Goal: Task Accomplishment & Management: Manage account settings

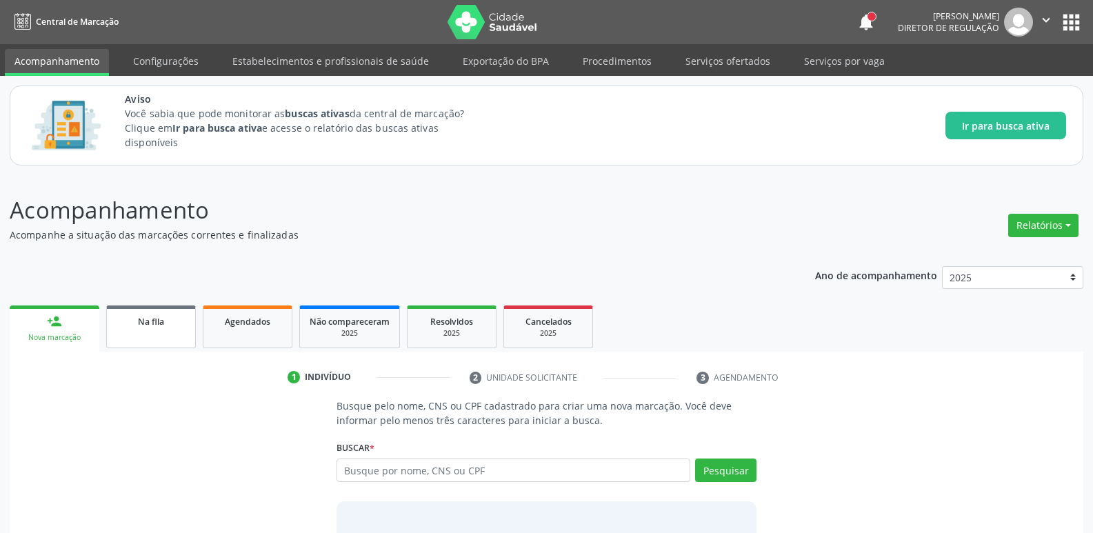
click at [141, 334] on link "Na fila" at bounding box center [151, 326] width 90 height 43
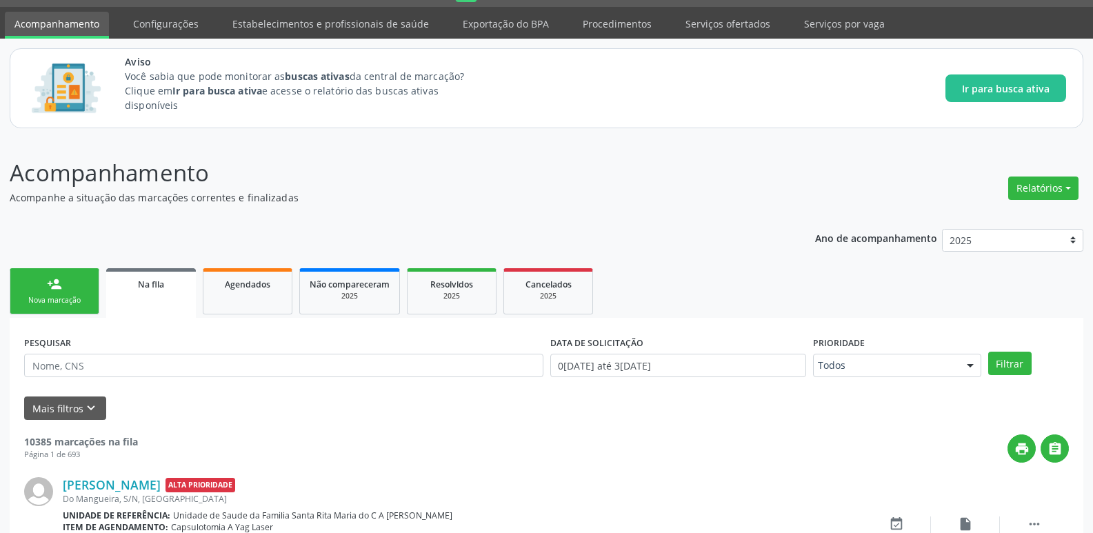
scroll to position [36, 0]
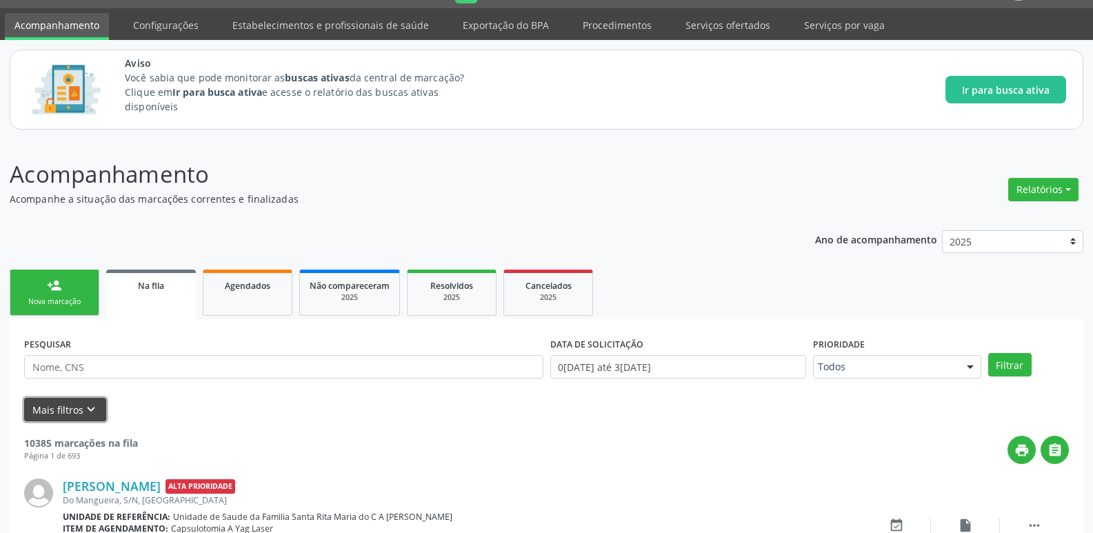
click at [90, 416] on icon "keyboard_arrow_down" at bounding box center [90, 409] width 15 height 15
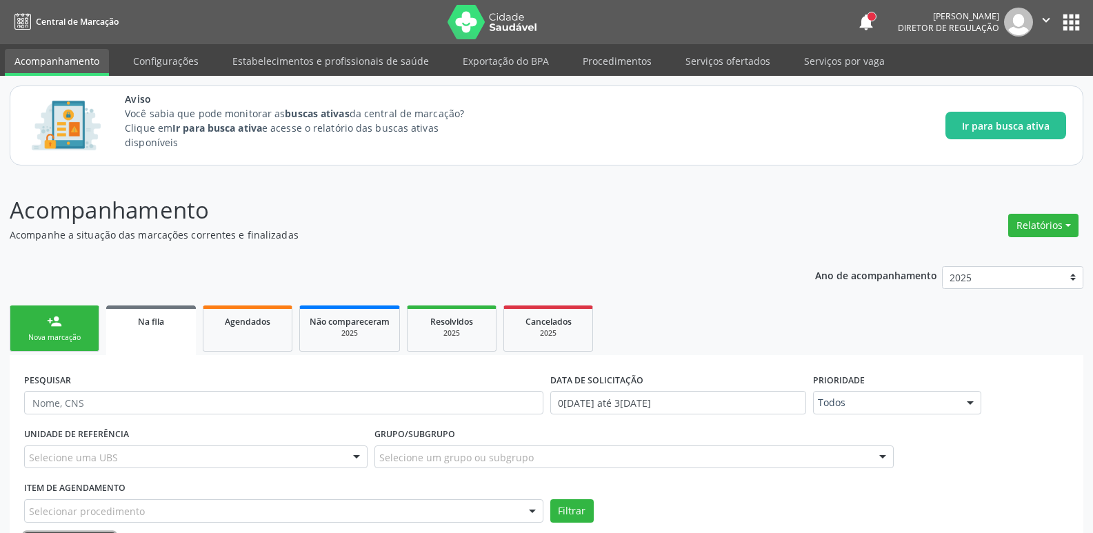
scroll to position [69, 0]
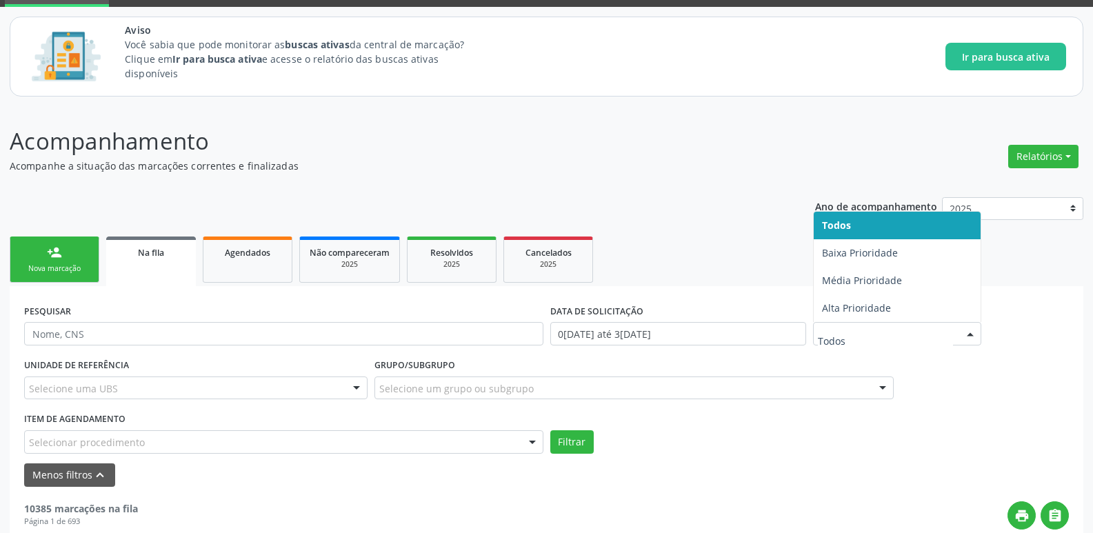
click at [885, 337] on input "text" at bounding box center [885, 341] width 135 height 28
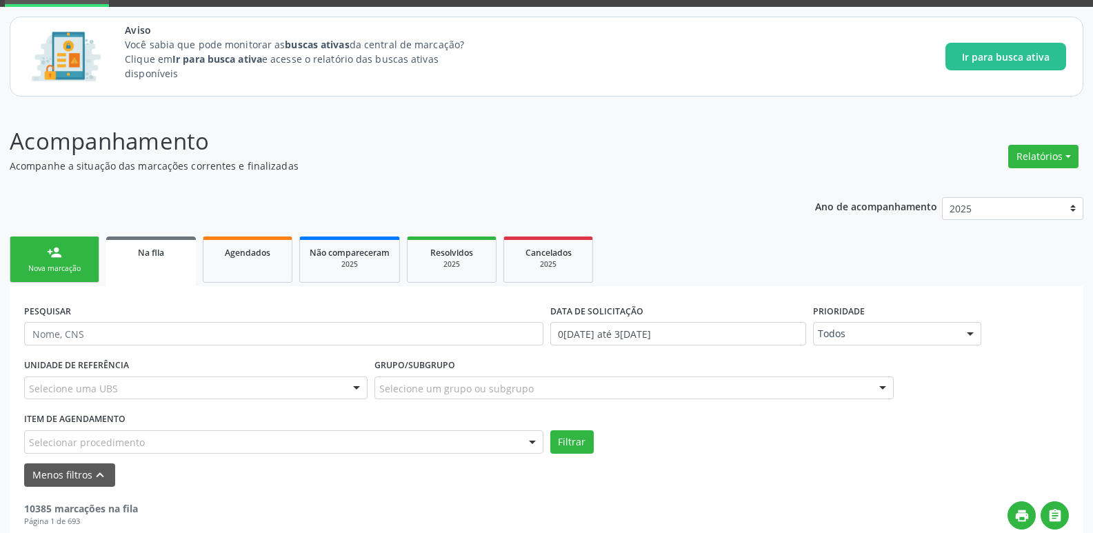
click at [916, 363] on div "UNIDADE DE REFERÊNCIA Selecione uma UBS Todas as UBS Unidade de Saude da Famili…" at bounding box center [546, 404] width 1051 height 99
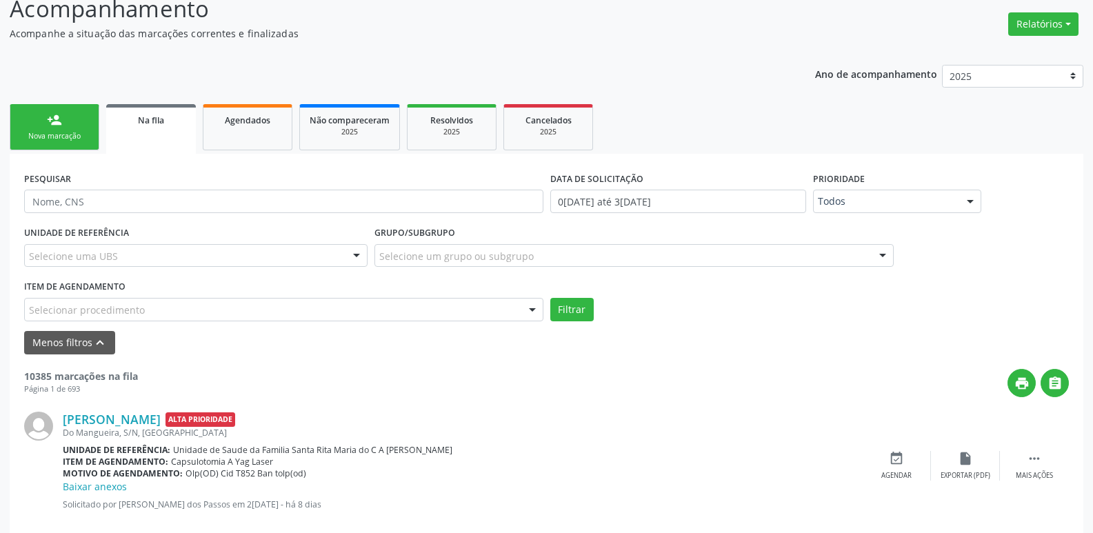
scroll to position [207, 0]
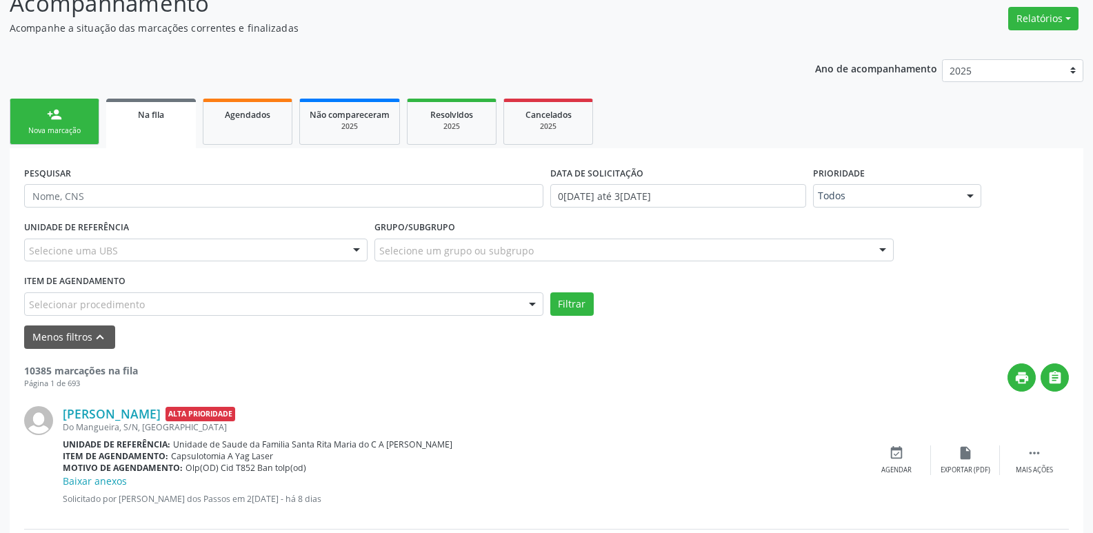
click at [122, 256] on div "Selecione uma UBS" at bounding box center [195, 250] width 343 height 23
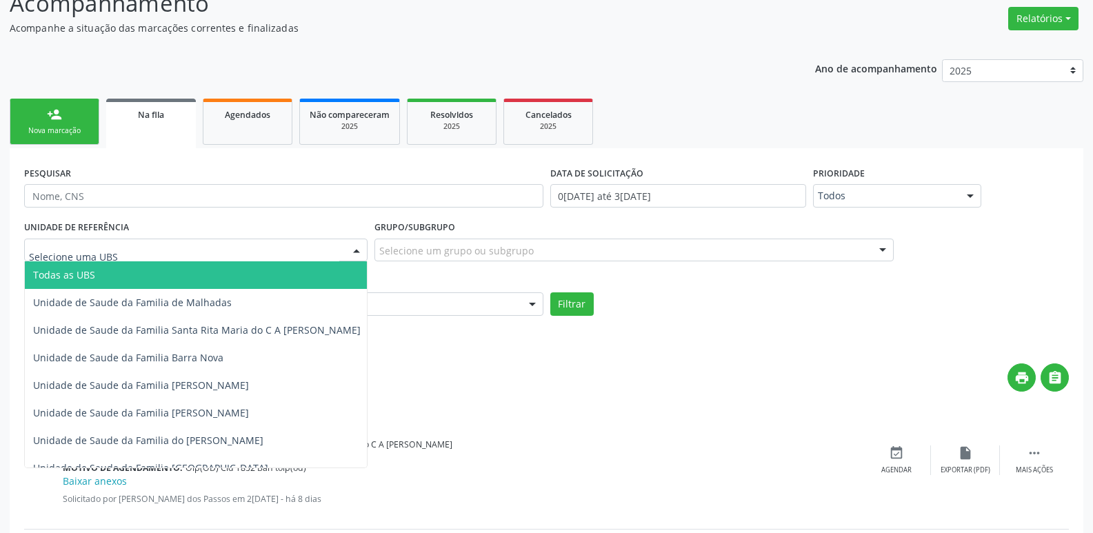
click at [122, 256] on input "text" at bounding box center [184, 257] width 310 height 28
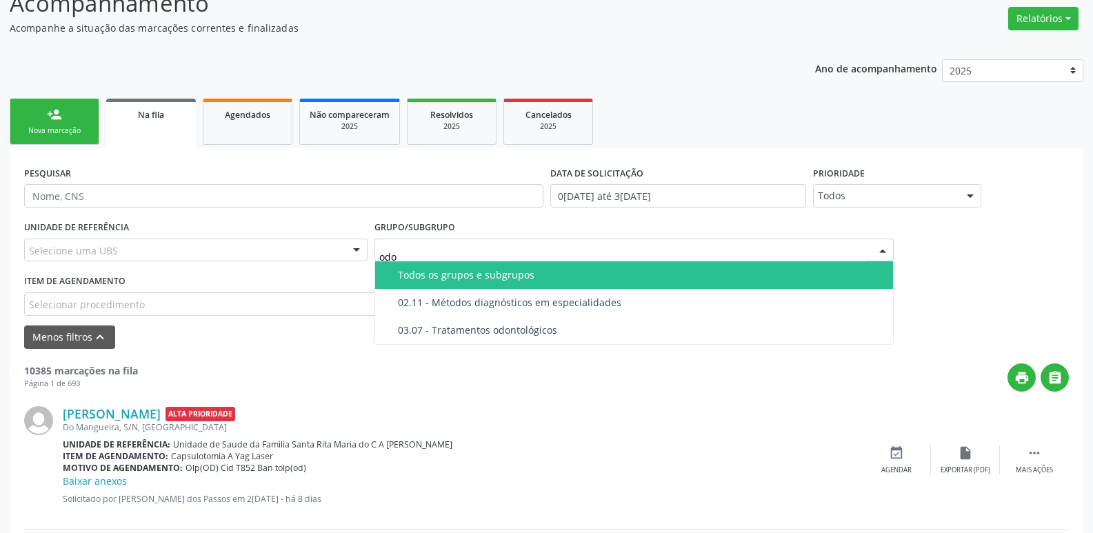
type input "odon"
click at [532, 274] on div "03.07 - Tratamentos odontológicos" at bounding box center [641, 275] width 487 height 11
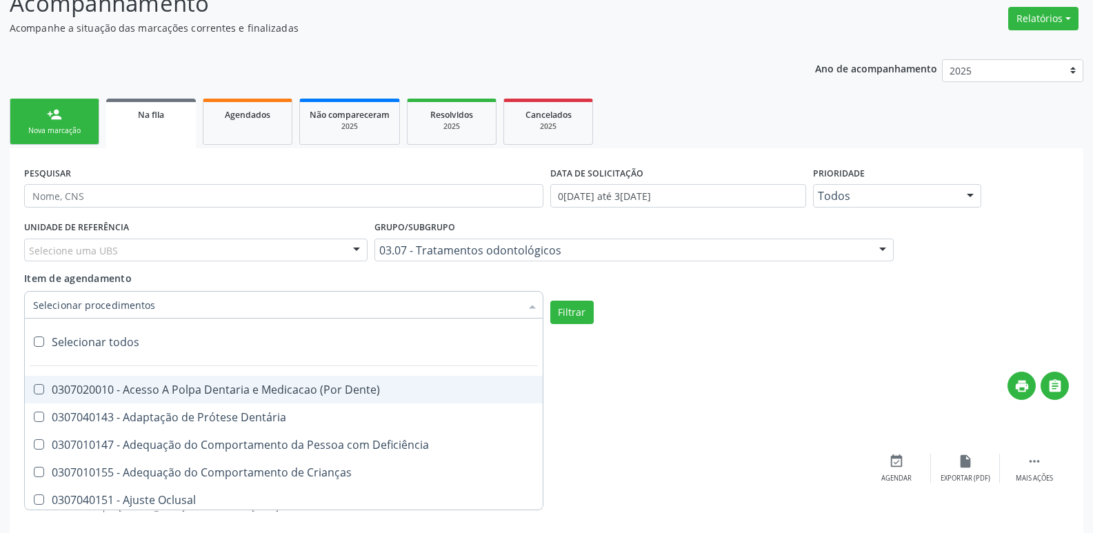
click at [486, 302] on div at bounding box center [283, 305] width 519 height 28
click at [486, 302] on input "Item de agendamento" at bounding box center [276, 305] width 487 height 28
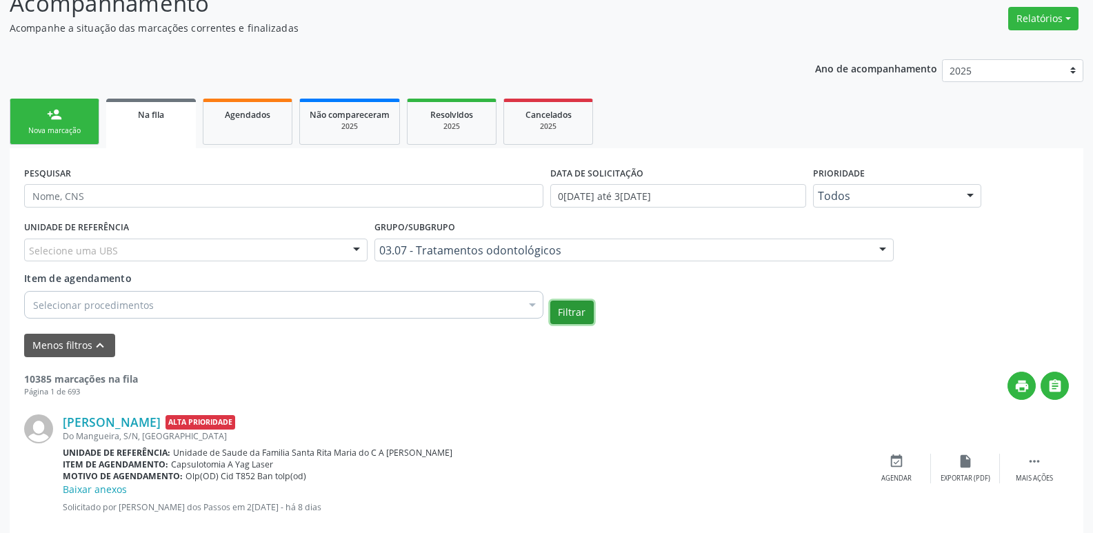
click at [578, 307] on button "Filtrar" at bounding box center [571, 312] width 43 height 23
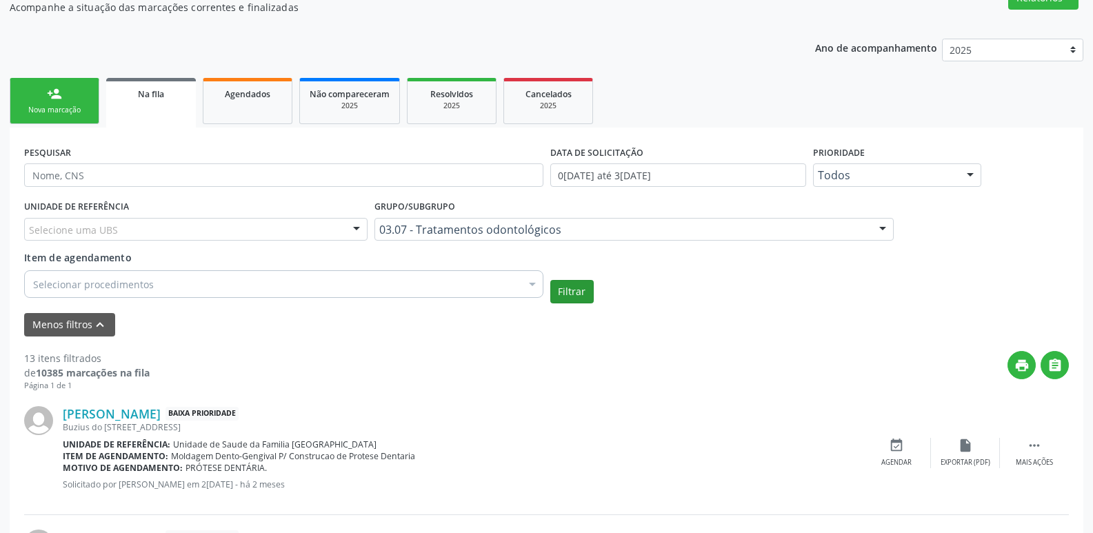
scroll to position [276, 0]
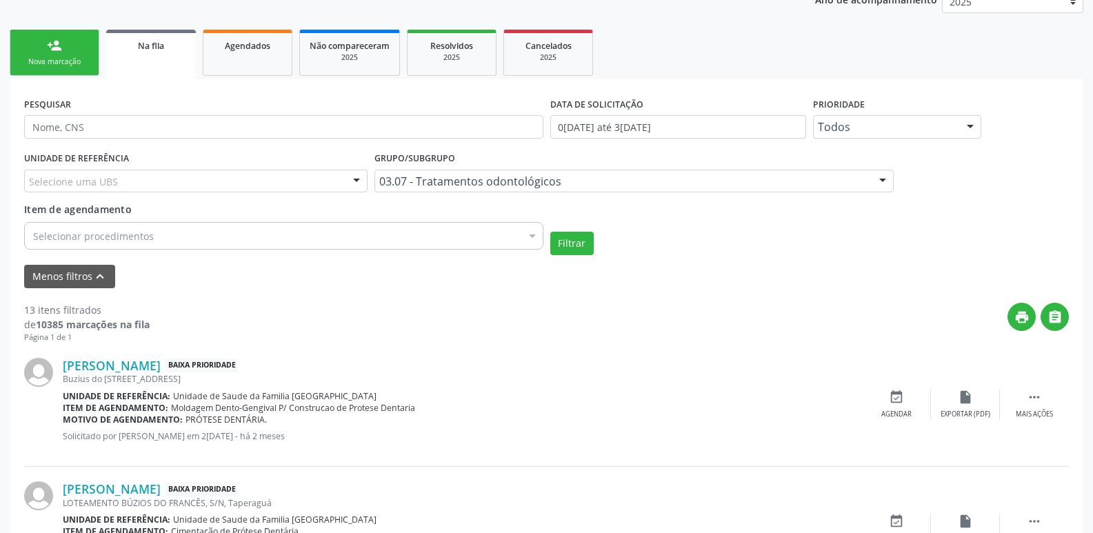
click at [30, 310] on div "13 itens filtrados" at bounding box center [86, 310] width 125 height 14
click at [527, 225] on div at bounding box center [532, 236] width 21 height 23
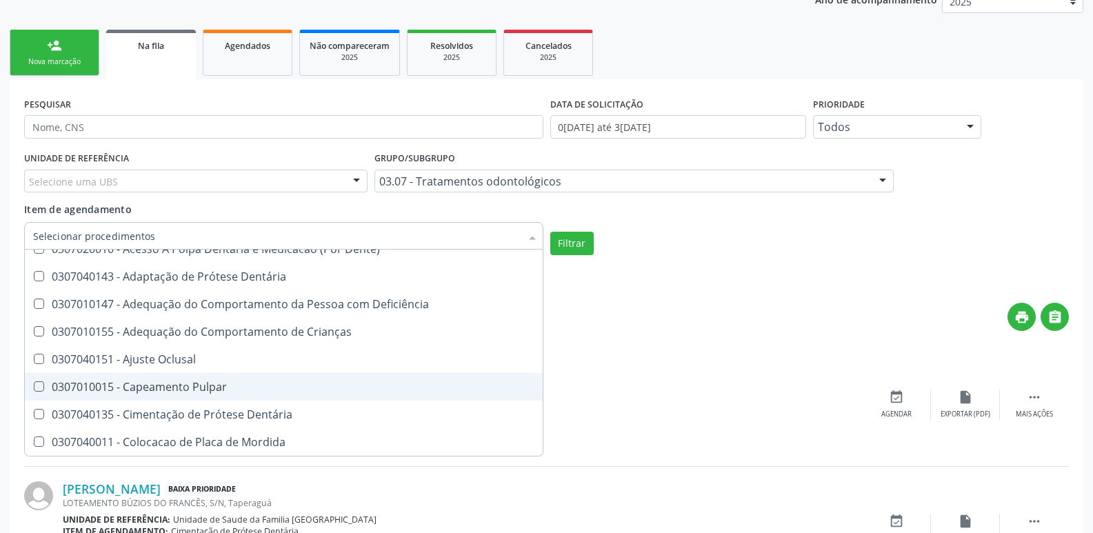
scroll to position [0, 0]
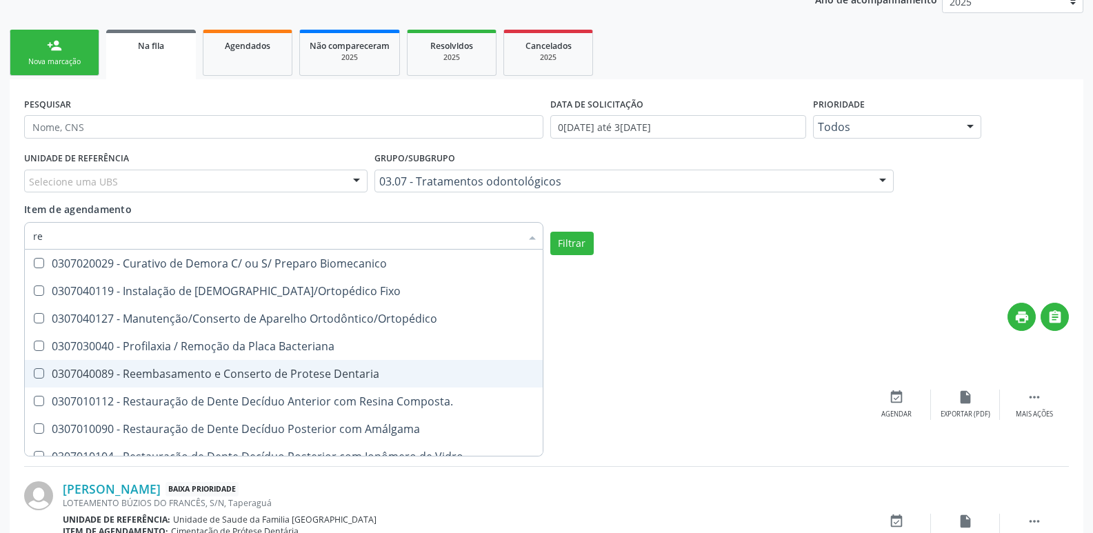
type input "r"
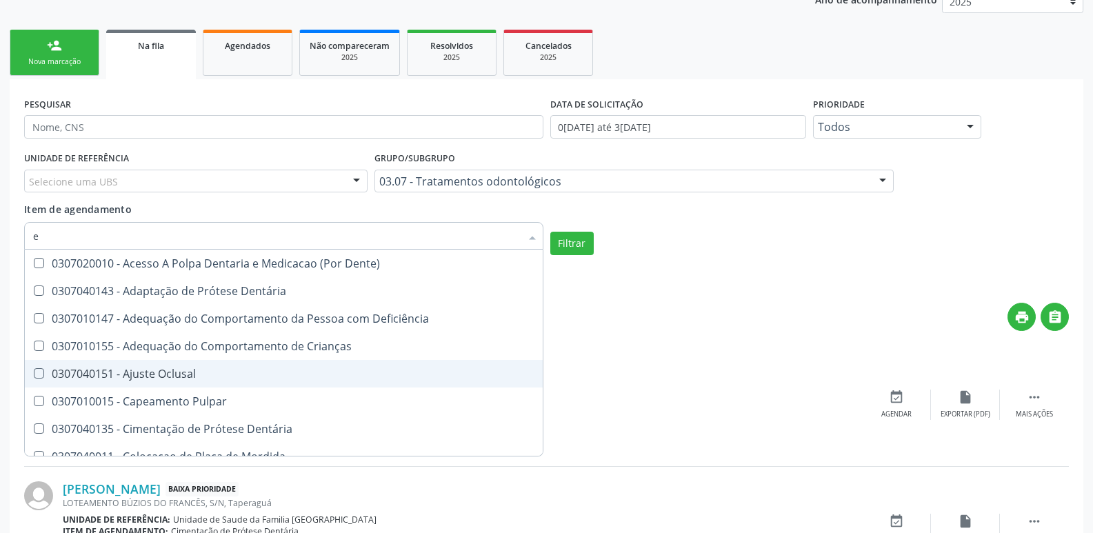
type input "ex"
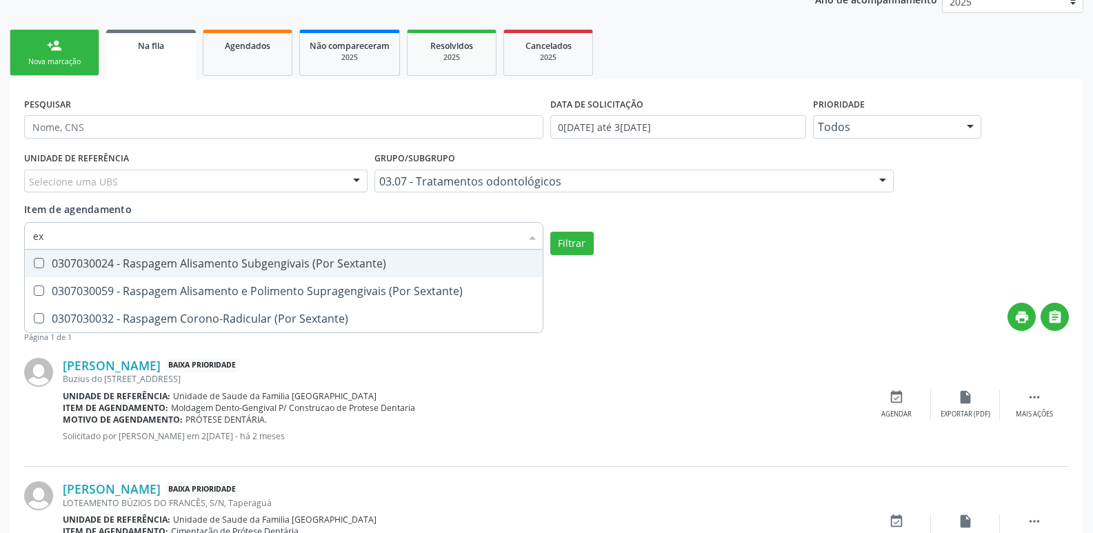
click at [223, 269] on div "0307030024 - Raspagem Alisamento Subgengivais (Por Sextante)" at bounding box center [283, 263] width 501 height 11
checkbox Sextante\) "true"
type input "ex"
click at [589, 241] on button "Filtrar" at bounding box center [571, 243] width 43 height 23
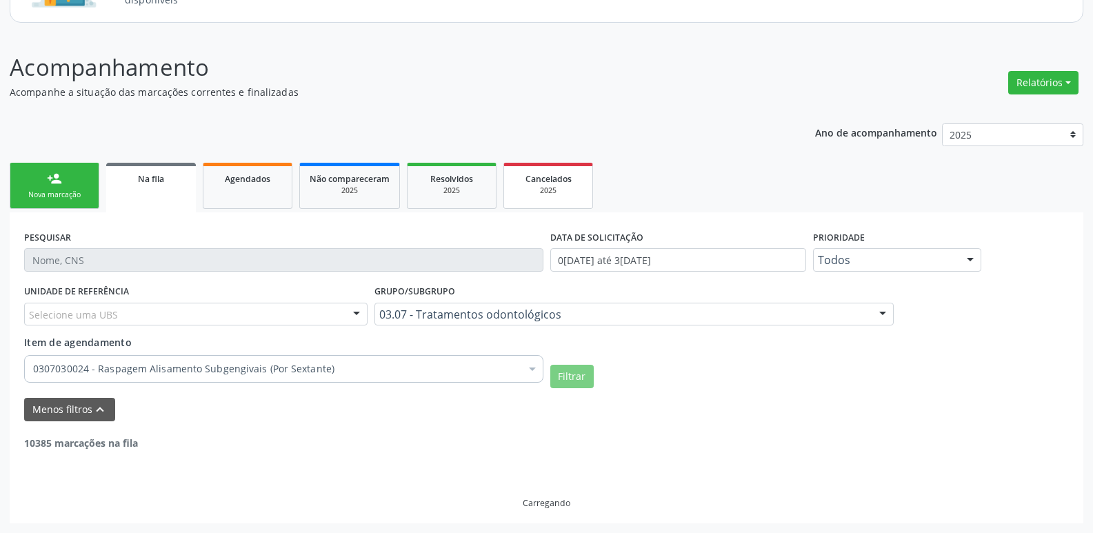
scroll to position [99, 0]
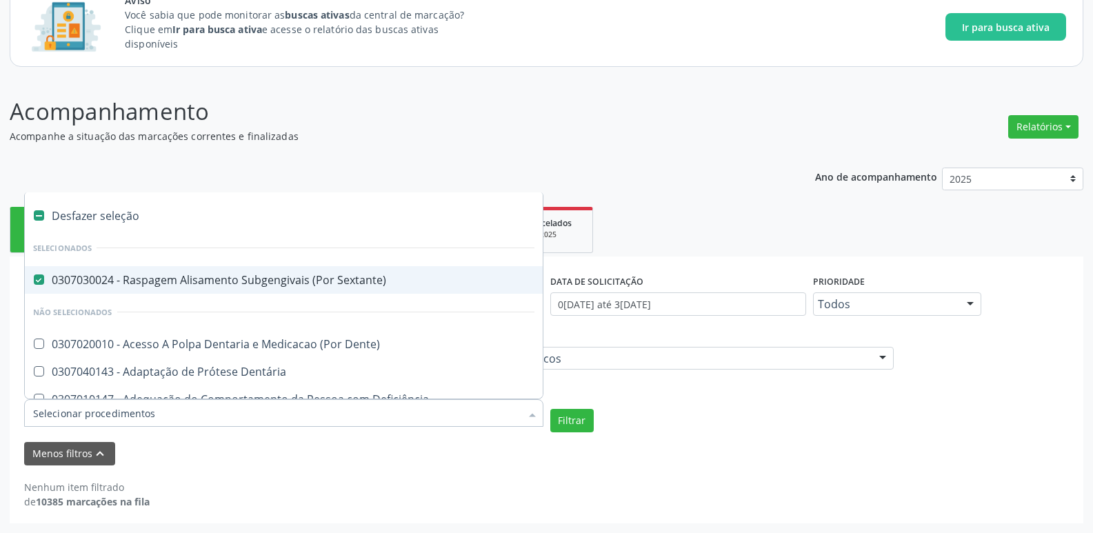
click at [38, 278] on Sextante\) at bounding box center [39, 279] width 10 height 10
click at [34, 278] on Sextante\) "checkbox" at bounding box center [29, 279] width 9 height 9
checkbox Sextante\) "false"
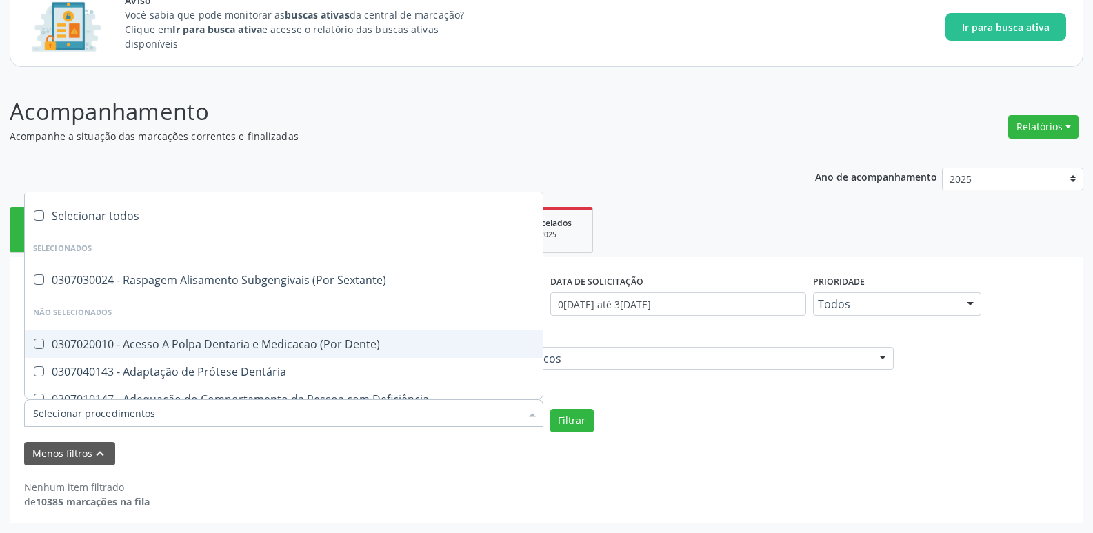
click at [34, 346] on Dente\) at bounding box center [39, 344] width 10 height 10
click at [34, 346] on Dente\) "checkbox" at bounding box center [29, 343] width 9 height 9
checkbox Dente\) "true"
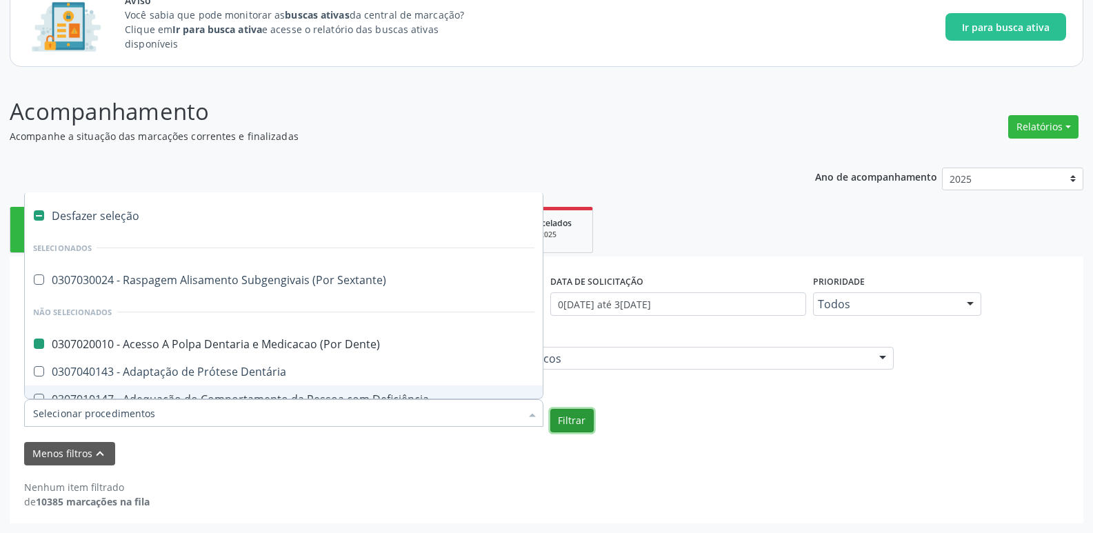
checkbox Sextante\) "true"
checkbox Dente\) "false"
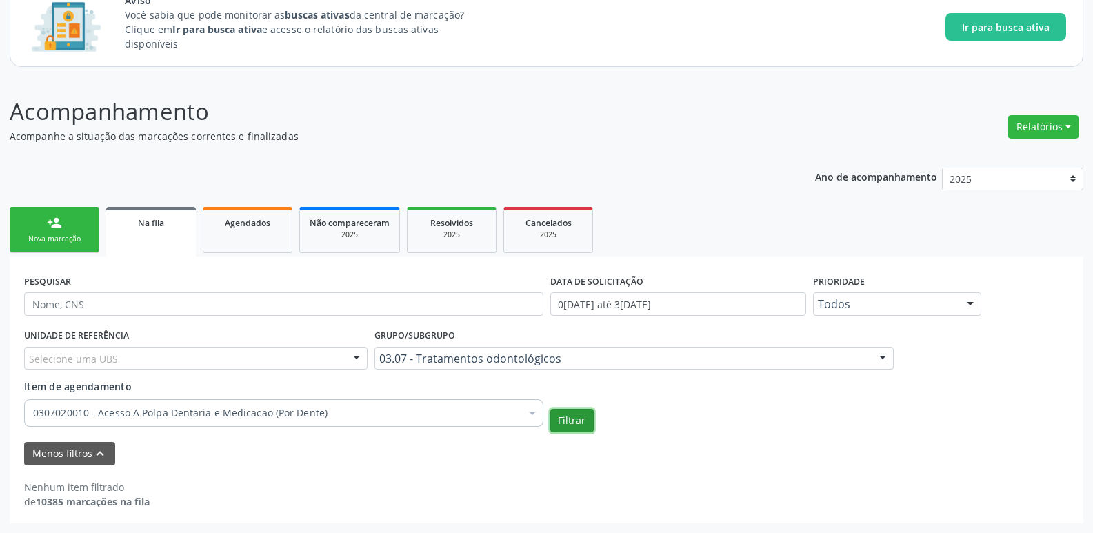
click at [565, 414] on button "Filtrar" at bounding box center [571, 420] width 43 height 23
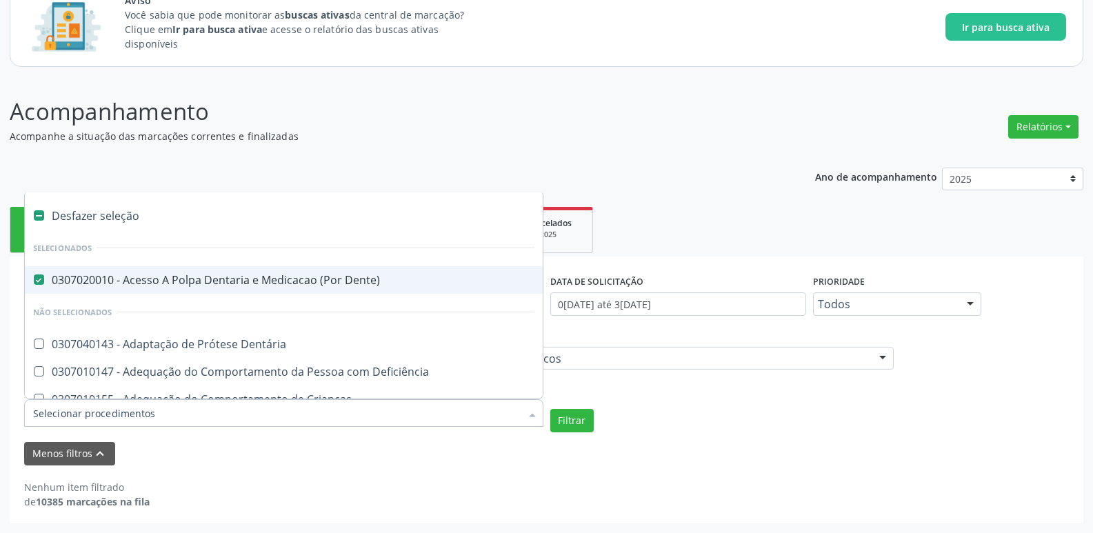
click at [31, 288] on span "0307020010 - Acesso A Polpa Dentaria e Medicacao (Por Dente)" at bounding box center [284, 280] width 518 height 28
checkbox Dente\) "false"
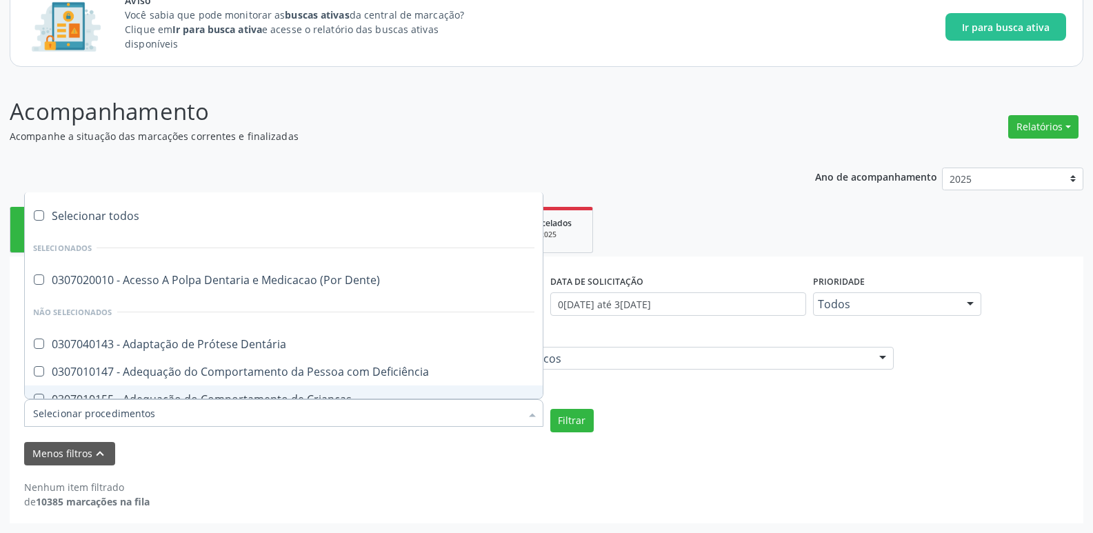
click at [618, 415] on div "Filtrar" at bounding box center [810, 420] width 526 height 23
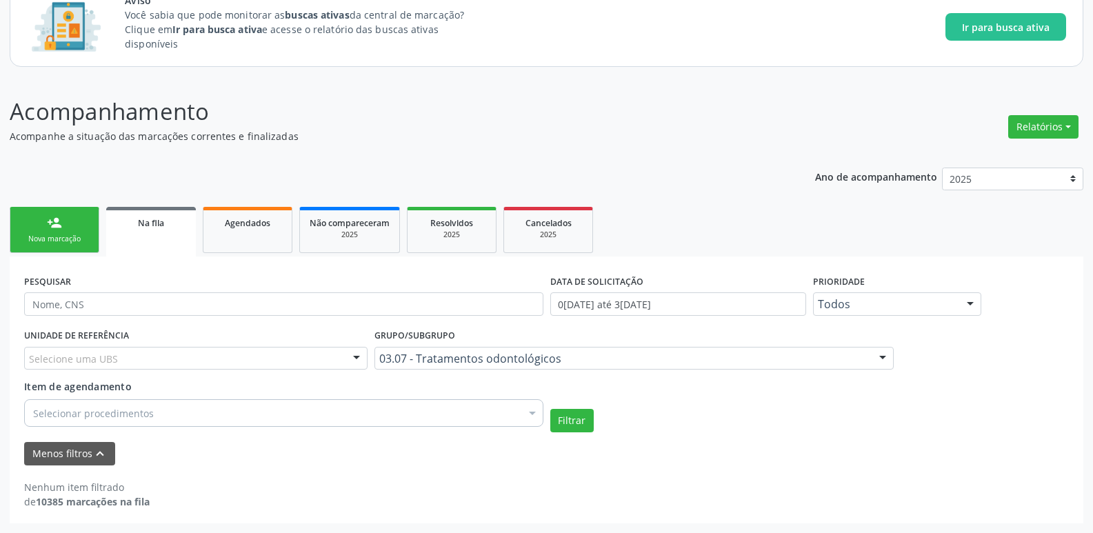
click at [193, 407] on div "Selecionar procedimentos" at bounding box center [283, 413] width 519 height 28
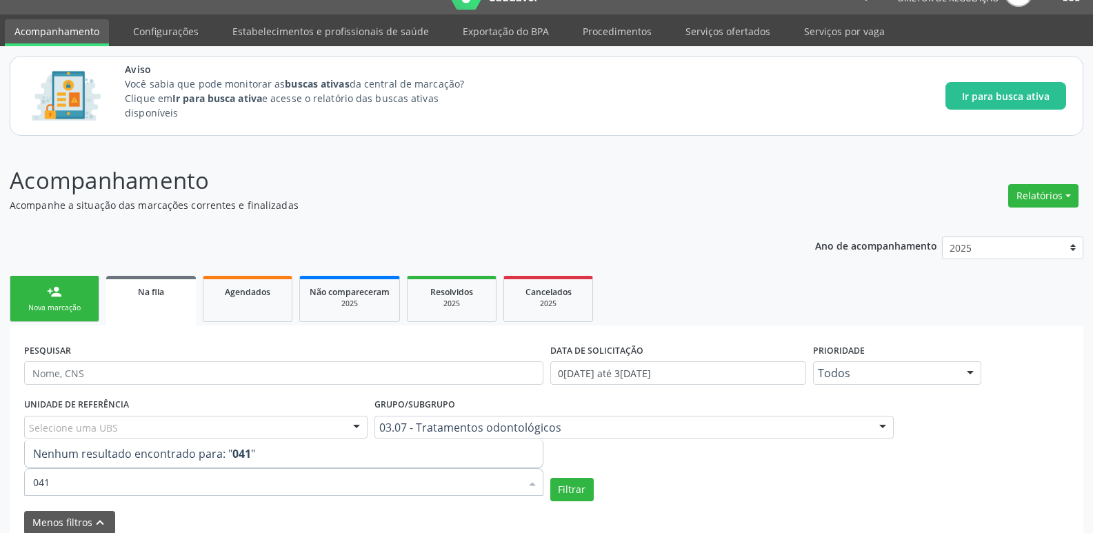
scroll to position [0, 0]
type input "0414020278"
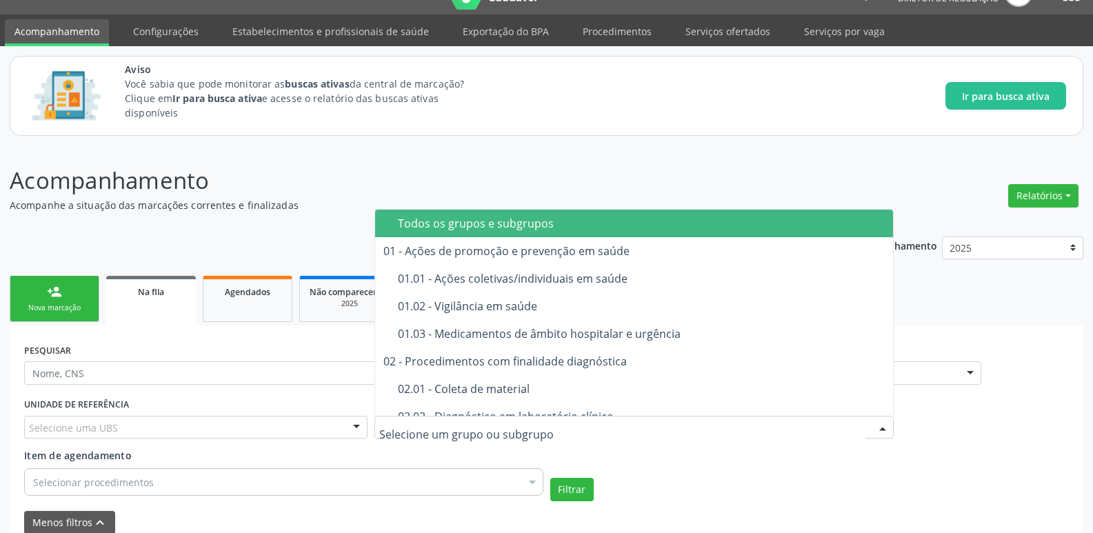
click at [499, 233] on span "Todos os grupos e subgrupos" at bounding box center [634, 224] width 518 height 28
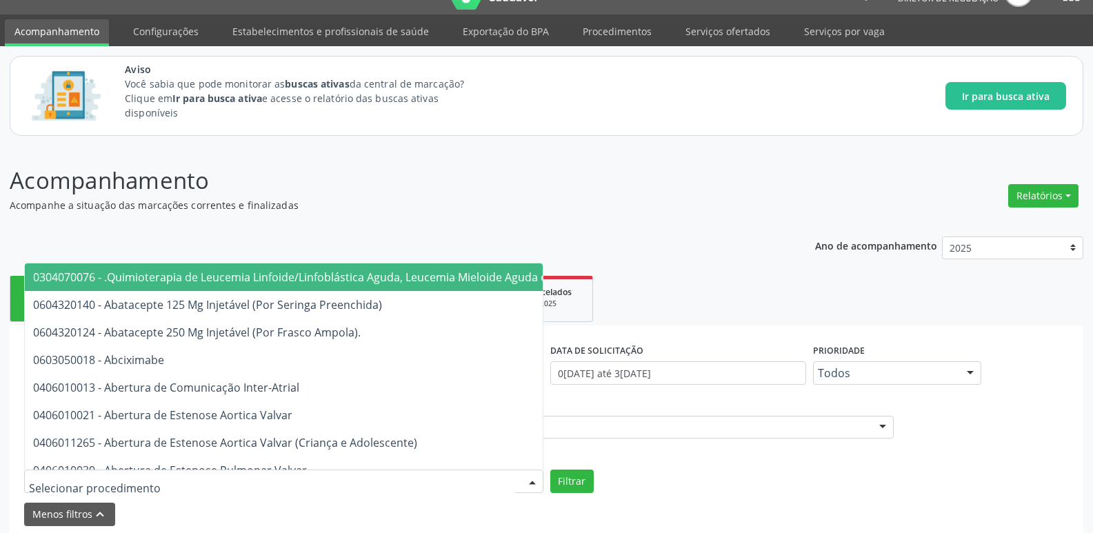
click at [314, 480] on div at bounding box center [283, 481] width 519 height 23
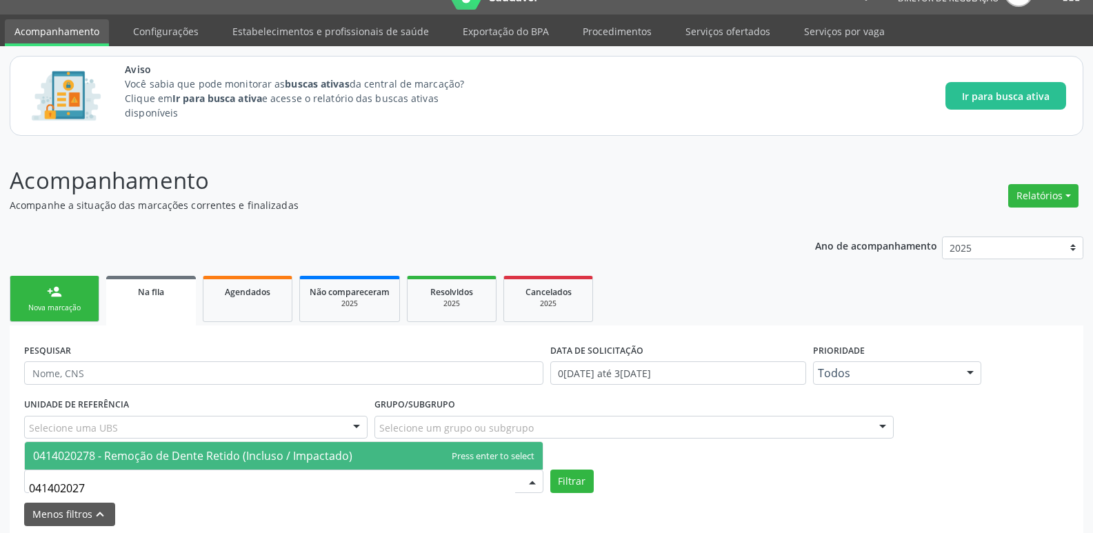
type input "0414020278"
click at [256, 454] on span "0414020278 - Remoção de Dente Retido (Incluso / Impactado)" at bounding box center [192, 455] width 319 height 15
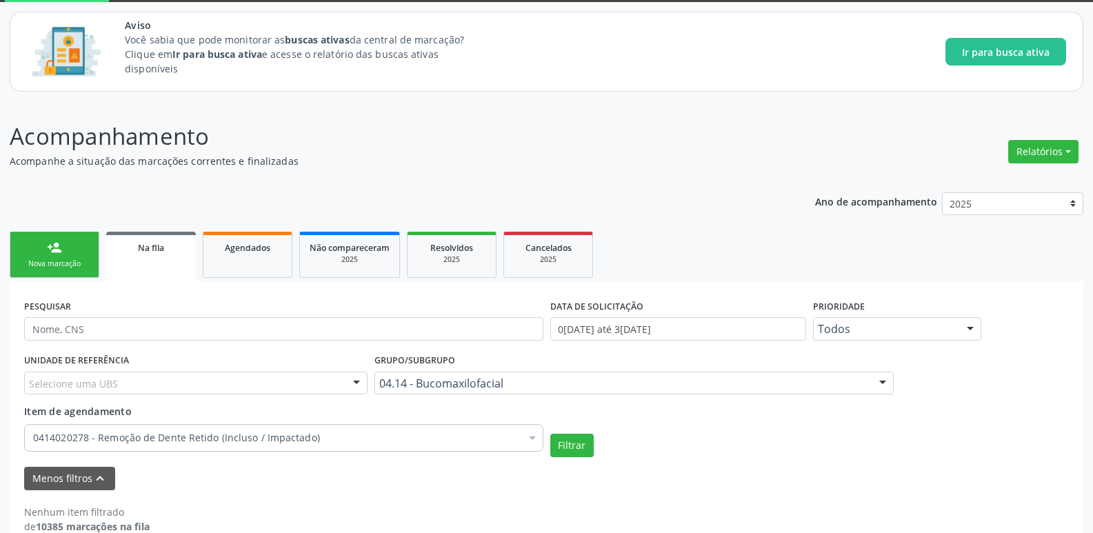
scroll to position [99, 0]
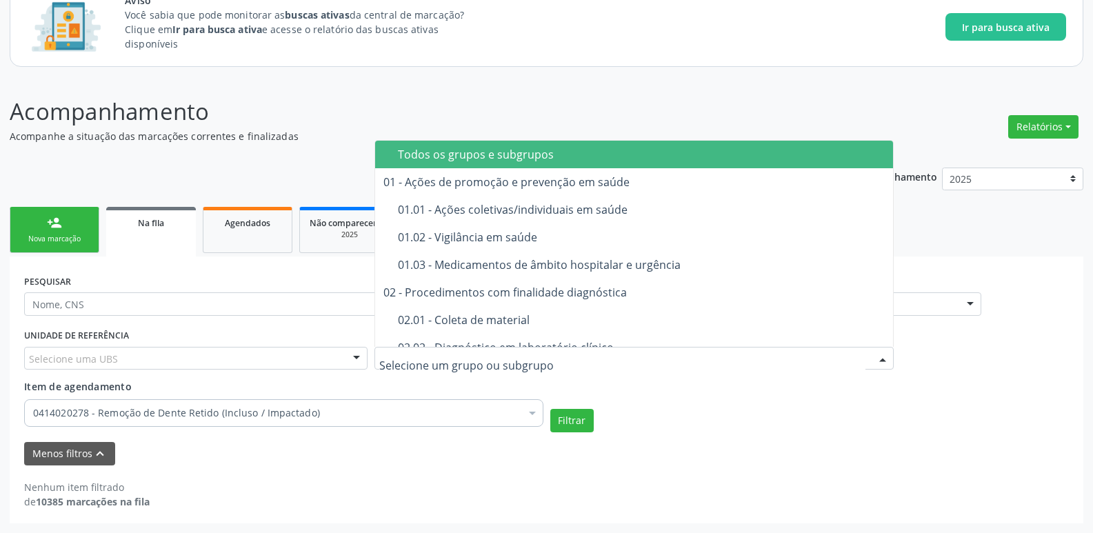
click at [634, 397] on div "UNIDADE DE REFERÊNCIA Selecione uma UBS Todas as UBS Unidade de Saude da Famili…" at bounding box center [546, 378] width 1051 height 107
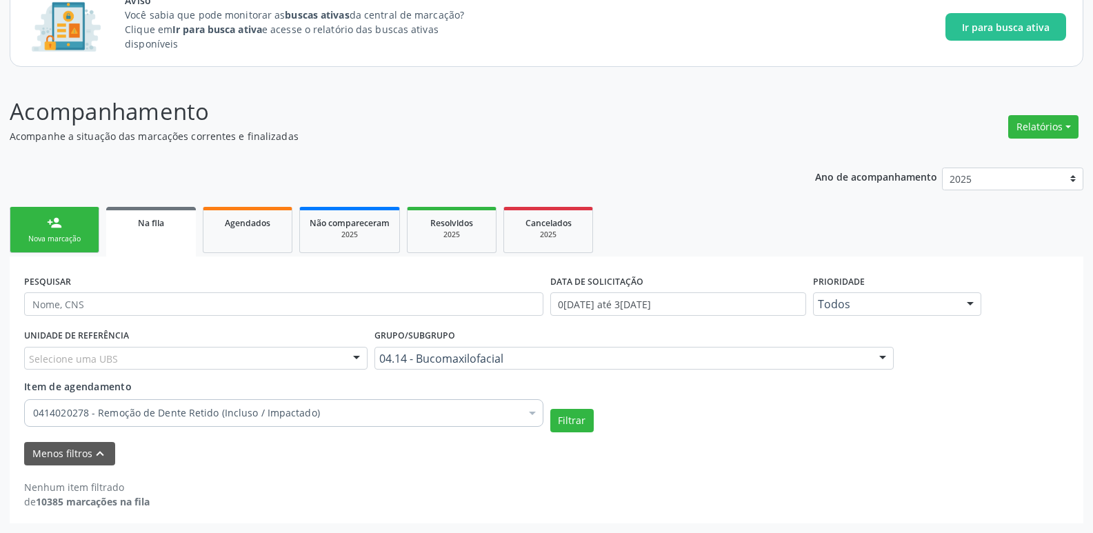
click at [809, 370] on div "04.14 - Bucomaxilofacial" at bounding box center [633, 358] width 519 height 23
type input "p"
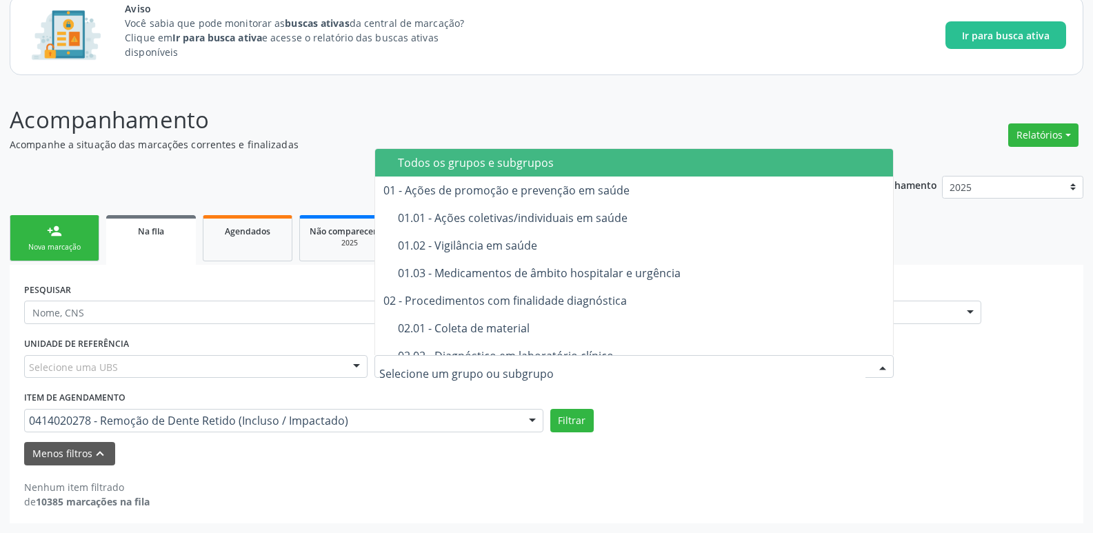
scroll to position [90, 0]
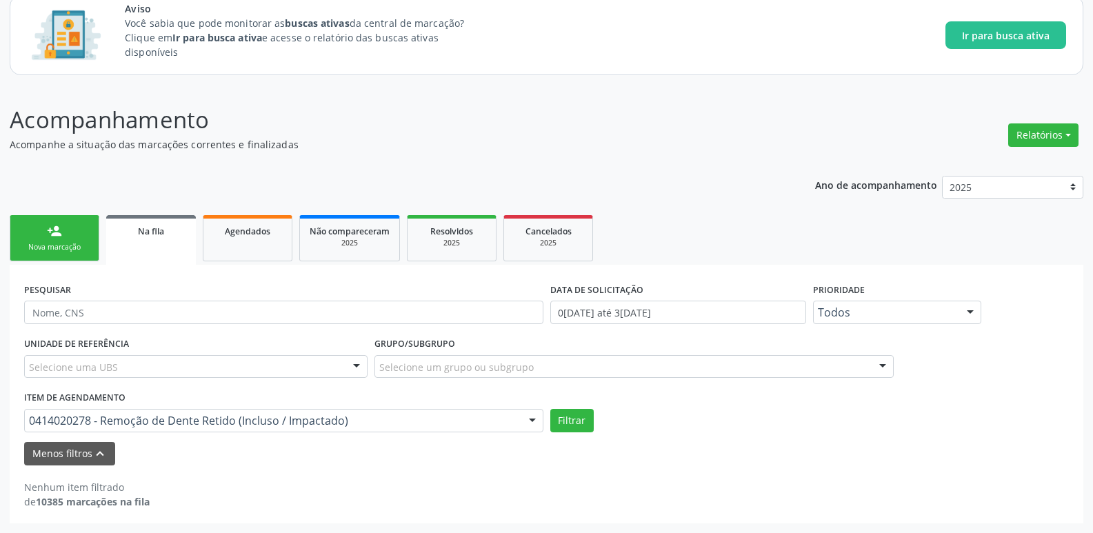
click at [876, 409] on div "Filtrar" at bounding box center [810, 420] width 526 height 23
click at [821, 359] on div "Selecione um grupo ou subgrupo" at bounding box center [633, 366] width 519 height 23
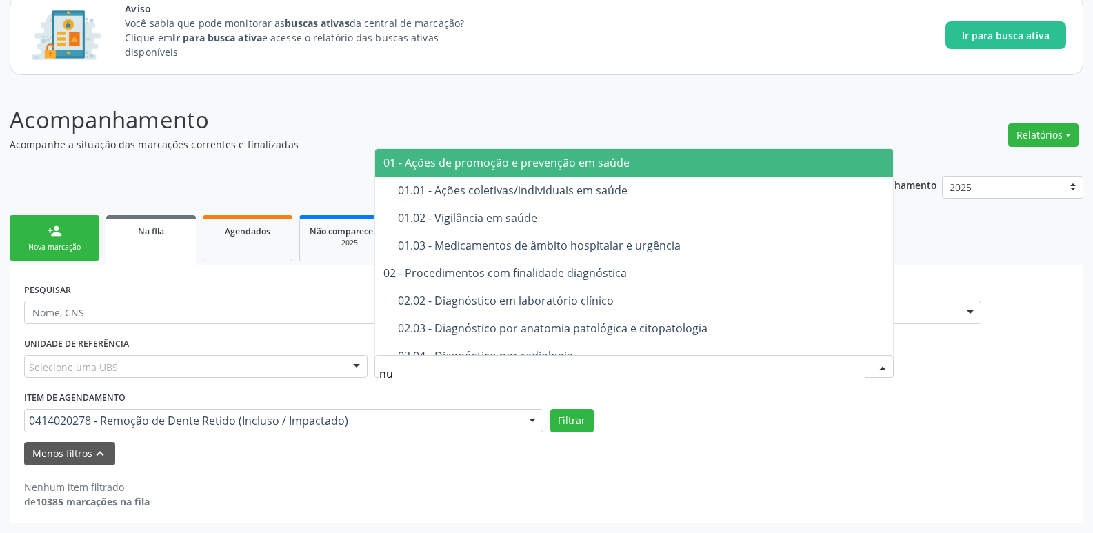
type input "n"
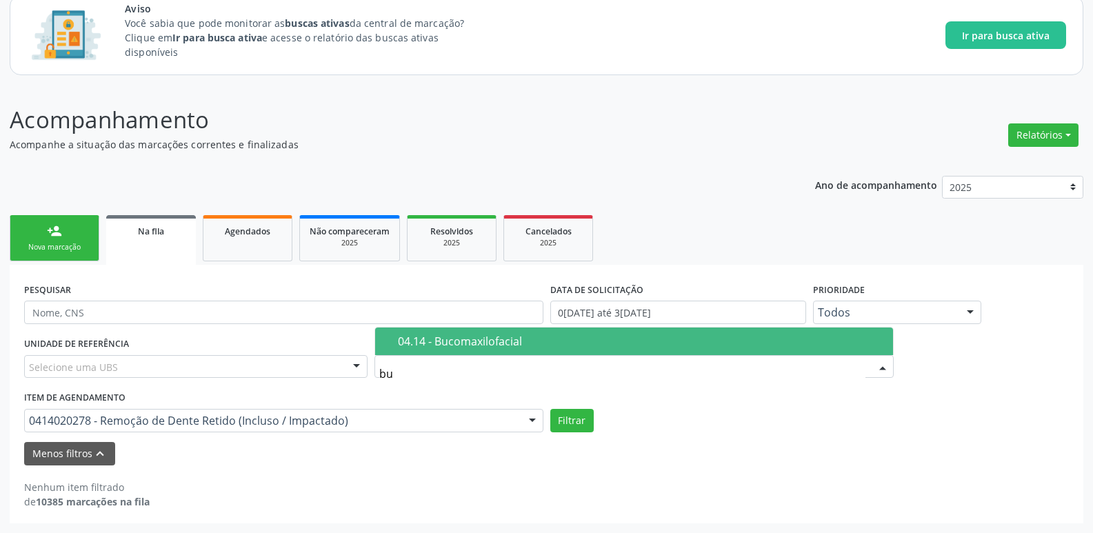
type input "b"
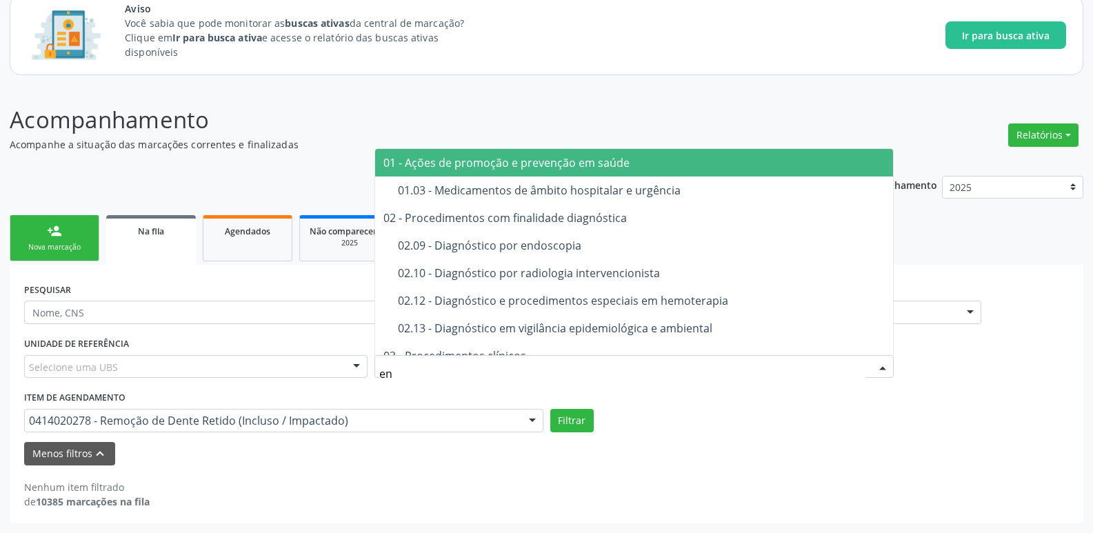
type input "e"
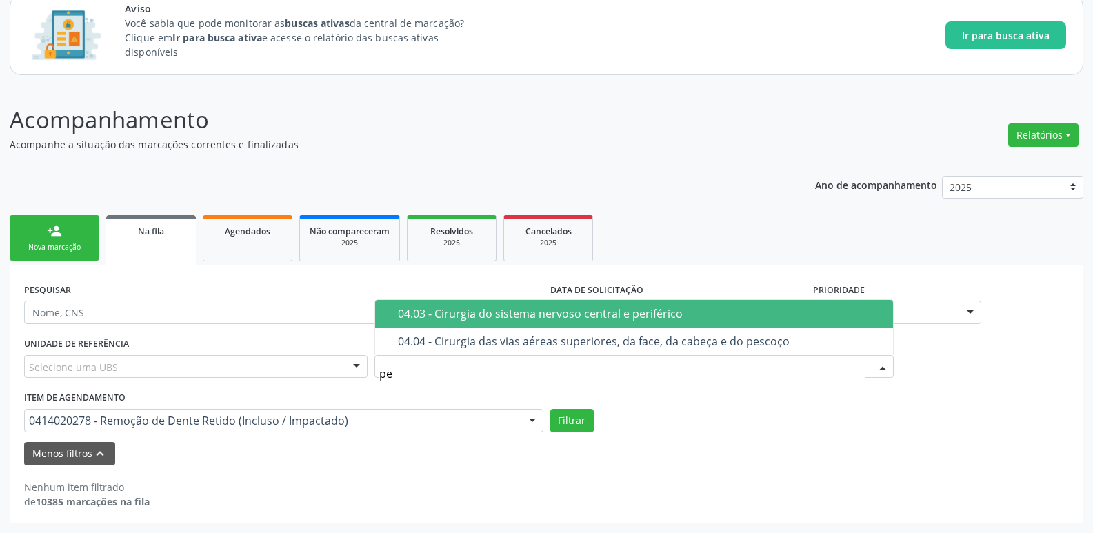
type input "p"
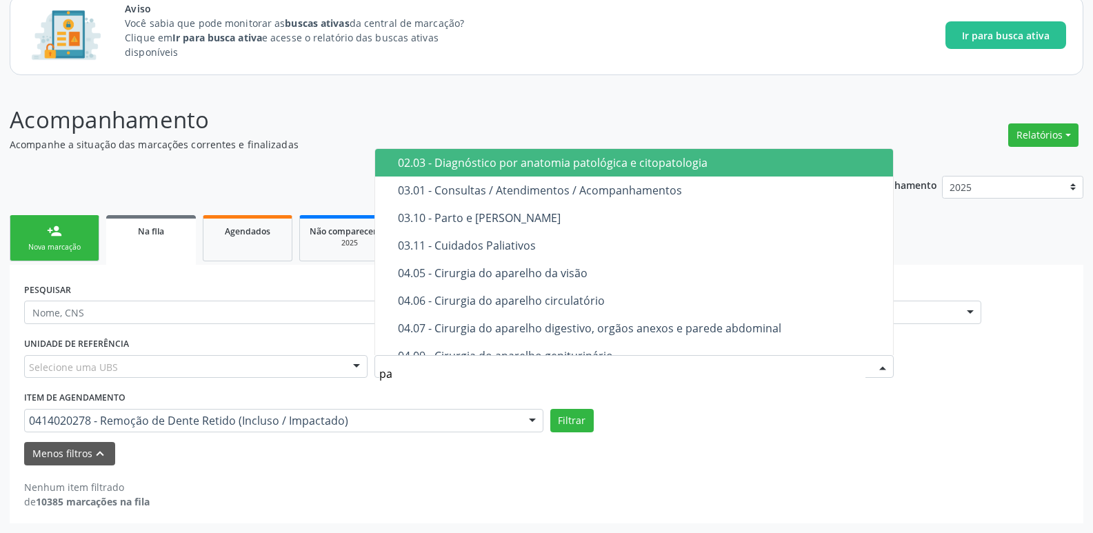
type input "p"
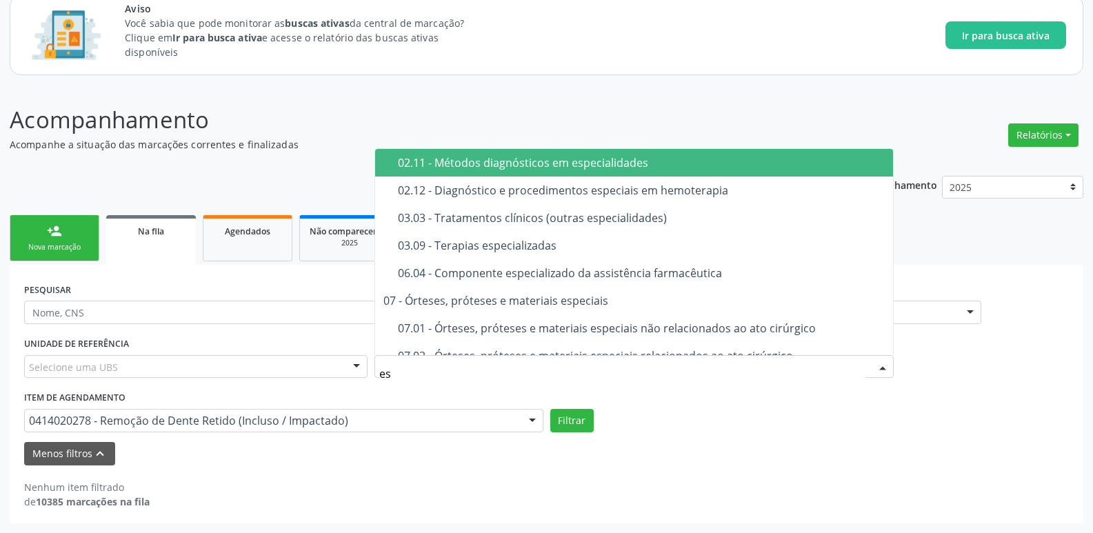
type input "e"
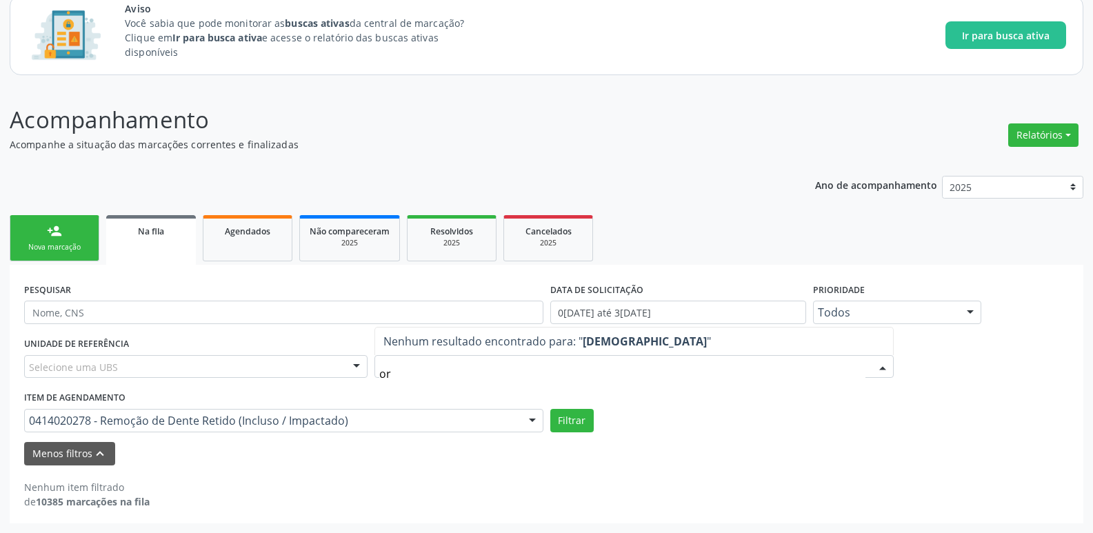
type input "o"
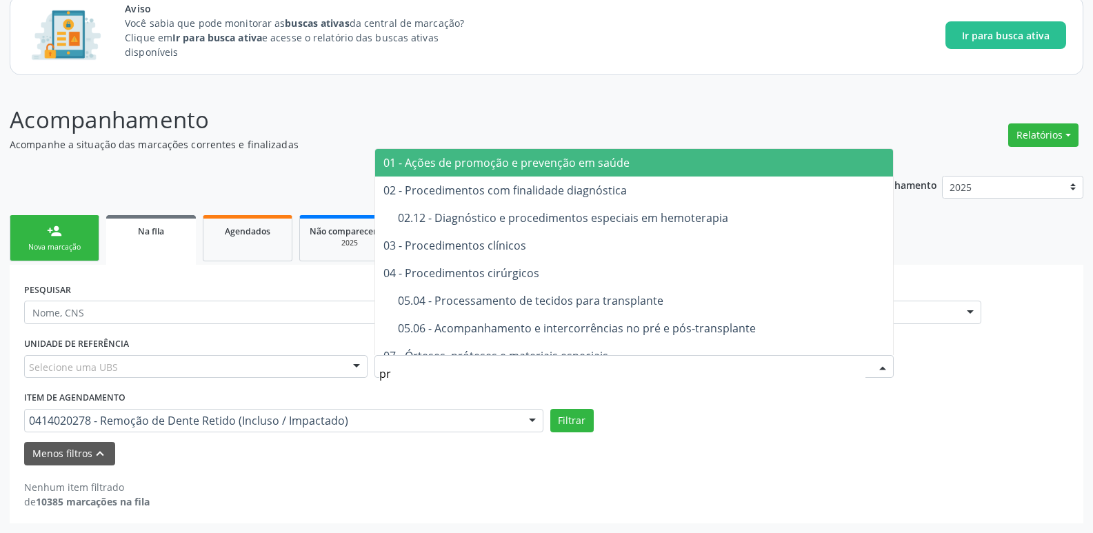
type input "p"
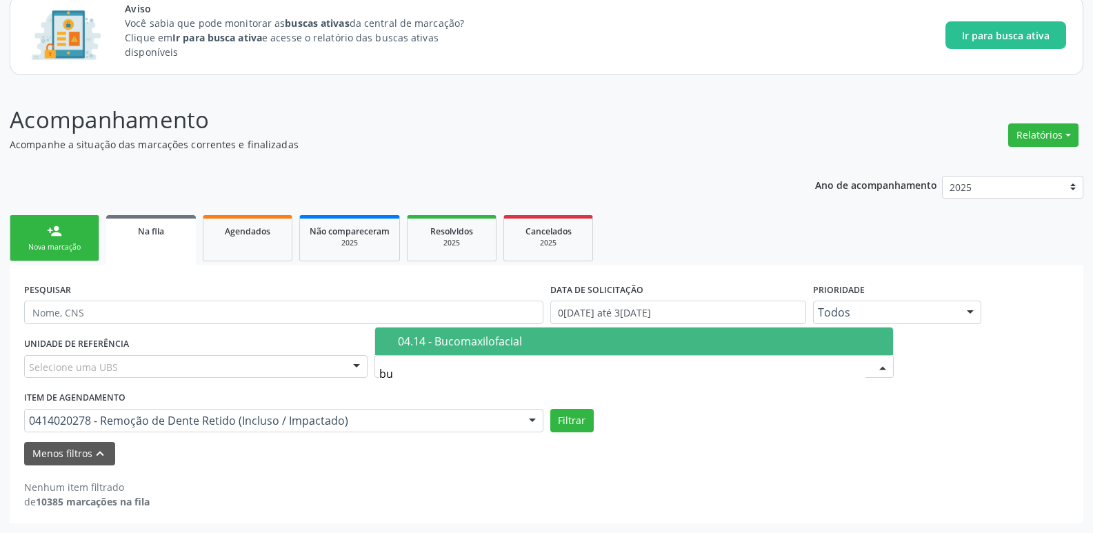
type input "b"
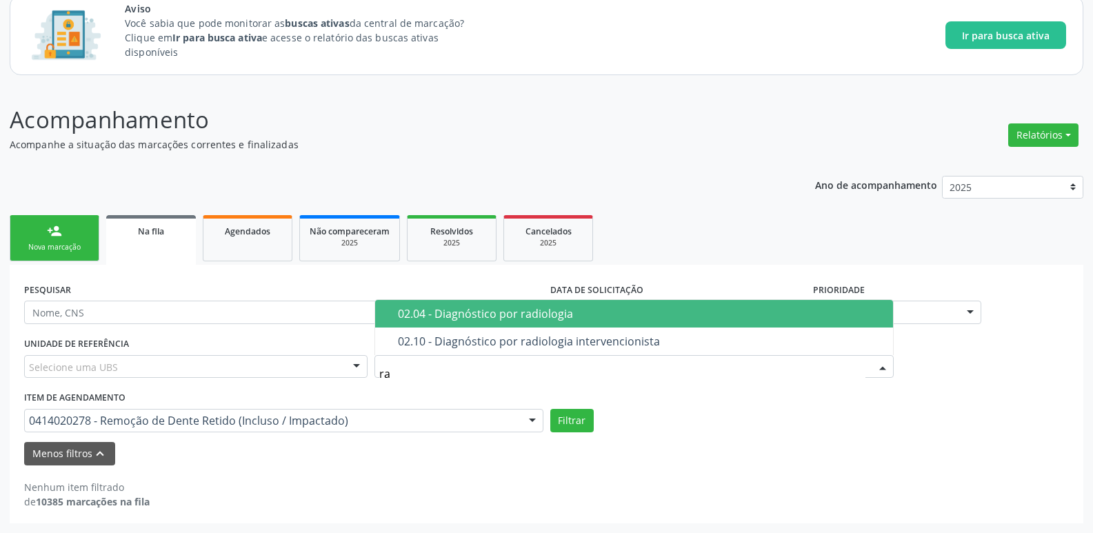
type input "r"
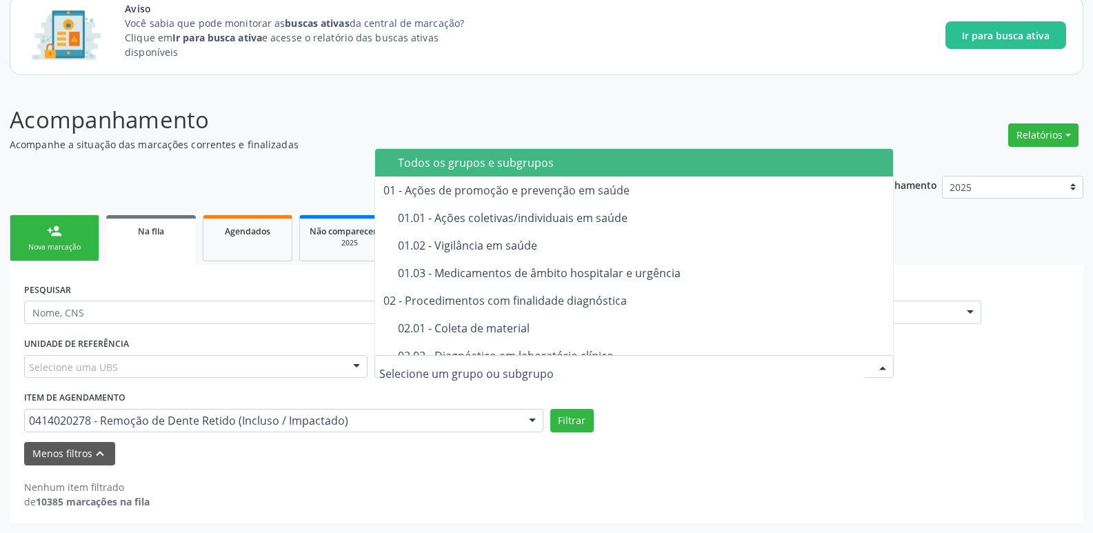
click at [792, 443] on div "Menos filtros keyboard_arrow_up" at bounding box center [546, 454] width 1051 height 24
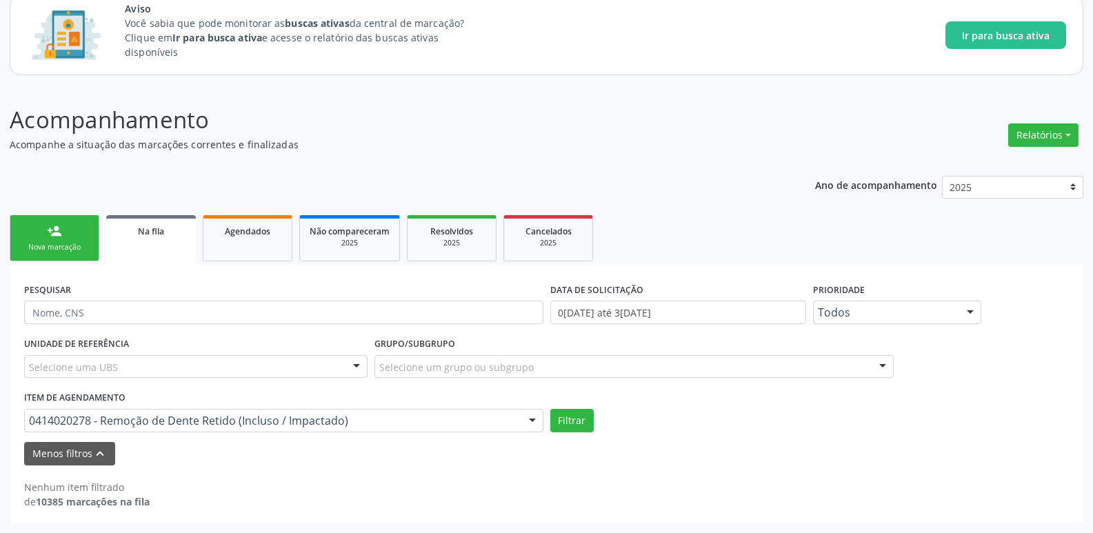
click at [766, 367] on div "Selecione um grupo ou subgrupo" at bounding box center [633, 366] width 519 height 23
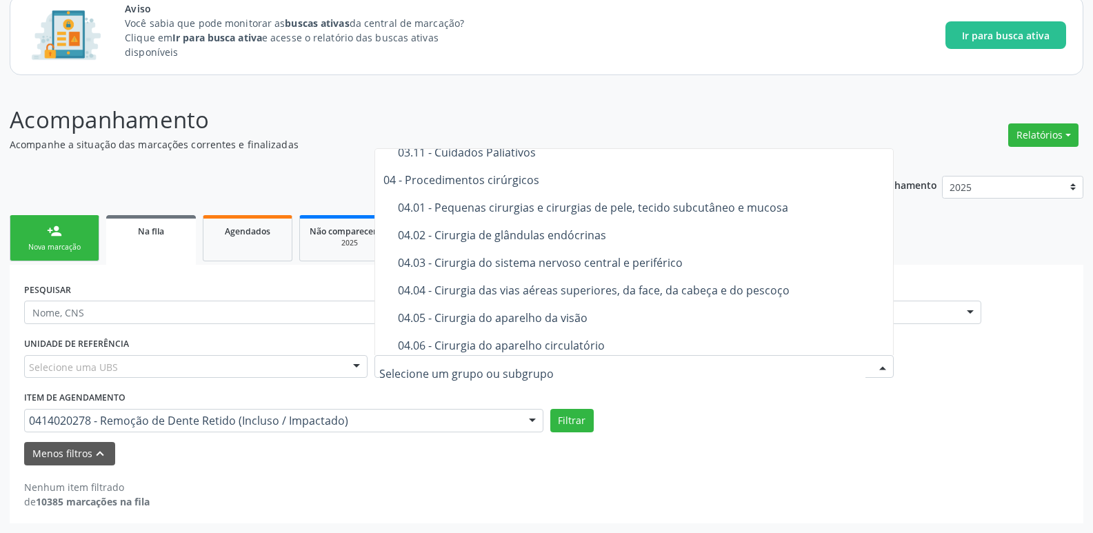
scroll to position [896, 0]
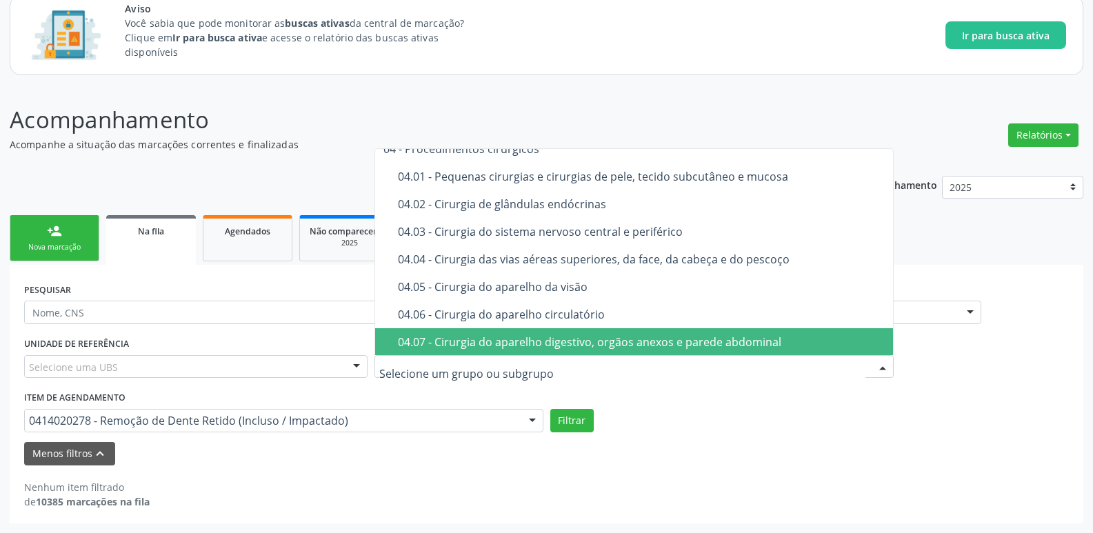
click at [698, 455] on div "Menos filtros keyboard_arrow_up" at bounding box center [546, 454] width 1051 height 24
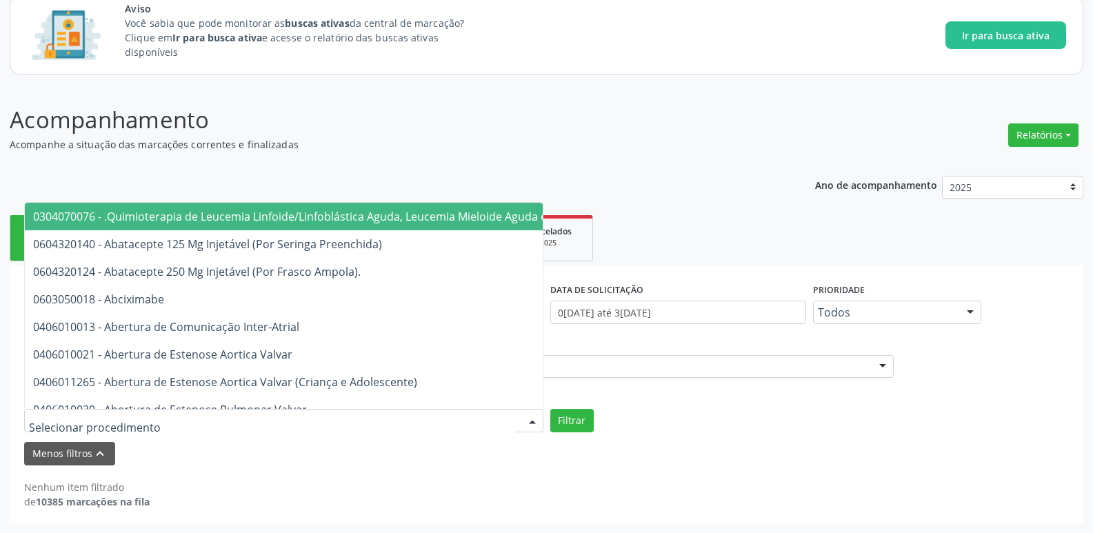
click at [527, 421] on div at bounding box center [532, 421] width 21 height 23
click at [504, 416] on input "text" at bounding box center [272, 428] width 486 height 28
click at [630, 392] on div "UNIDADE DE REFERÊNCIA Selecione uma UBS Todas as UBS Unidade de Saude da Famili…" at bounding box center [546, 383] width 1051 height 99
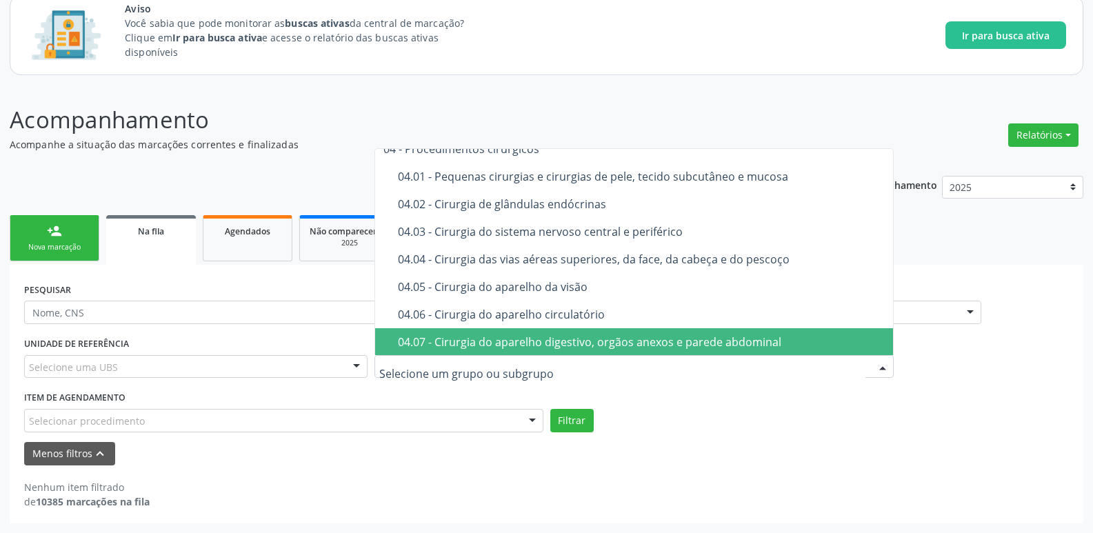
click at [627, 364] on div at bounding box center [633, 366] width 519 height 23
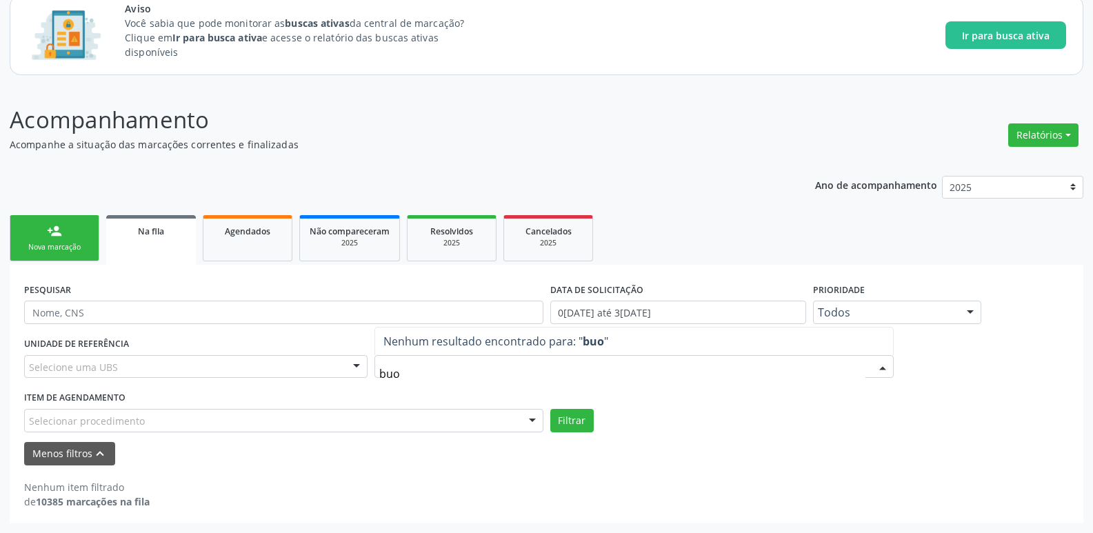
type input "bu"
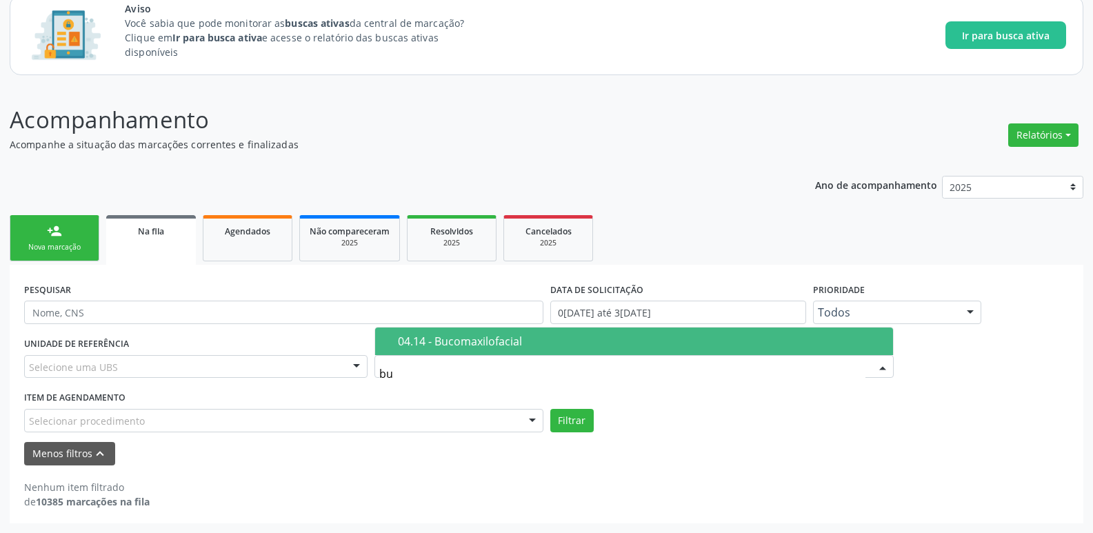
click at [467, 347] on div "04.14 - Bucomaxilofacial" at bounding box center [641, 341] width 487 height 11
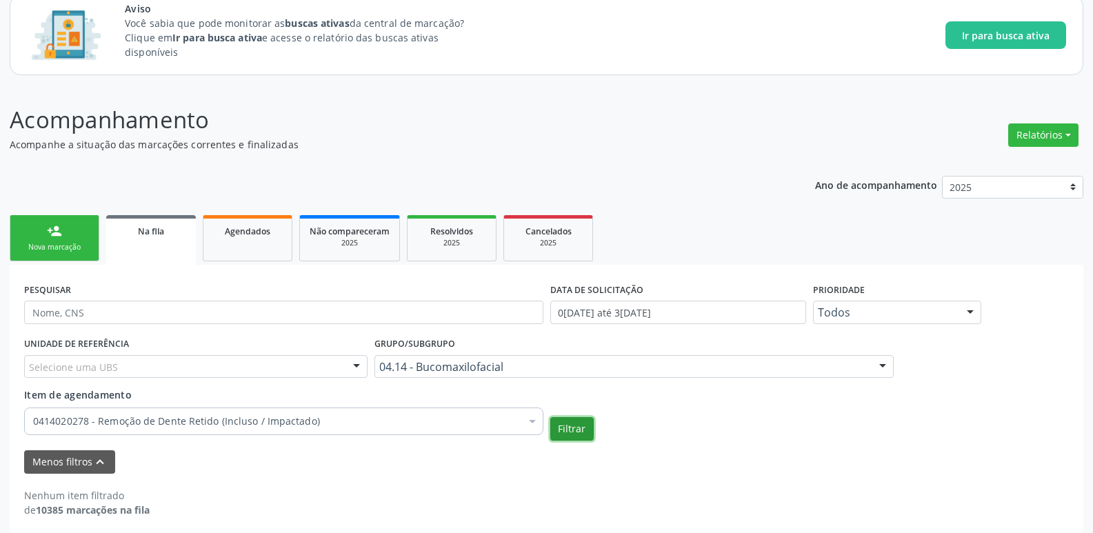
click at [583, 440] on button "Filtrar" at bounding box center [571, 428] width 43 height 23
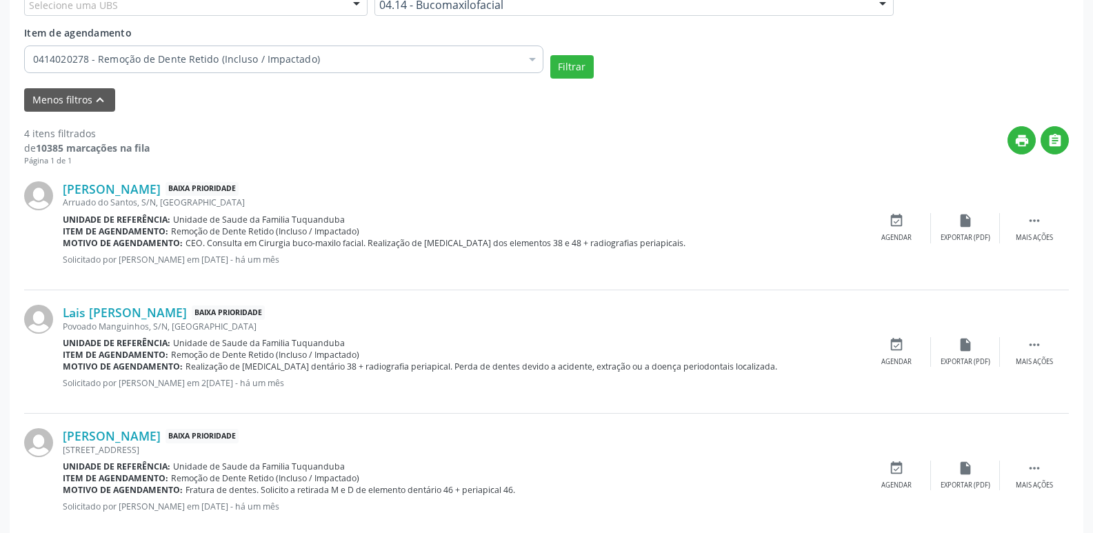
scroll to position [397, 0]
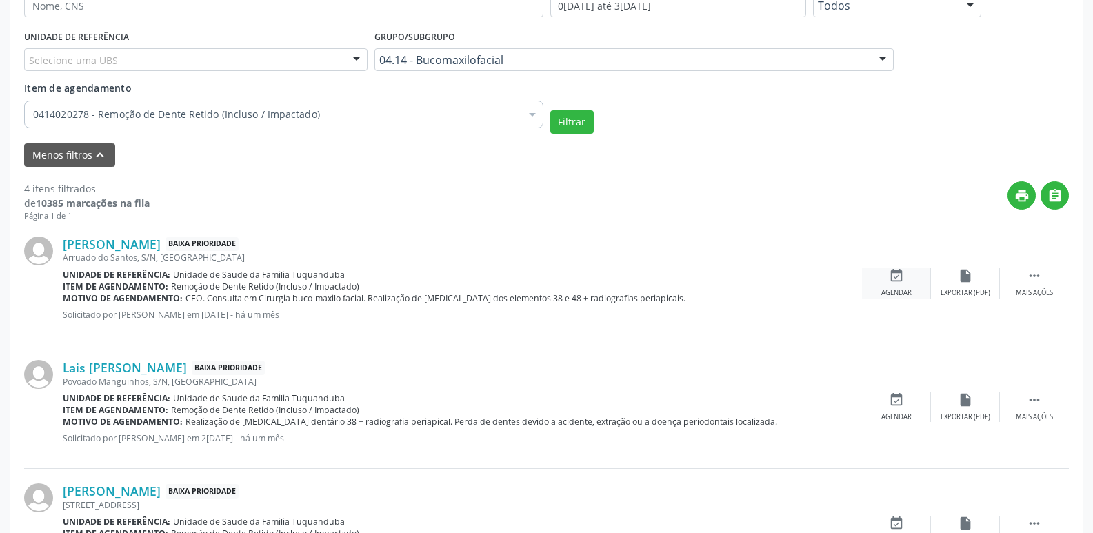
click at [892, 293] on div "Agendar" at bounding box center [896, 293] width 30 height 10
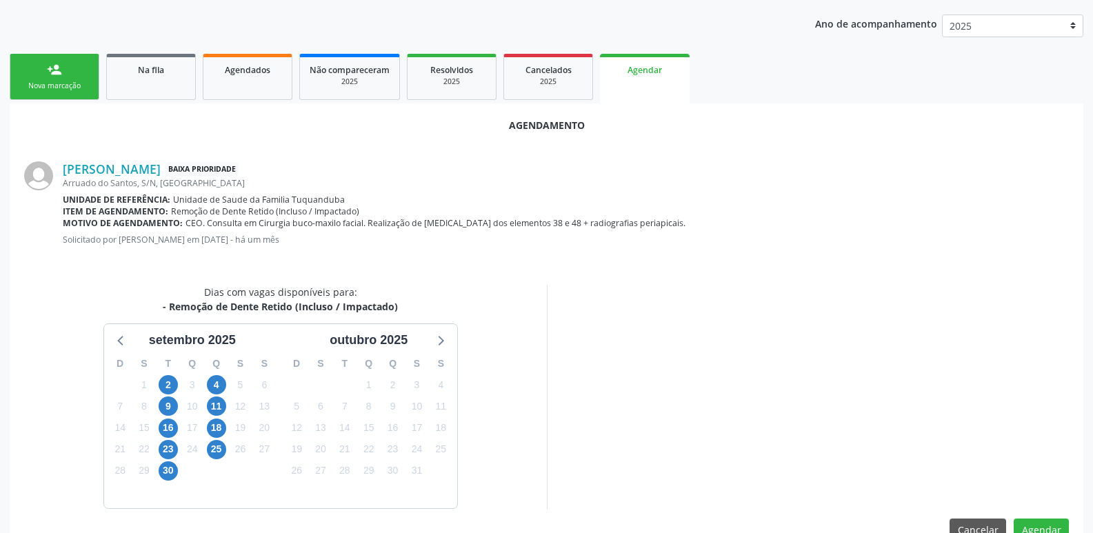
scroll to position [284, 0]
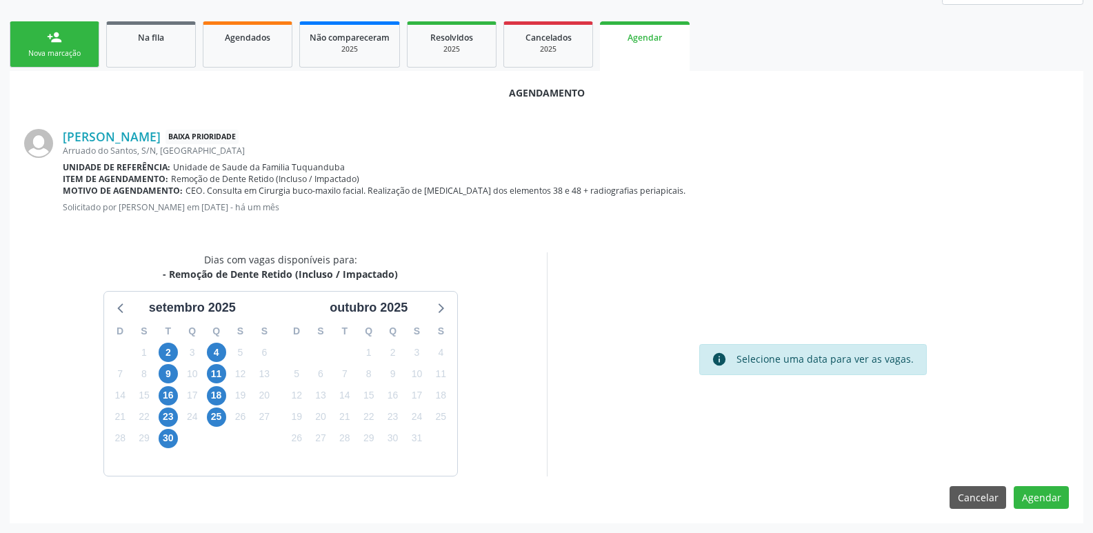
click at [516, 252] on div "Dias com vagas disponíveis para: - Remoção de Dente Retido (Incluso / Impactado…" at bounding box center [280, 364] width 532 height 224
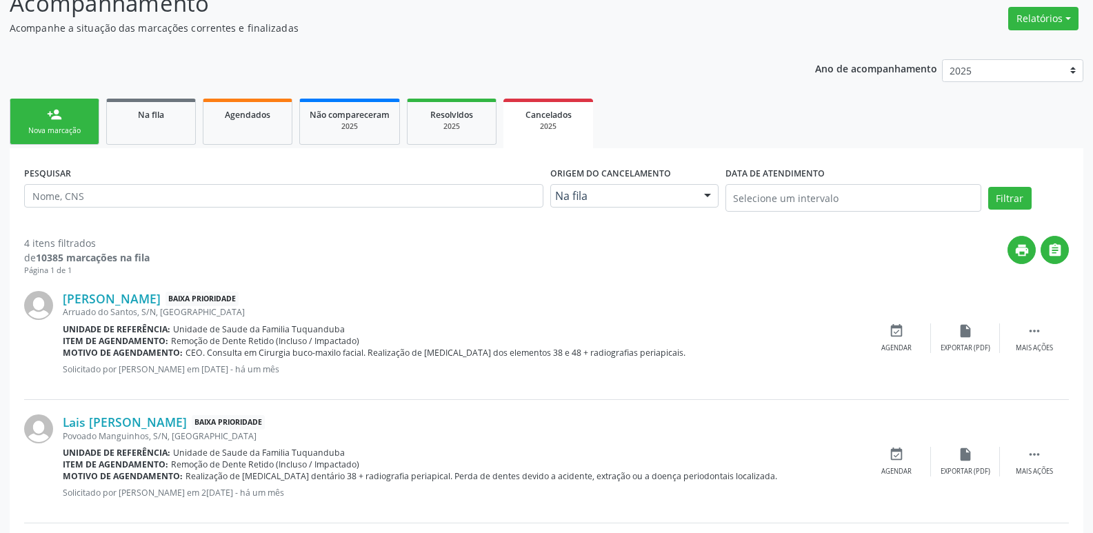
scroll to position [0, 0]
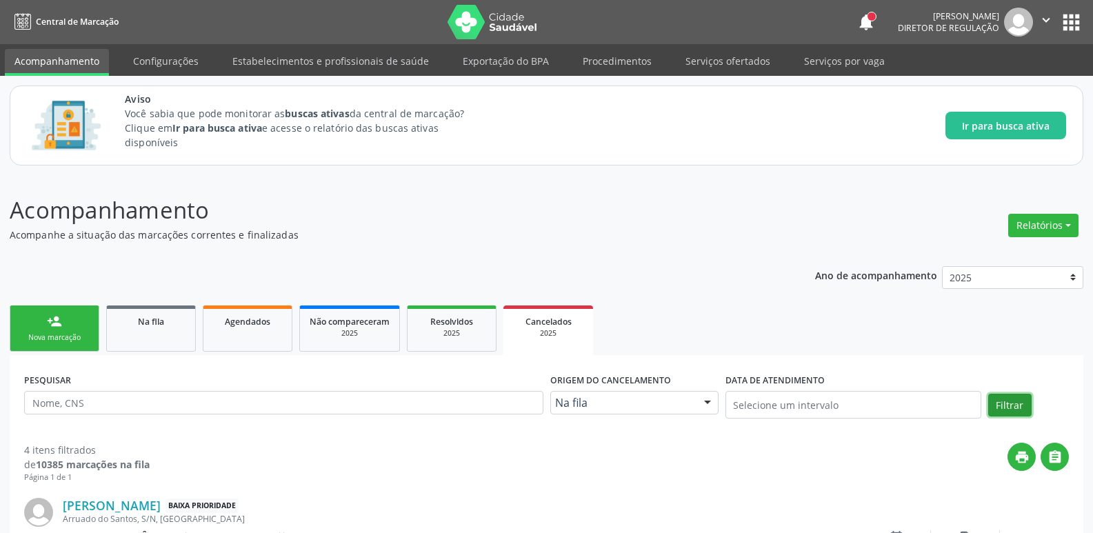
click at [998, 409] on button "Filtrar" at bounding box center [1009, 405] width 43 height 23
click at [160, 343] on link "Na fila" at bounding box center [151, 328] width 90 height 46
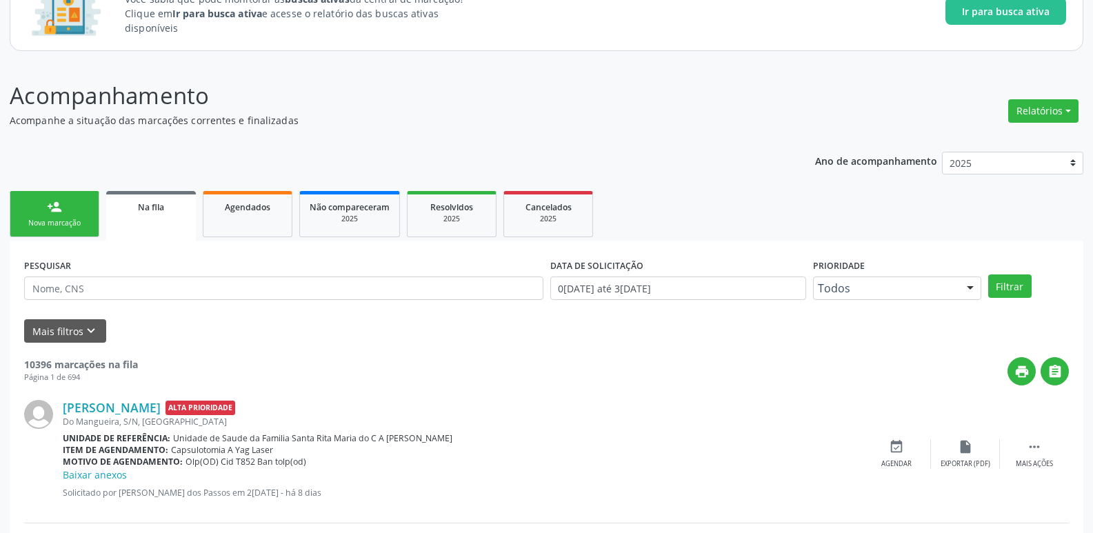
scroll to position [138, 0]
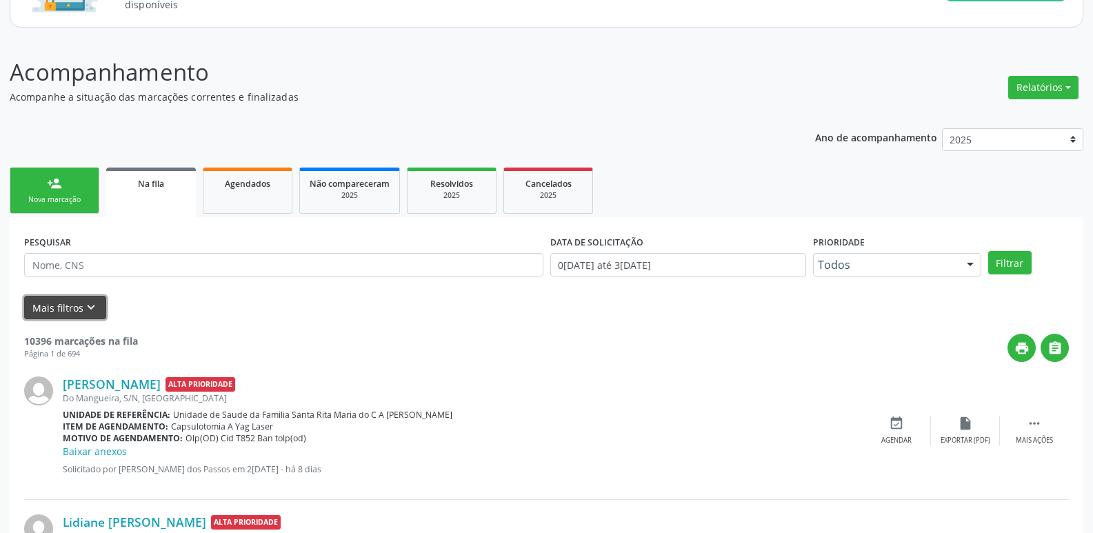
click at [61, 303] on button "Mais filtros keyboard_arrow_down" at bounding box center [65, 308] width 82 height 24
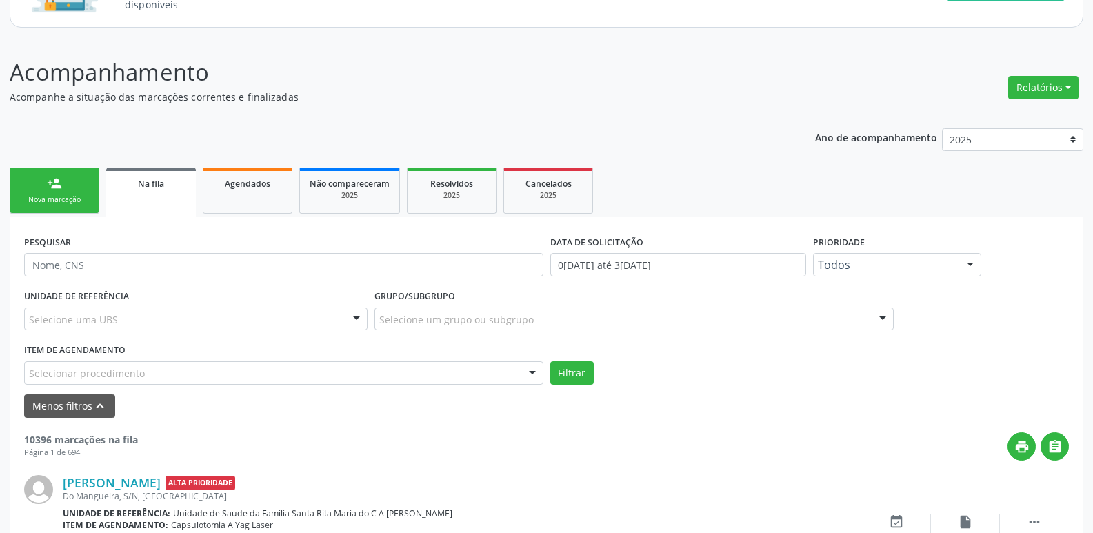
click at [487, 353] on div "Item de agendamento Selecionar procedimento 0304070076 - .Quimioterapia de Leuc…" at bounding box center [283, 362] width 519 height 44
click at [504, 309] on div "Selecione um grupo ou subgrupo" at bounding box center [633, 319] width 519 height 23
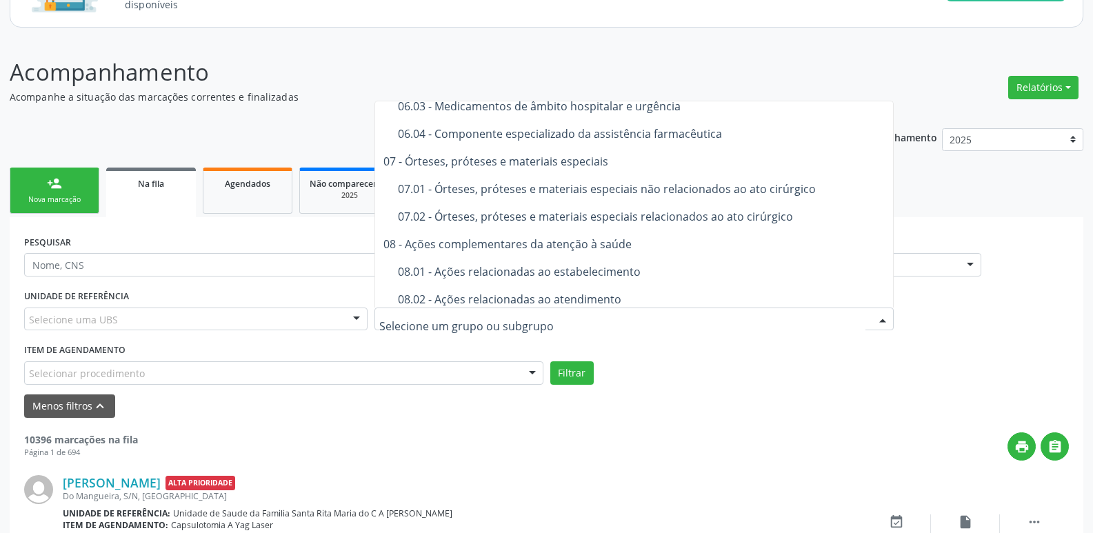
scroll to position [1890, 0]
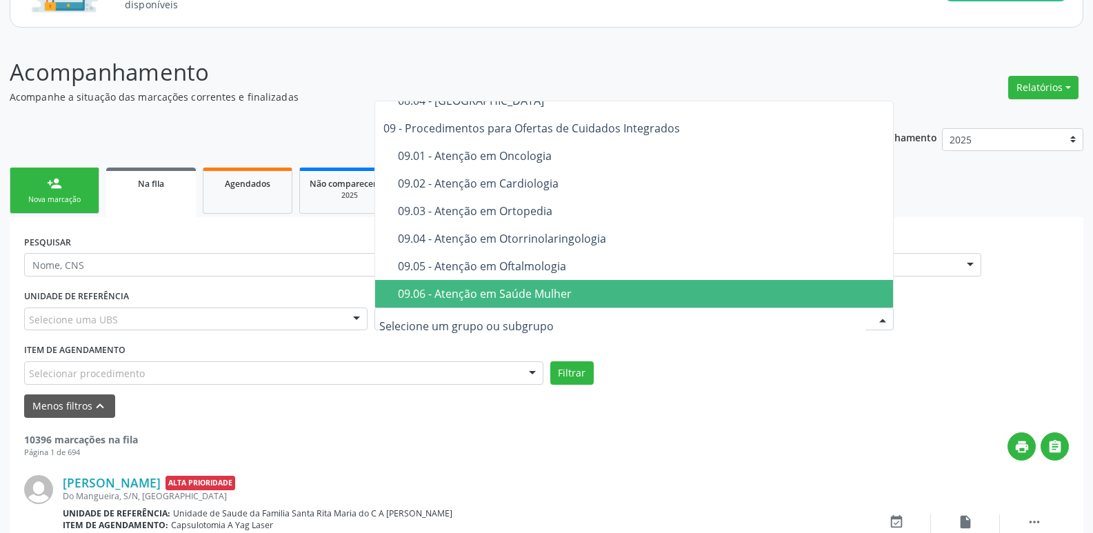
click at [702, 353] on div "UNIDADE DE REFERÊNCIA Selecione uma UBS Todas as UBS Unidade de Saude da Famili…" at bounding box center [546, 335] width 1051 height 99
click at [691, 316] on div at bounding box center [633, 319] width 519 height 23
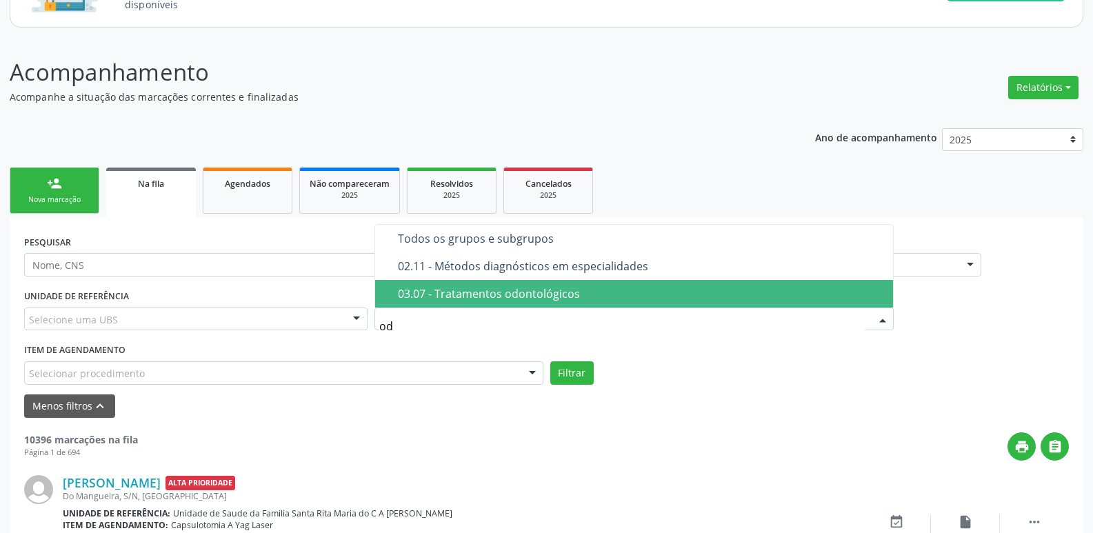
scroll to position [0, 0]
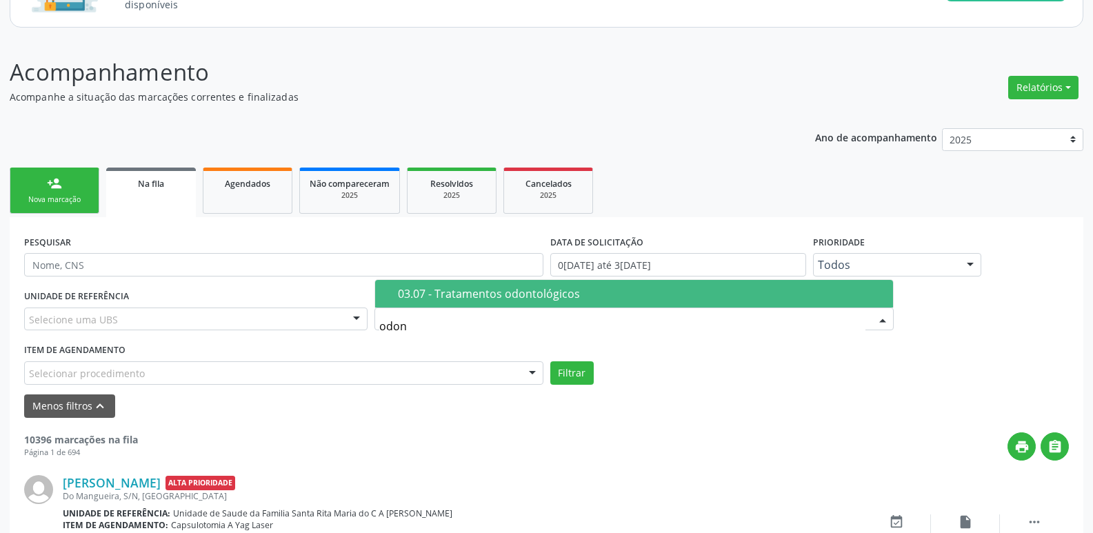
type input "odo"
click at [525, 280] on span "03.07 - Tratamentos odontológicos" at bounding box center [634, 294] width 518 height 28
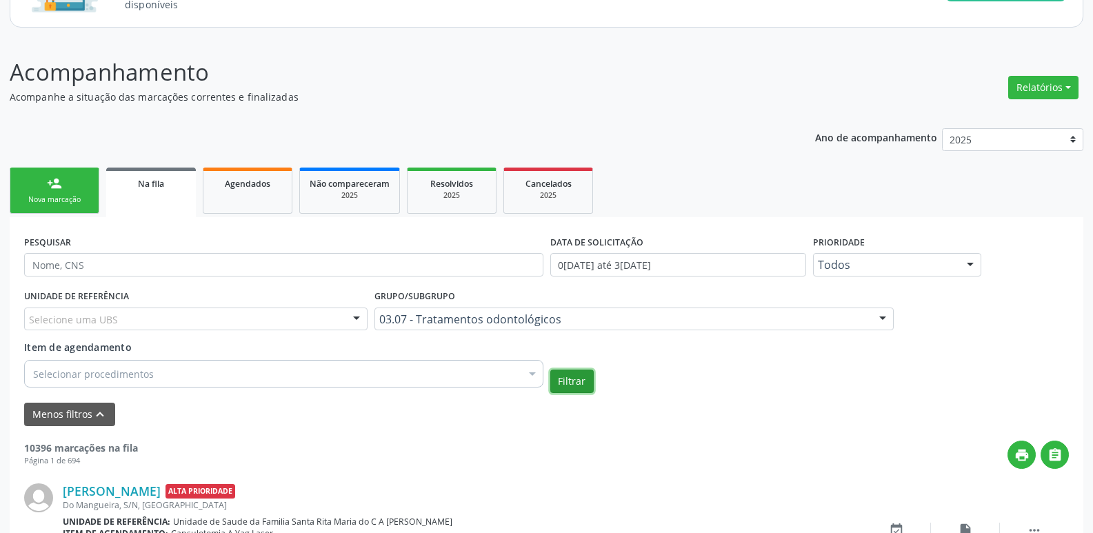
click at [584, 386] on button "Filtrar" at bounding box center [571, 381] width 43 height 23
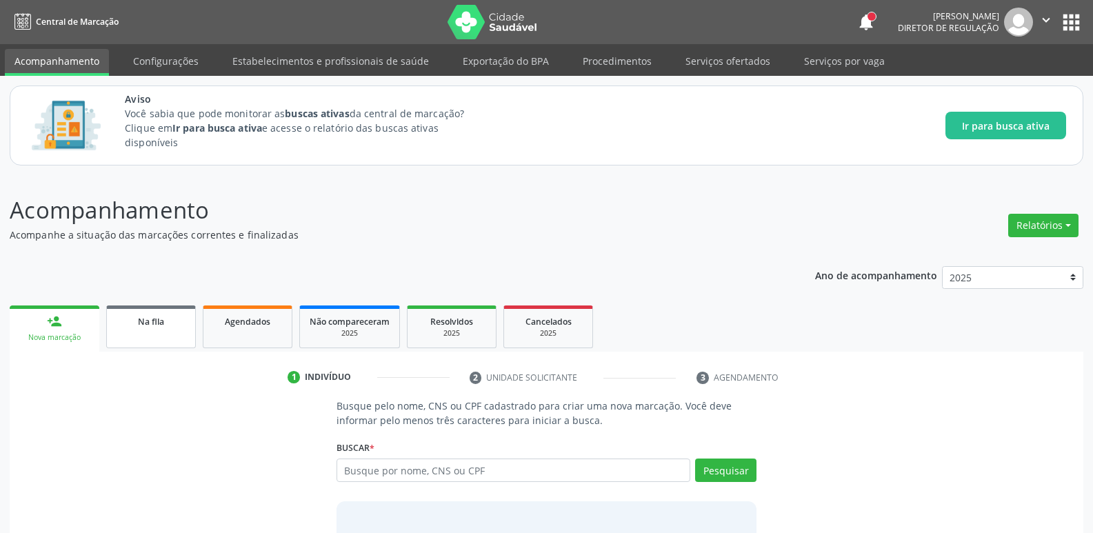
click at [159, 335] on link "Na fila" at bounding box center [151, 326] width 90 height 43
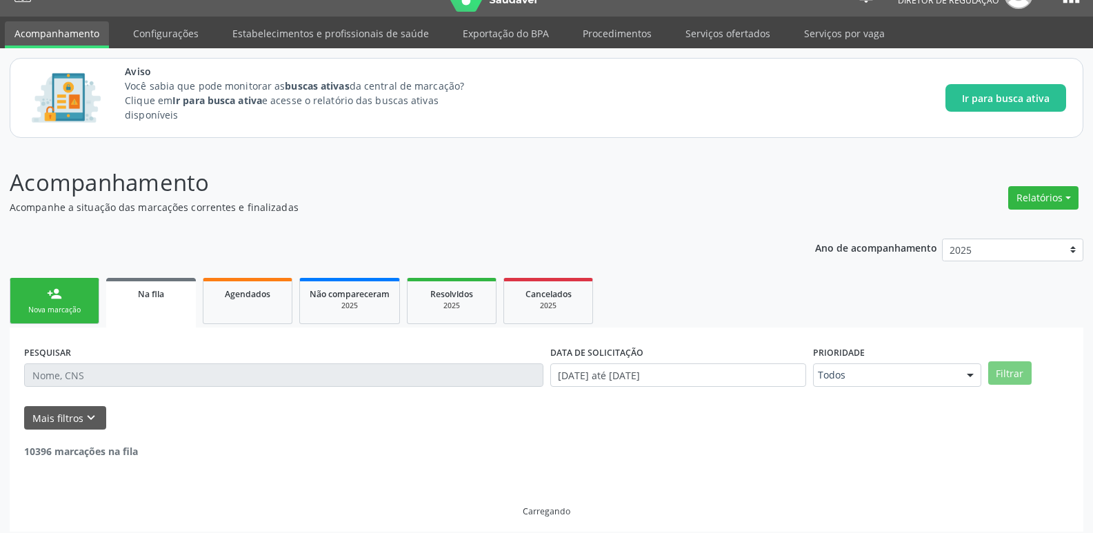
scroll to position [36, 0]
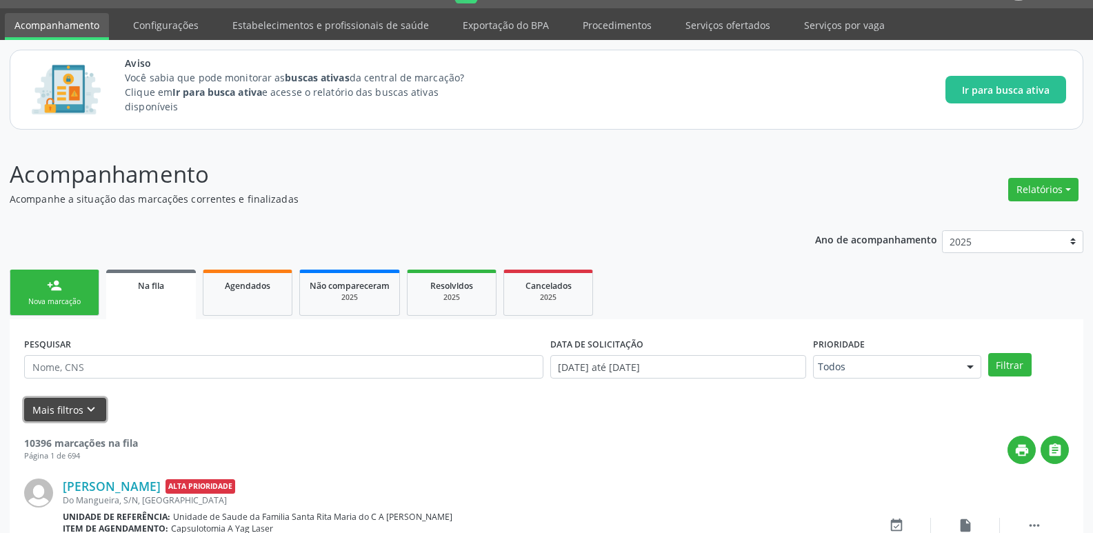
click at [102, 401] on button "Mais filtros keyboard_arrow_down" at bounding box center [65, 410] width 82 height 24
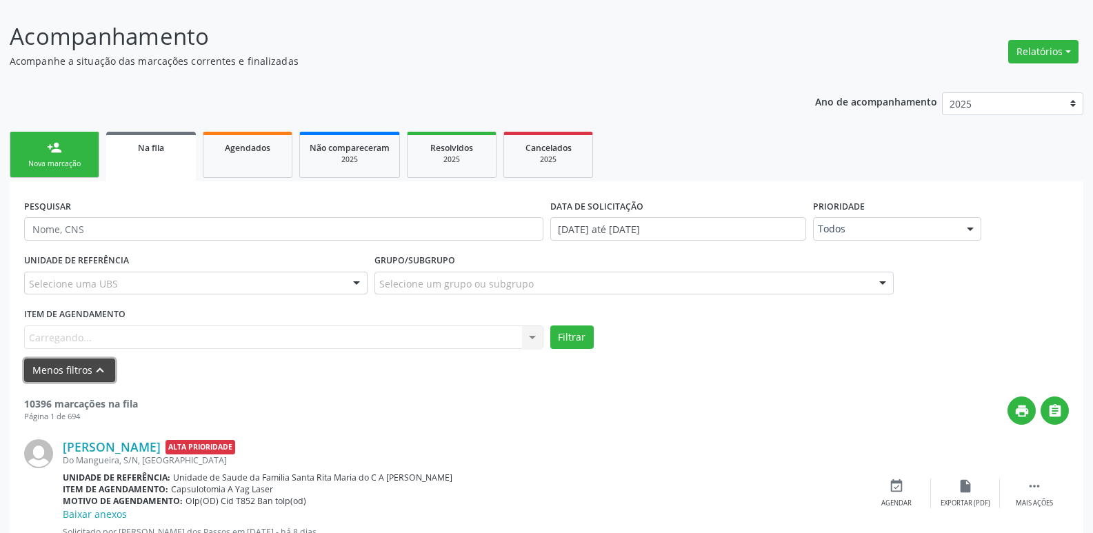
scroll to position [243, 0]
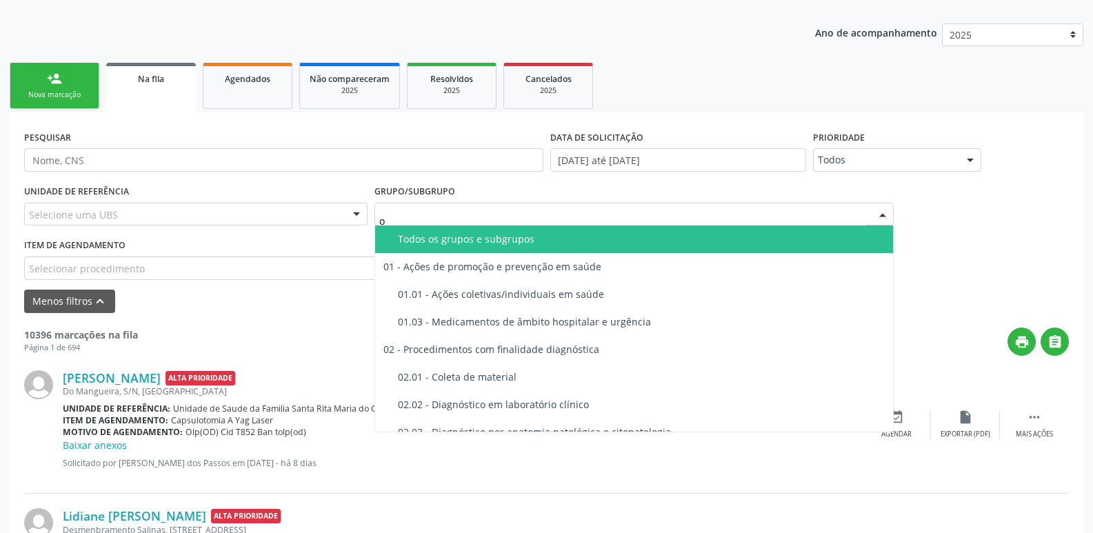
type input "od"
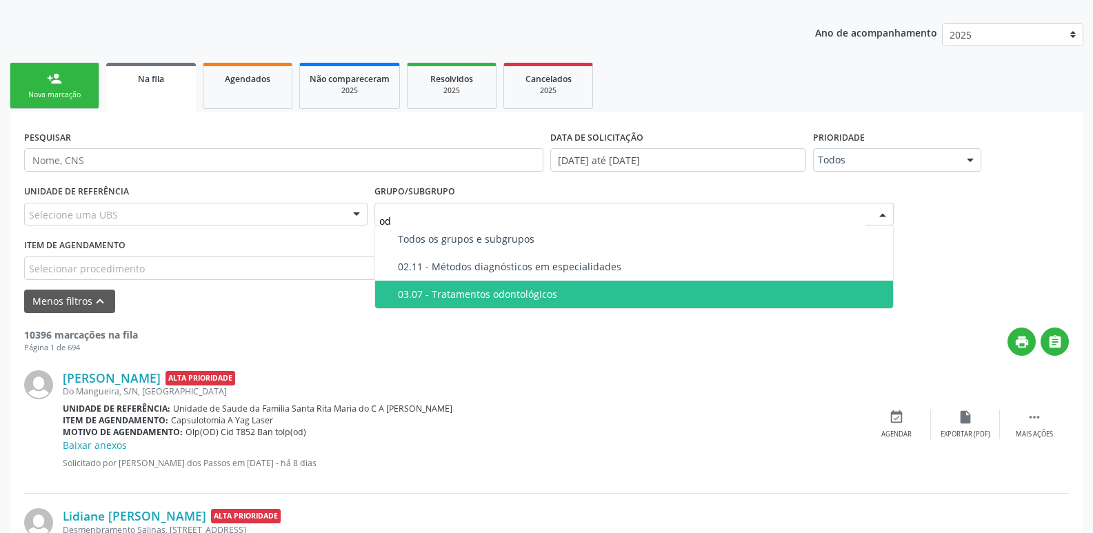
click at [501, 292] on div "03.07 - Tratamentos odontológicos" at bounding box center [641, 294] width 487 height 11
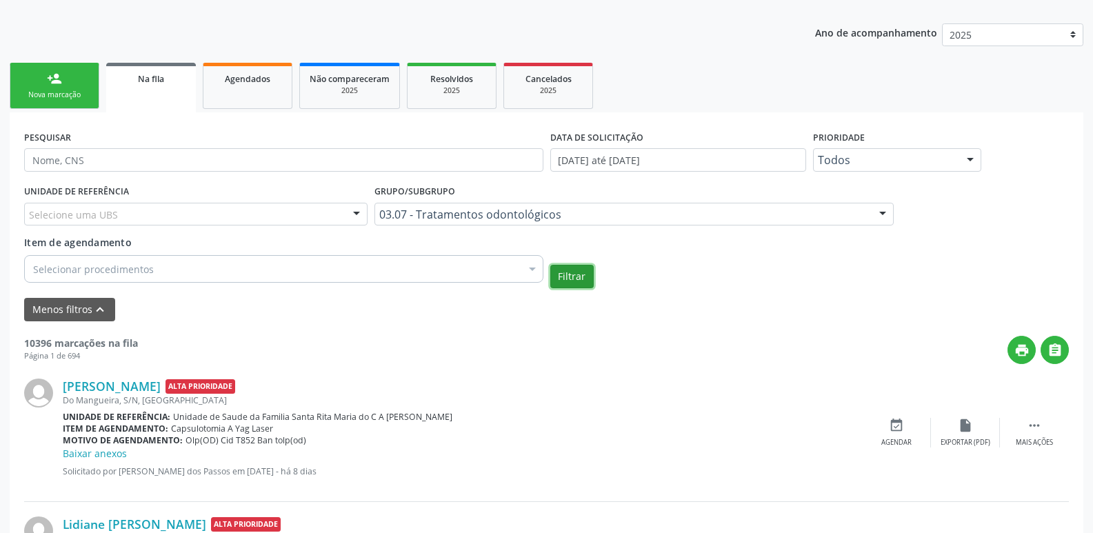
click at [558, 285] on button "Filtrar" at bounding box center [571, 276] width 43 height 23
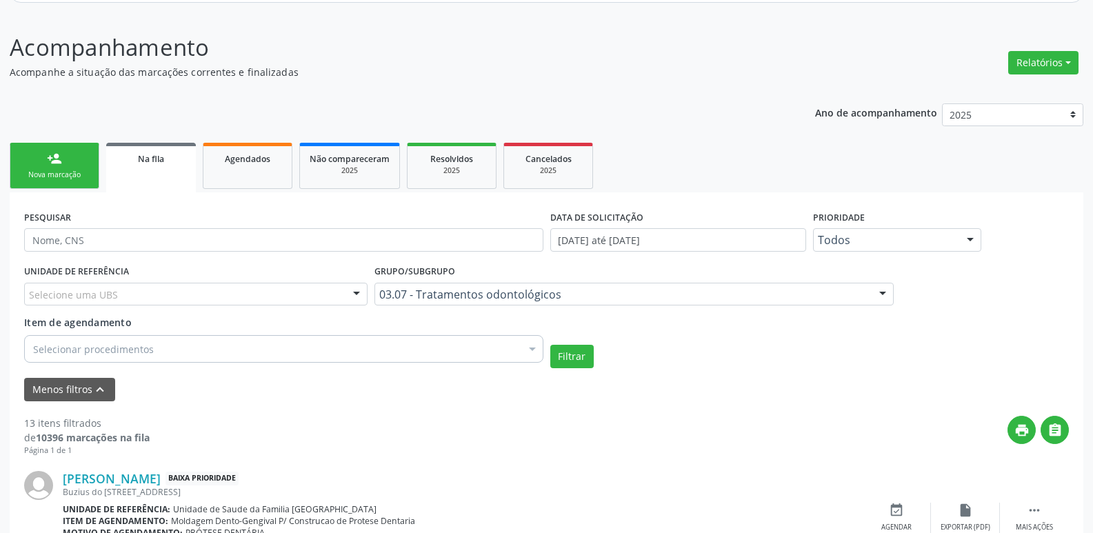
scroll to position [207, 0]
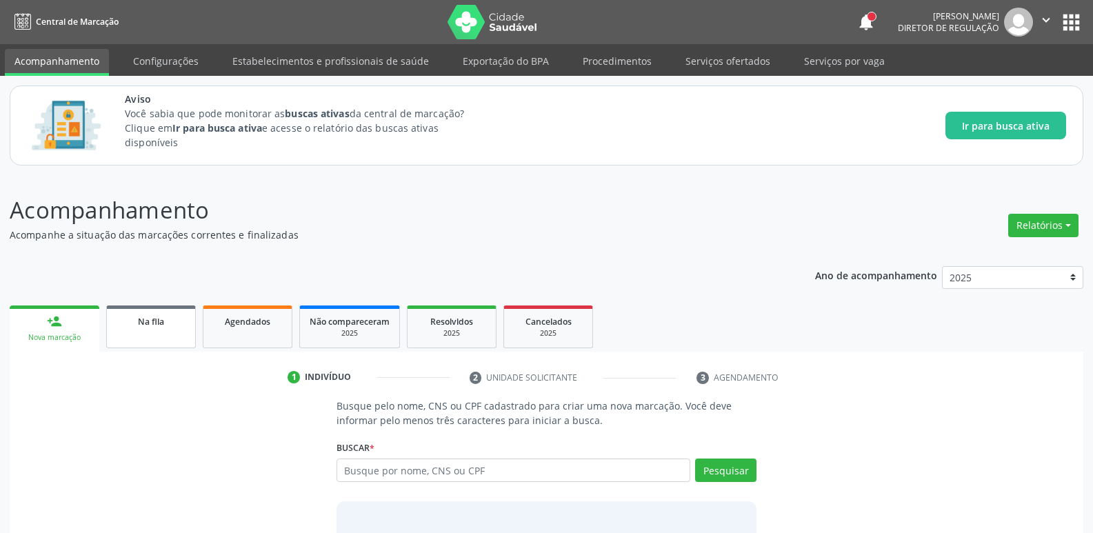
click at [186, 330] on link "Na fila" at bounding box center [151, 326] width 90 height 43
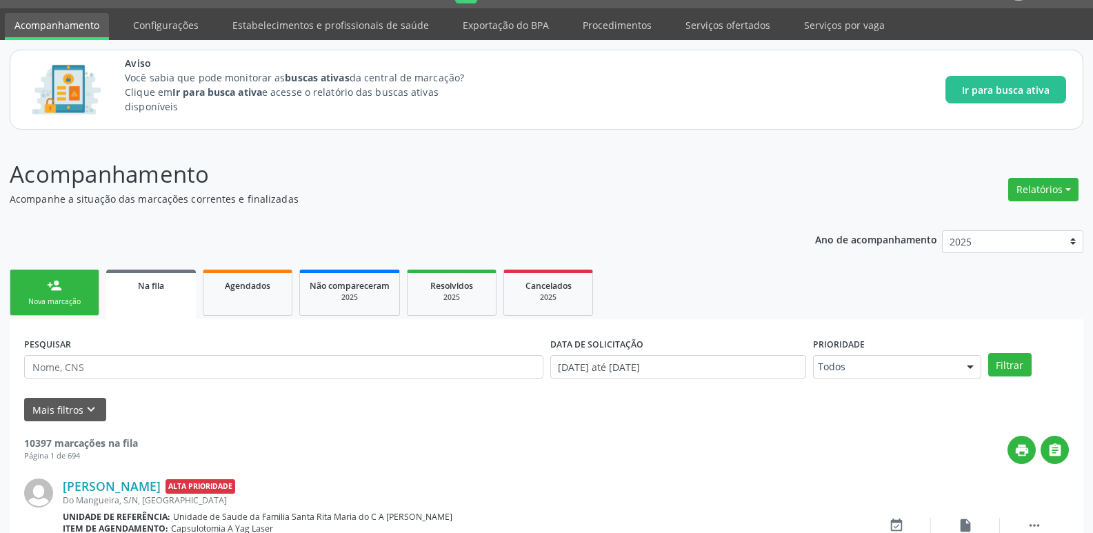
scroll to position [69, 0]
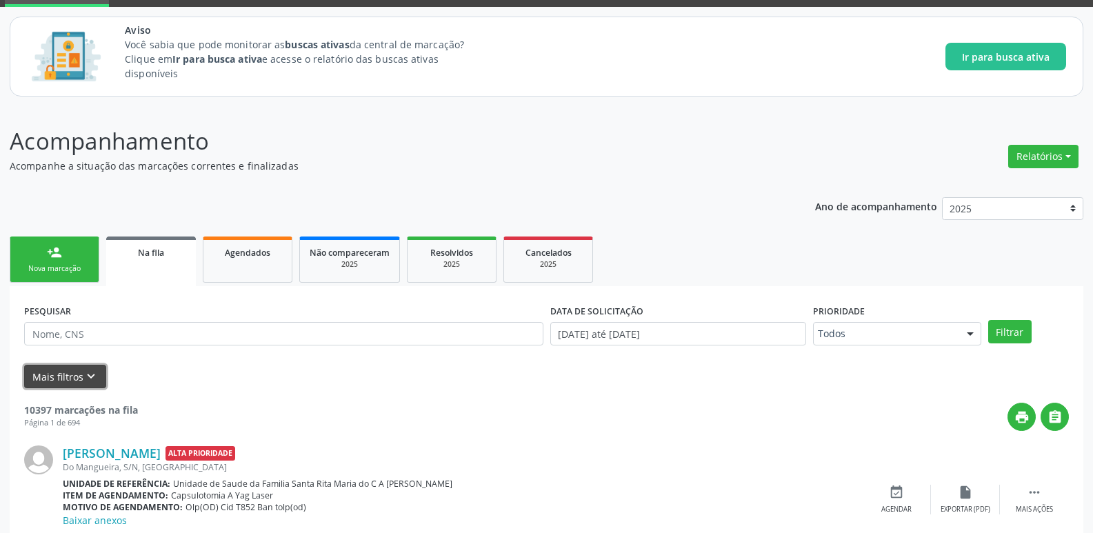
click at [92, 378] on icon "keyboard_arrow_down" at bounding box center [90, 376] width 15 height 15
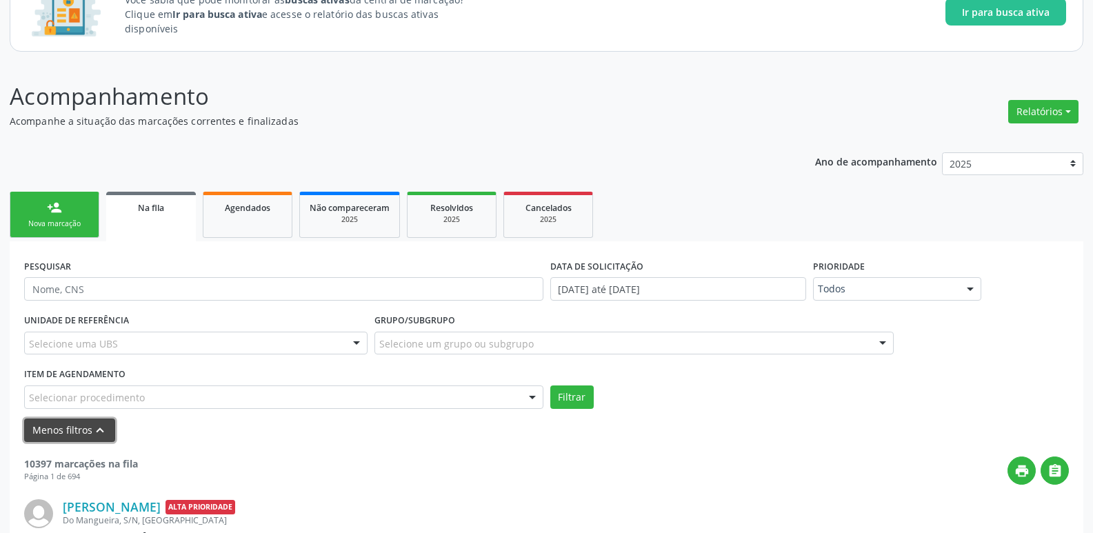
scroll to position [138, 0]
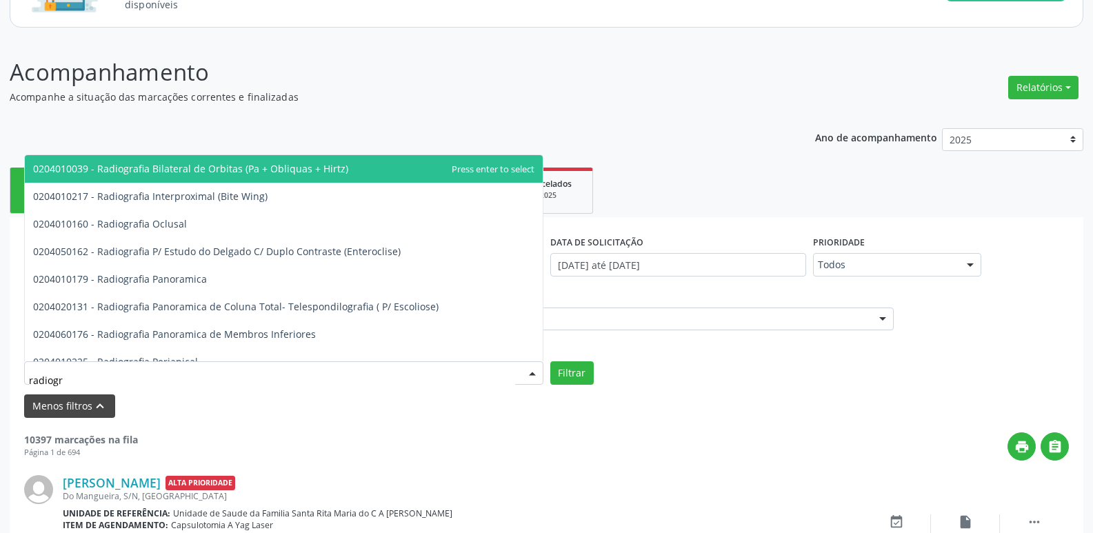
type input "radiogra"
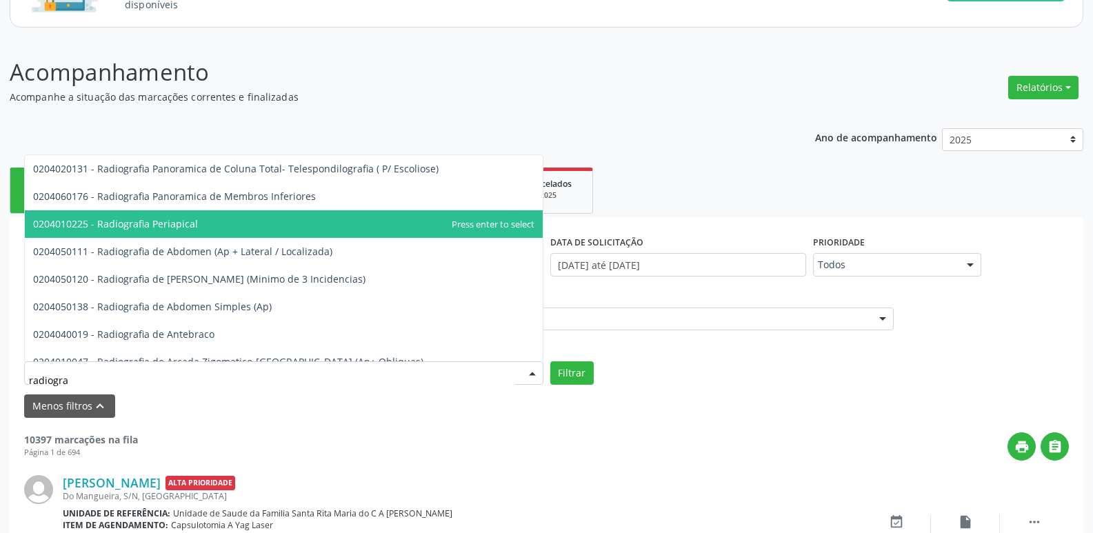
click at [170, 233] on span "0204010225 - Radiografia Periapical" at bounding box center [284, 224] width 518 height 28
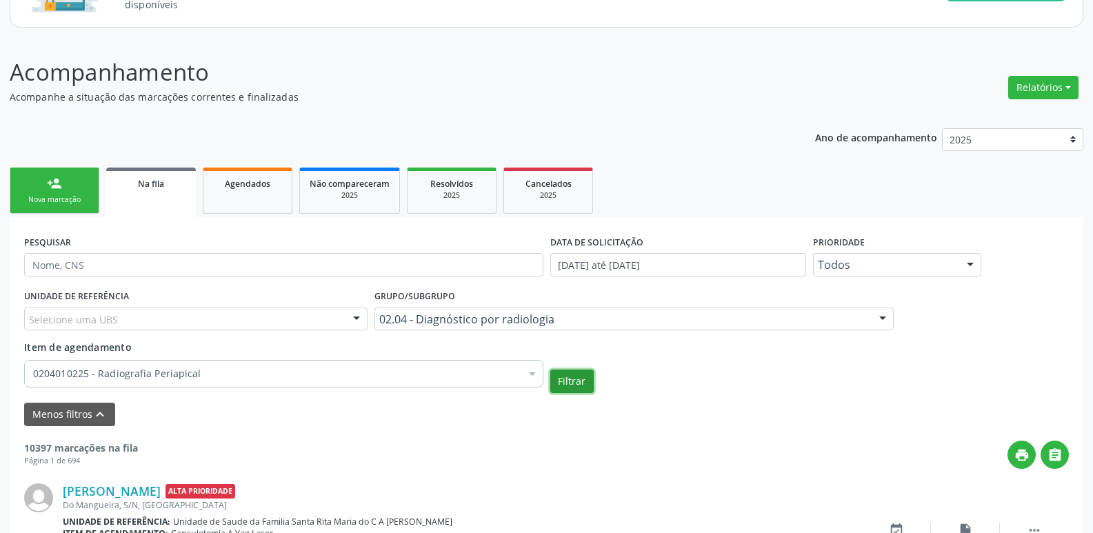
click at [561, 381] on button "Filtrar" at bounding box center [571, 381] width 43 height 23
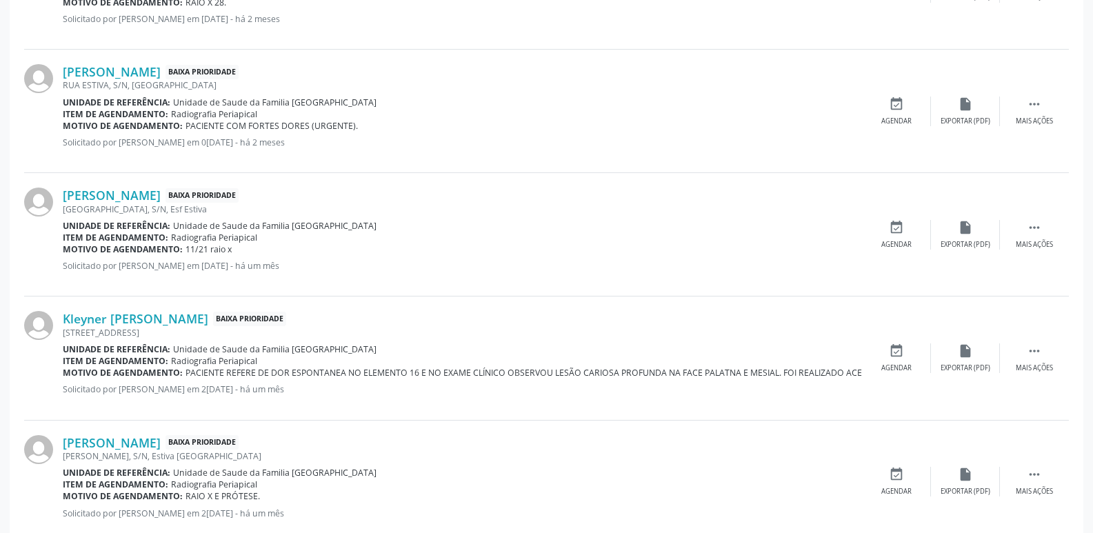
scroll to position [2002, 0]
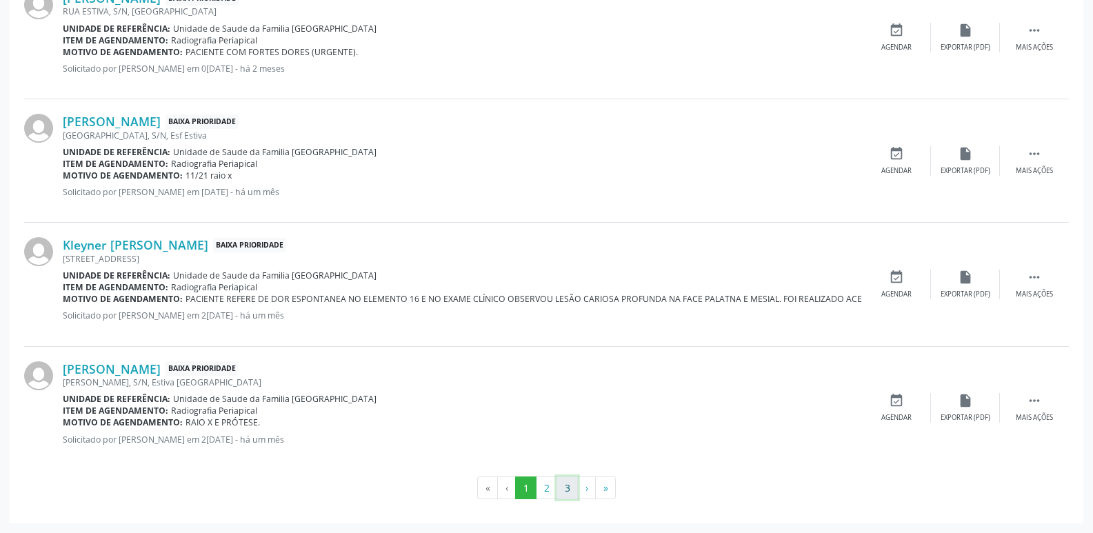
click at [560, 491] on button "3" at bounding box center [566, 487] width 21 height 23
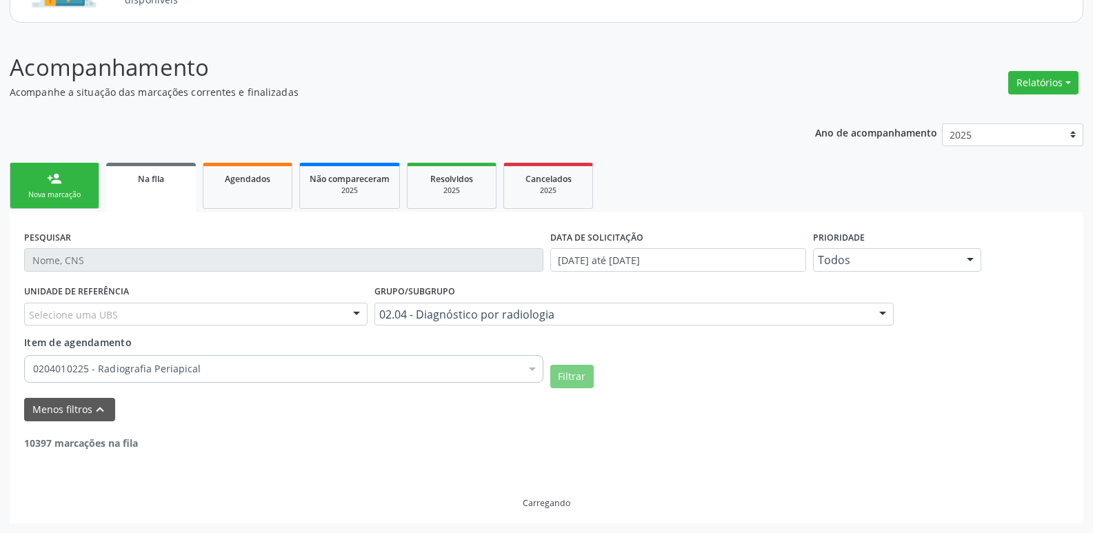
scroll to position [1755, 0]
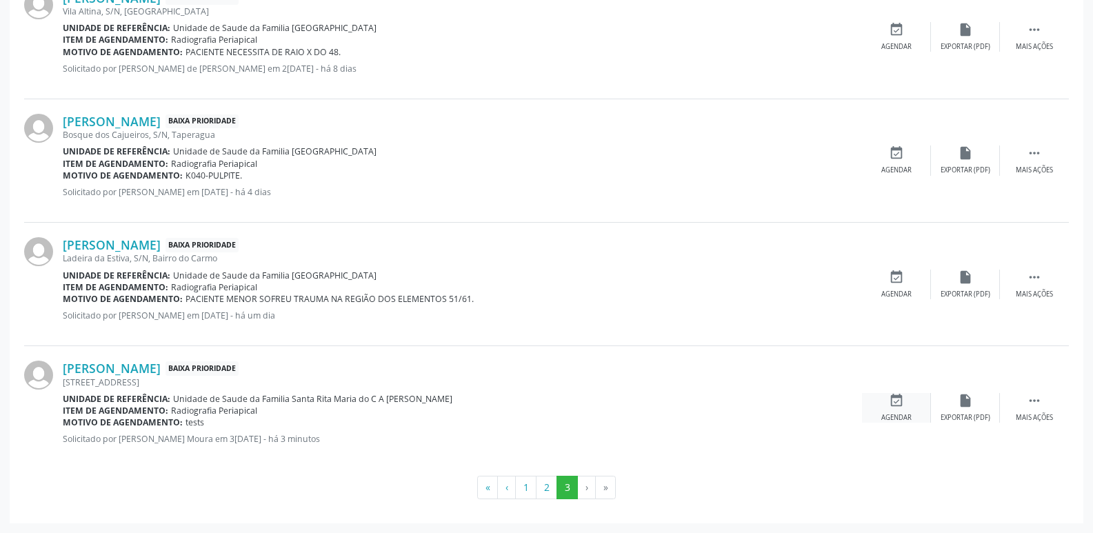
click at [887, 407] on div "event_available Agendar" at bounding box center [896, 408] width 69 height 30
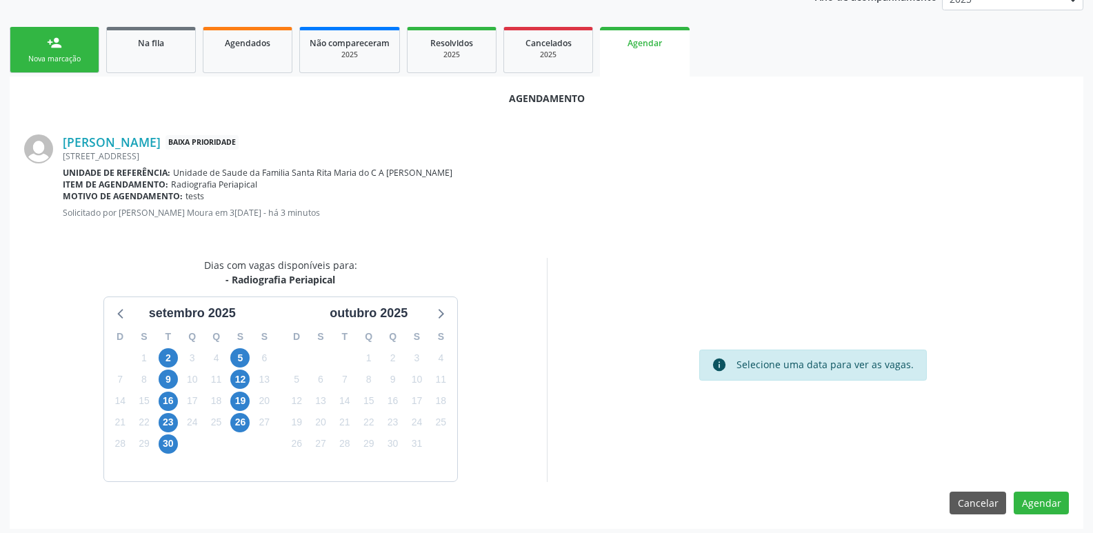
scroll to position [284, 0]
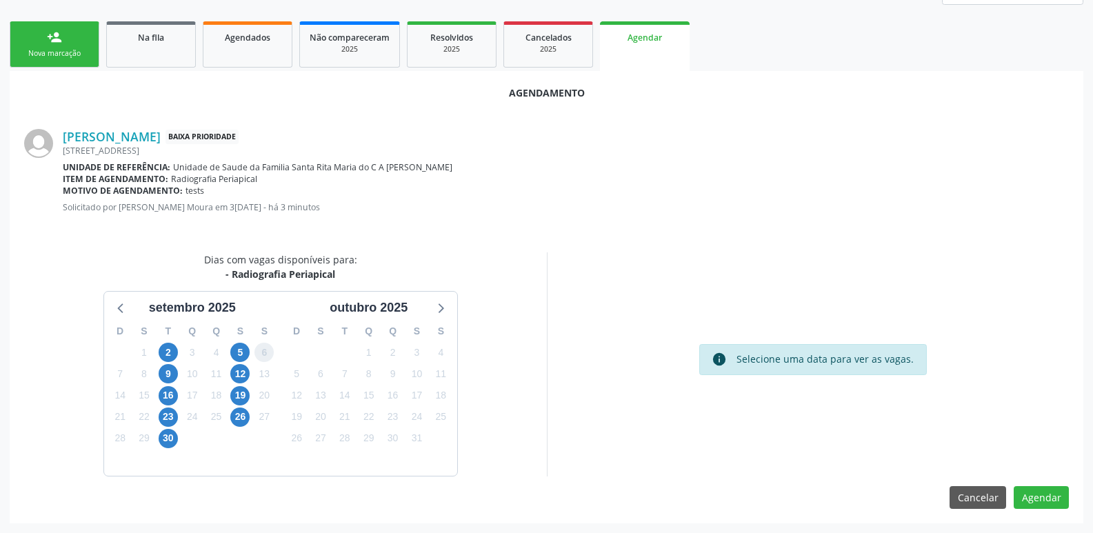
click at [263, 350] on span "6" at bounding box center [263, 352] width 19 height 19
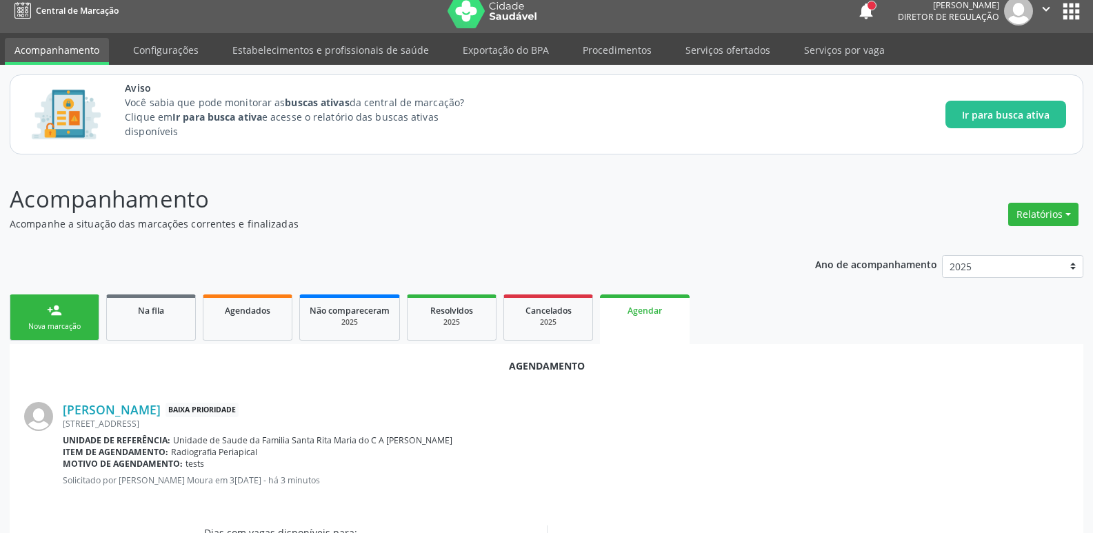
scroll to position [0, 0]
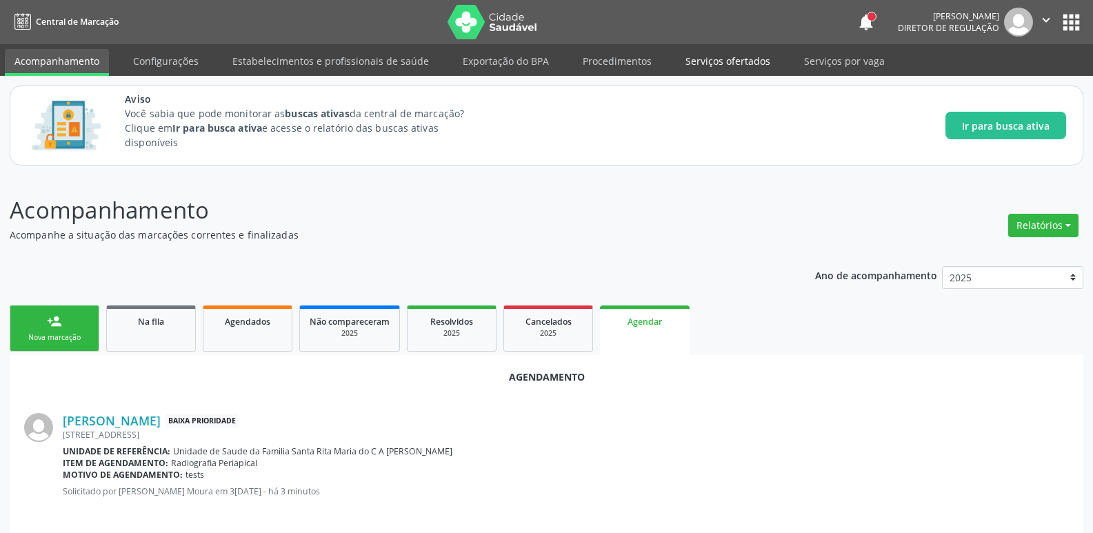
click at [700, 56] on link "Serviços ofertados" at bounding box center [728, 61] width 104 height 24
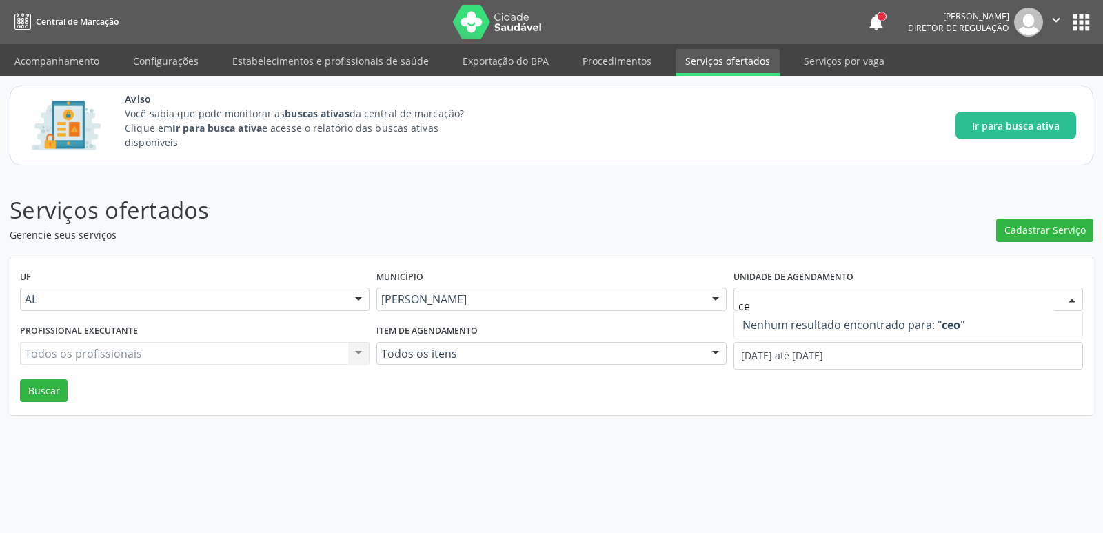
type input "c"
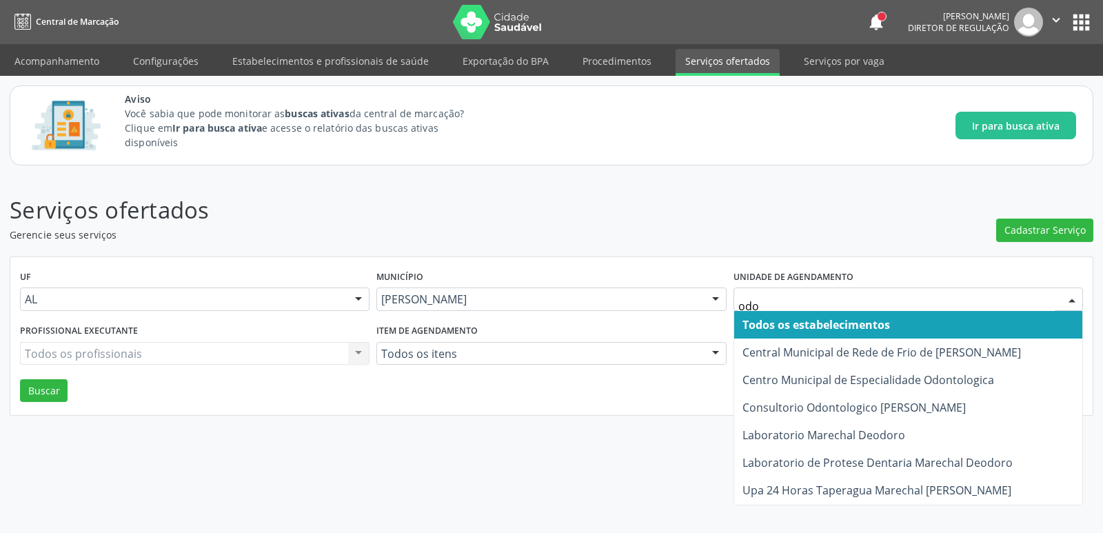
type input "odon"
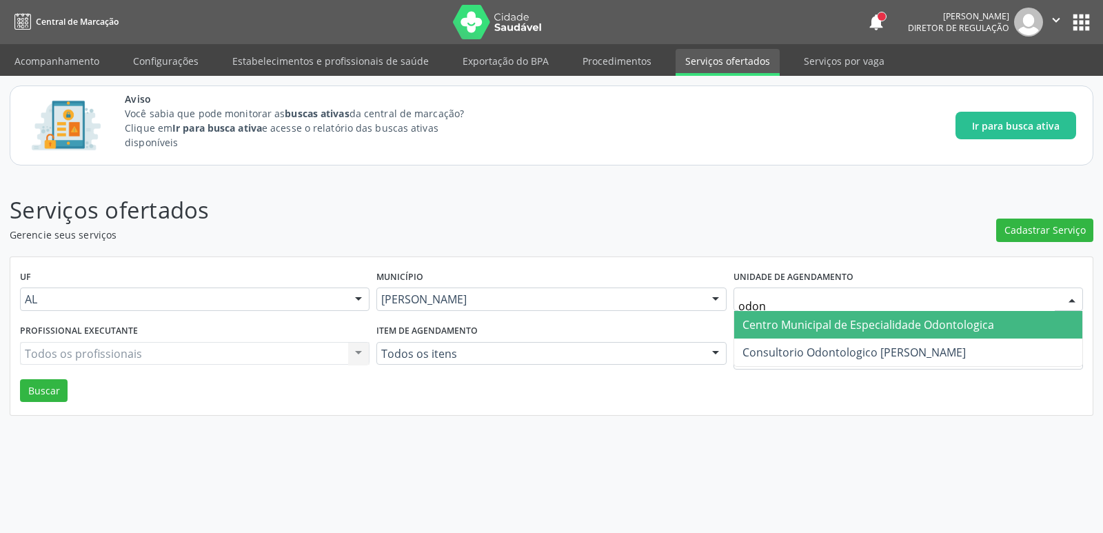
click at [865, 328] on span "Centro Municipal de Especialidade Odontologica" at bounding box center [869, 324] width 252 height 15
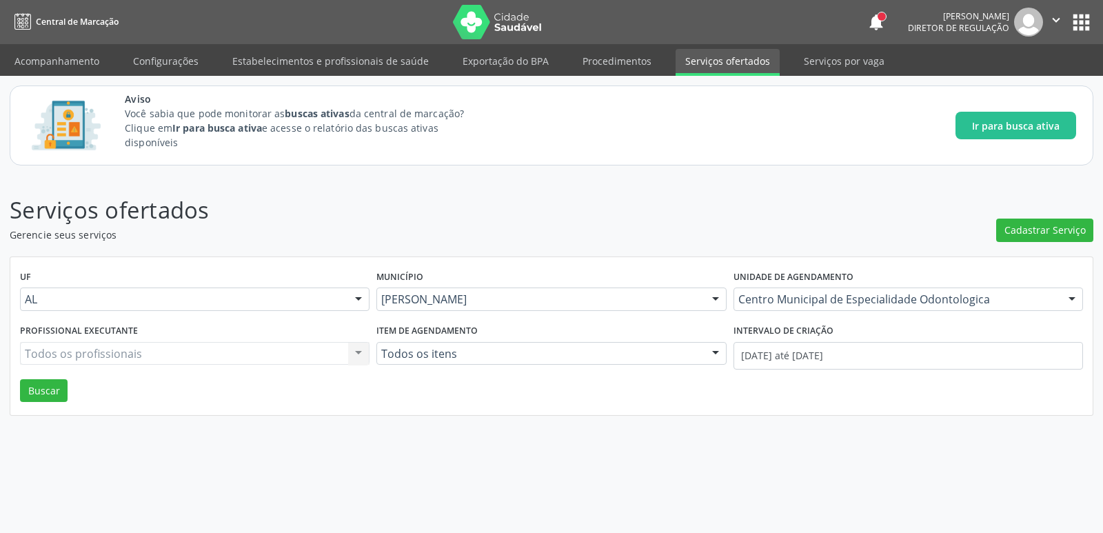
click at [92, 349] on div "Todos os profissionais Todos os profissionais Nenhum resultado encontrado para:…" at bounding box center [195, 353] width 350 height 23
click at [32, 405] on div "UF AL AL Nenhum resultado encontrado para: " " Não há nenhuma opção para ser ex…" at bounding box center [551, 336] width 1082 height 159
click at [34, 396] on button "Buscar" at bounding box center [44, 390] width 48 height 23
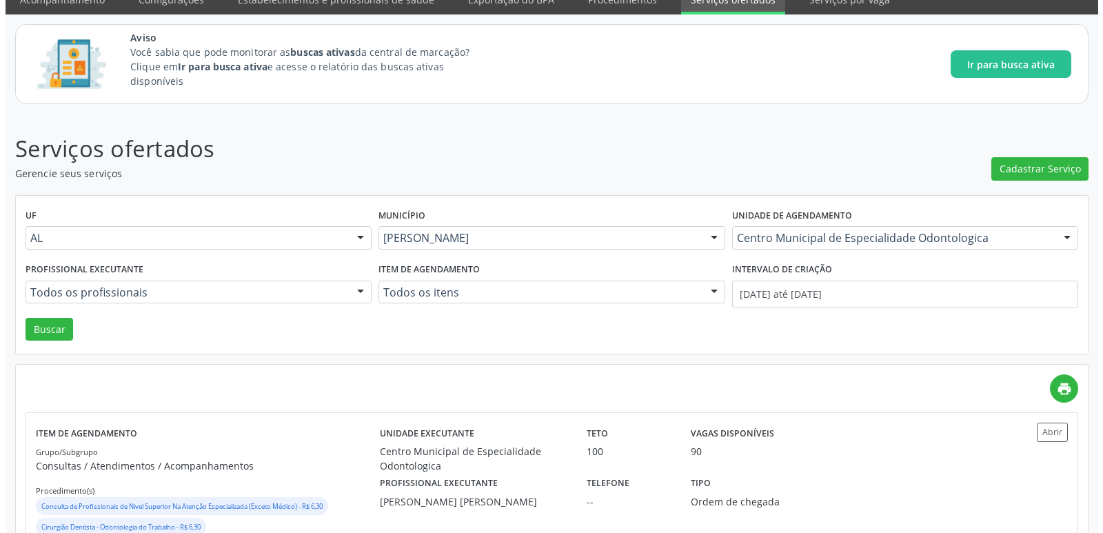
scroll to position [37, 0]
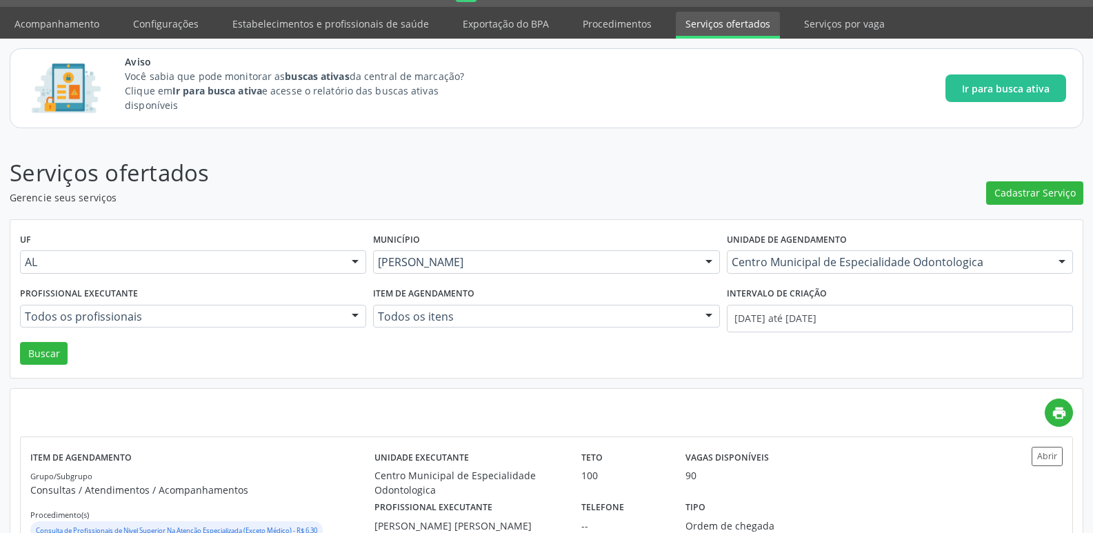
click at [1046, 179] on div "Cadastrar Serviço" at bounding box center [1034, 180] width 97 height 49
click at [1048, 185] on button "Cadastrar Serviço" at bounding box center [1034, 192] width 97 height 23
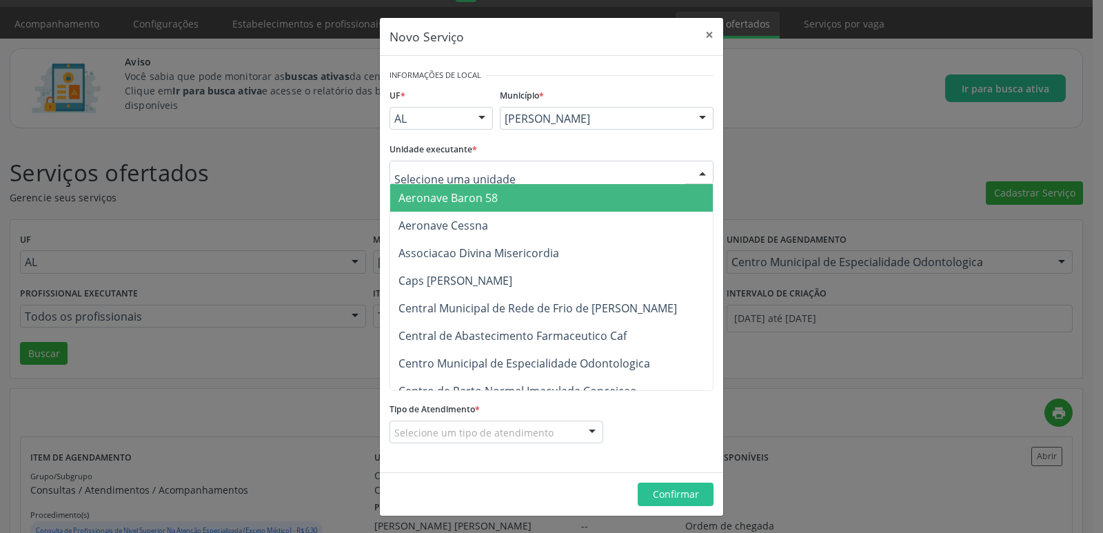
click at [452, 170] on input "text" at bounding box center [539, 179] width 291 height 28
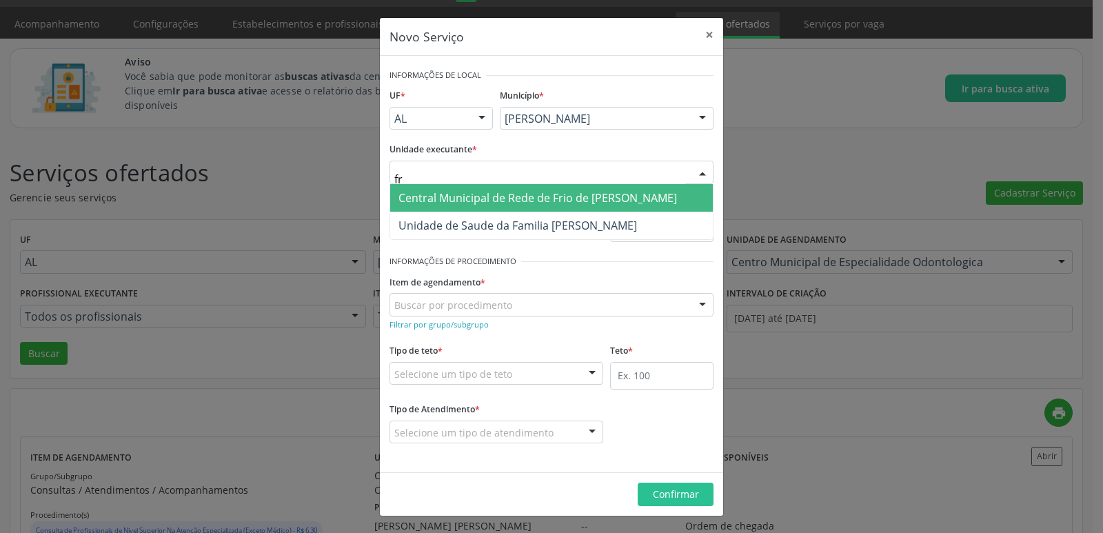
type input "fra"
click at [490, 197] on span "Unidade de Saude da Familia [PERSON_NAME]" at bounding box center [518, 197] width 239 height 15
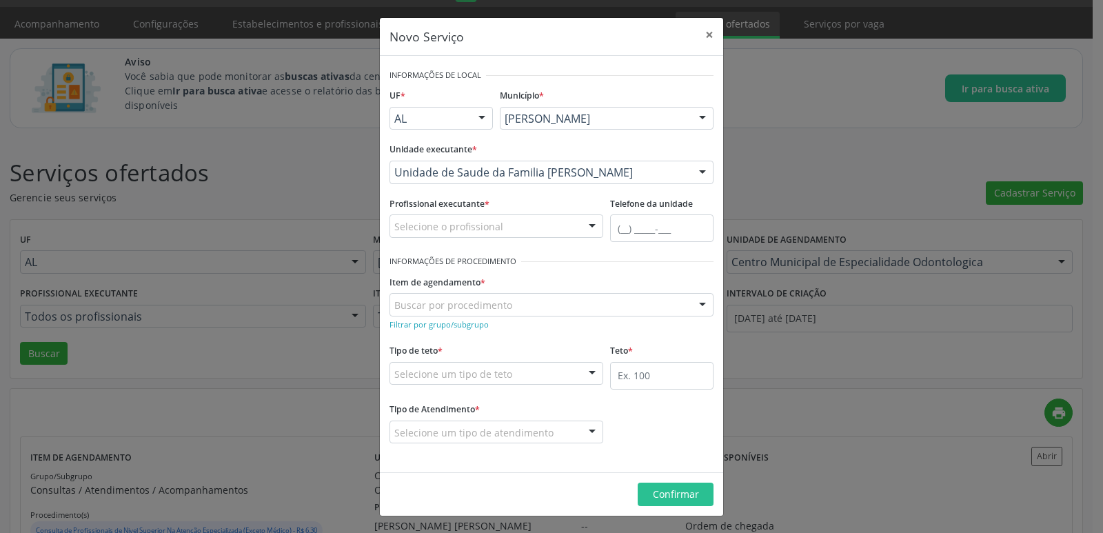
click at [524, 221] on div "Selecione o profissional" at bounding box center [497, 225] width 214 height 23
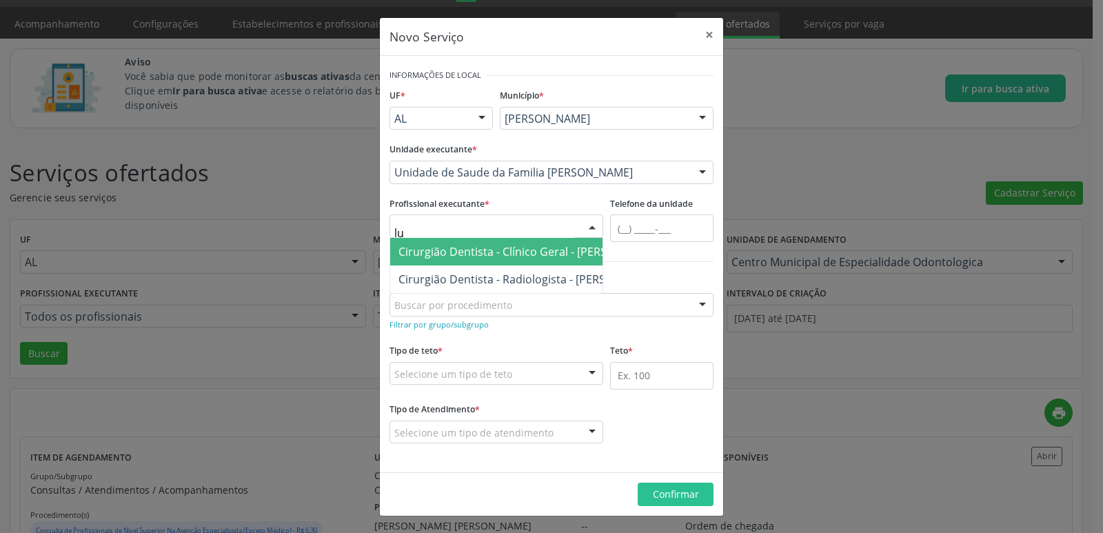
type input "luc"
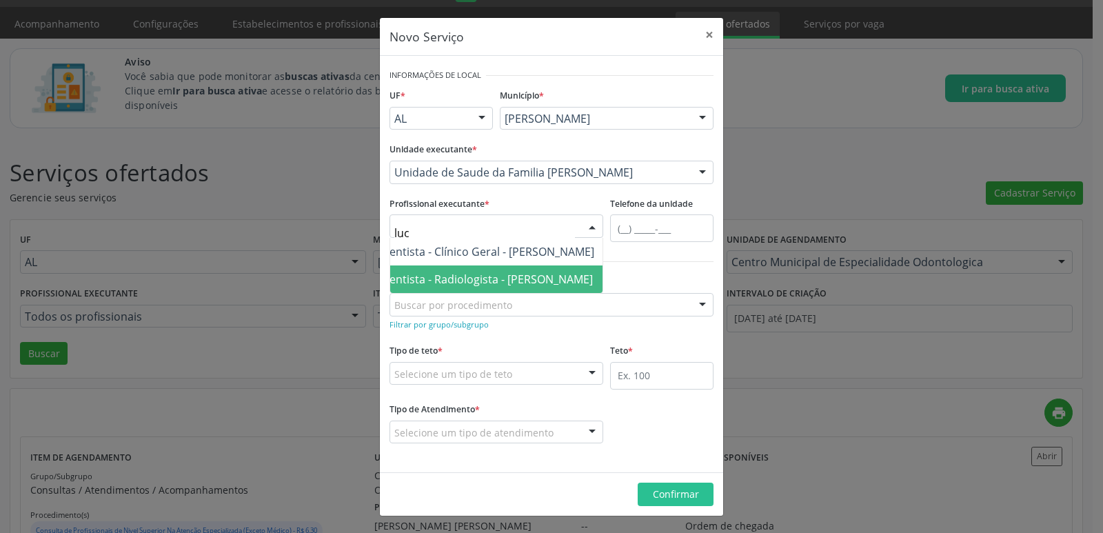
scroll to position [0, 97]
click at [530, 287] on span "Cirurgião Dentista - Radiologista - Lucinda Acioli Mansur Vieira" at bounding box center [462, 279] width 281 height 28
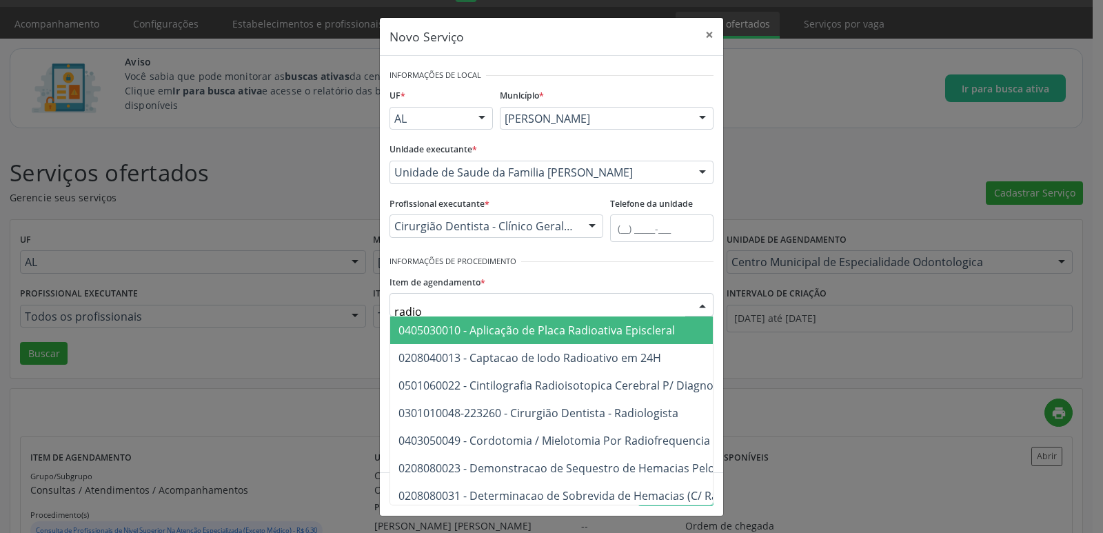
type input "radiog"
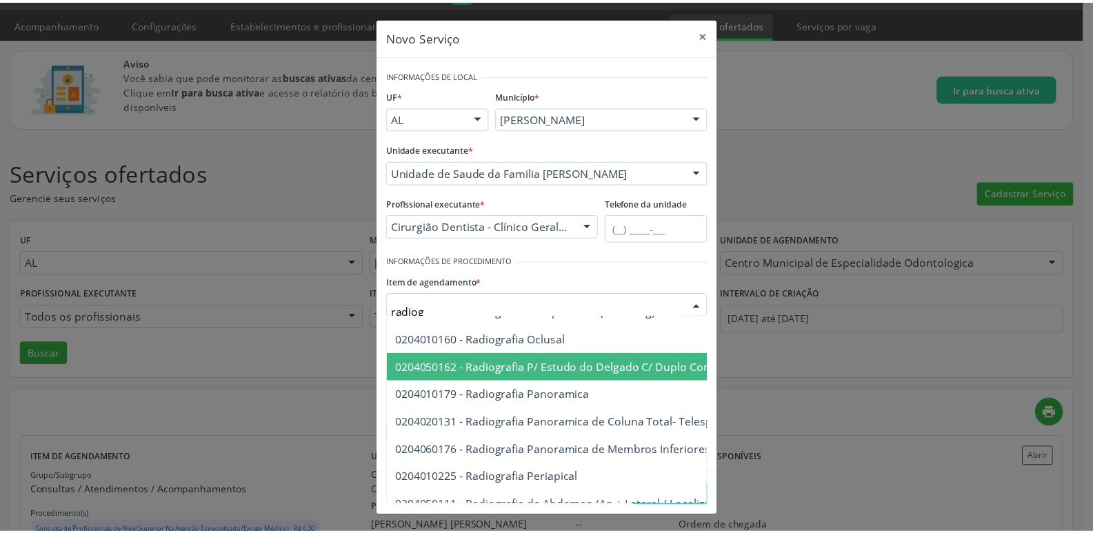
scroll to position [69, 0]
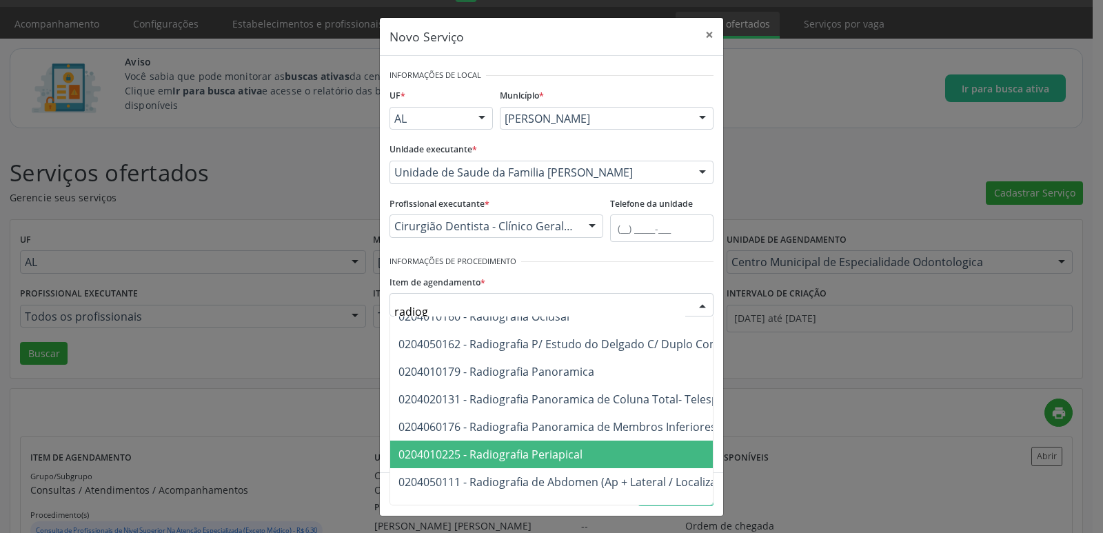
click at [565, 450] on span "0204010225 - Radiografia Periapical" at bounding box center [491, 454] width 184 height 15
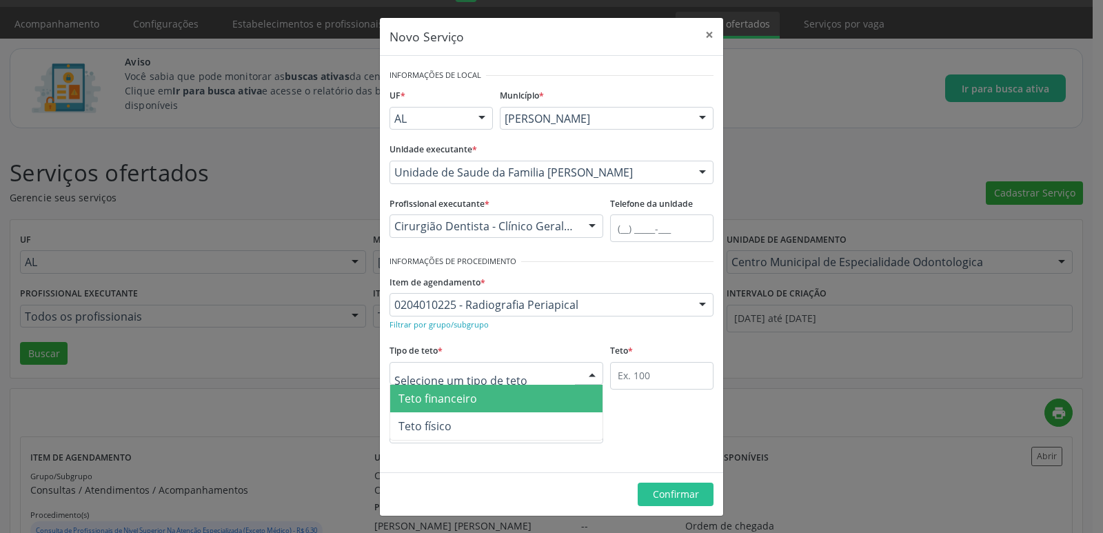
click at [578, 379] on div at bounding box center [497, 373] width 214 height 23
click at [702, 33] on button "×" at bounding box center [710, 35] width 28 height 34
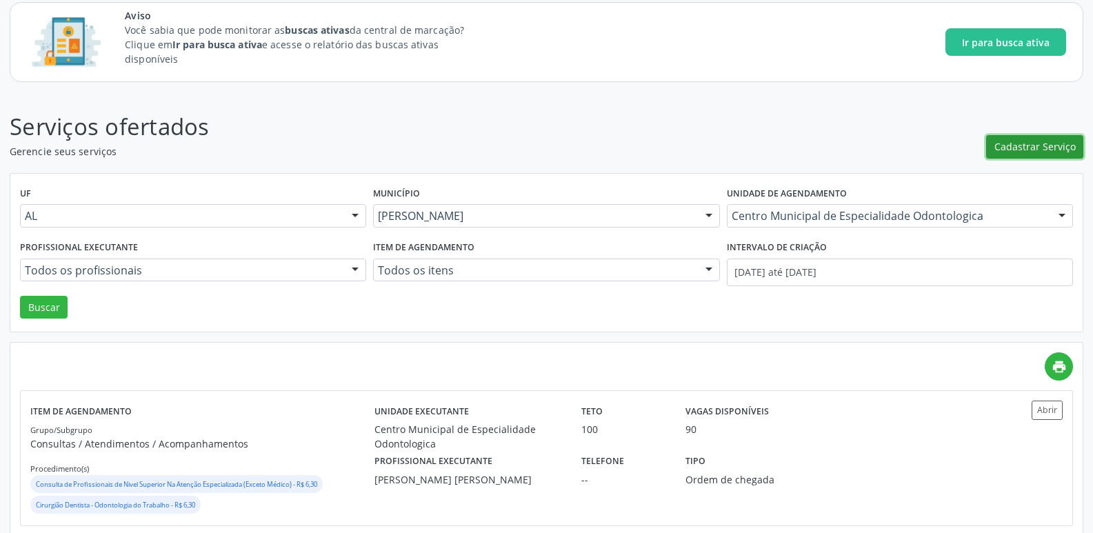
scroll to position [106, 0]
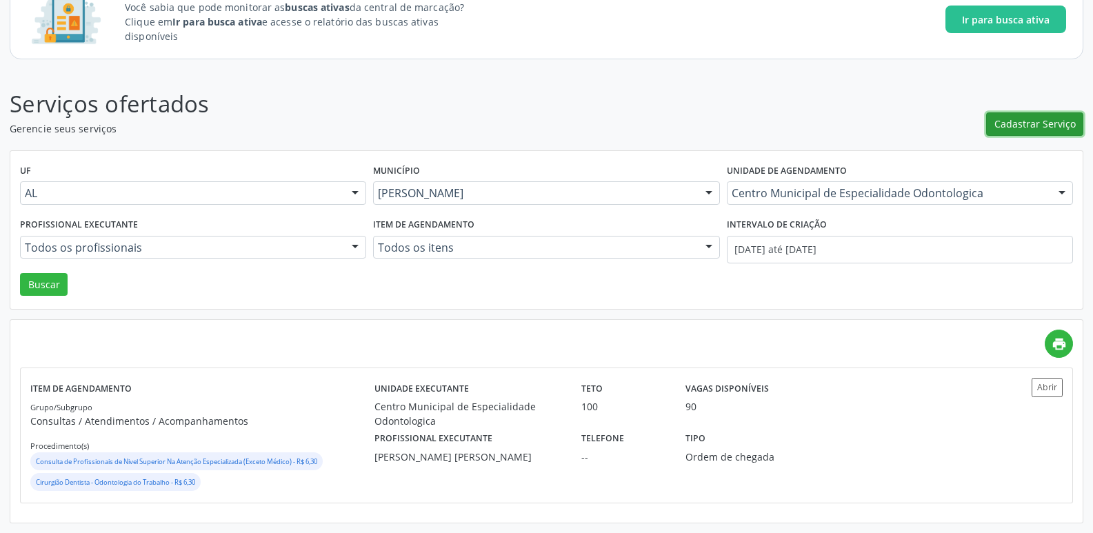
click at [1051, 116] on button "Cadastrar Serviço" at bounding box center [1034, 123] width 97 height 23
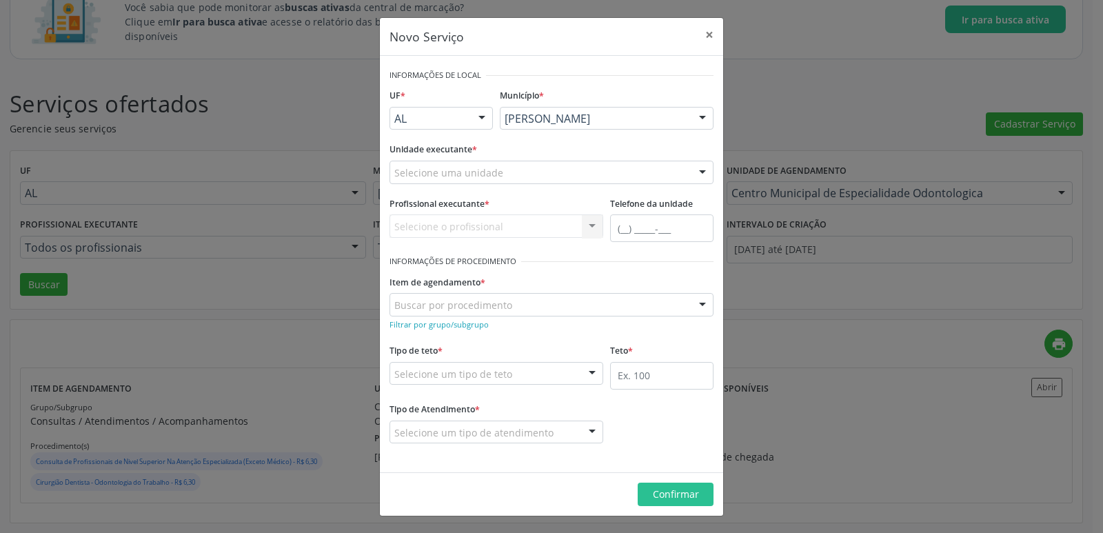
click at [511, 178] on div "Selecione uma unidade" at bounding box center [552, 172] width 324 height 23
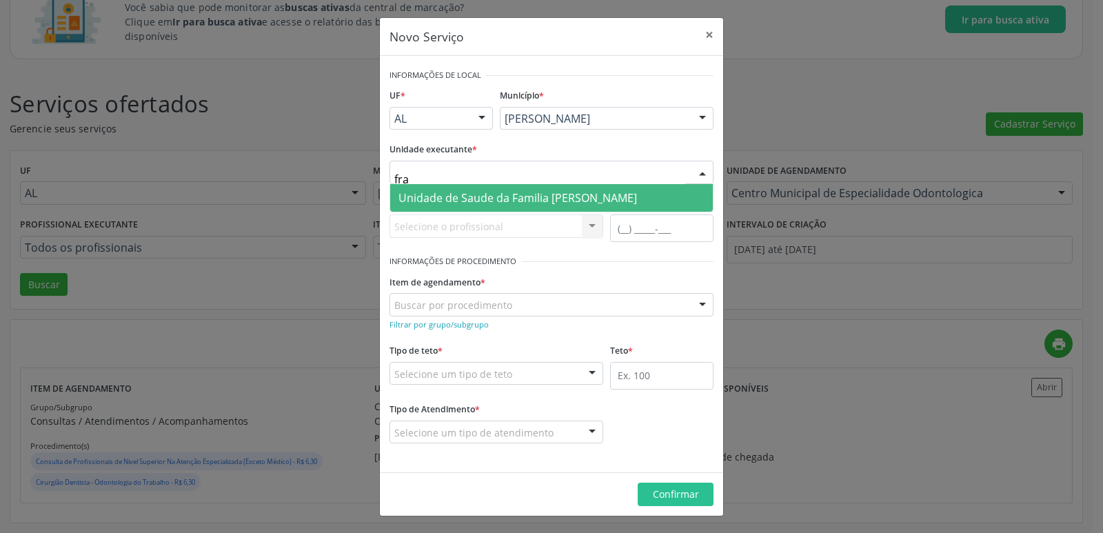
type input "fran"
click at [495, 199] on span "Unidade de Saude da Familia [PERSON_NAME]" at bounding box center [518, 197] width 239 height 15
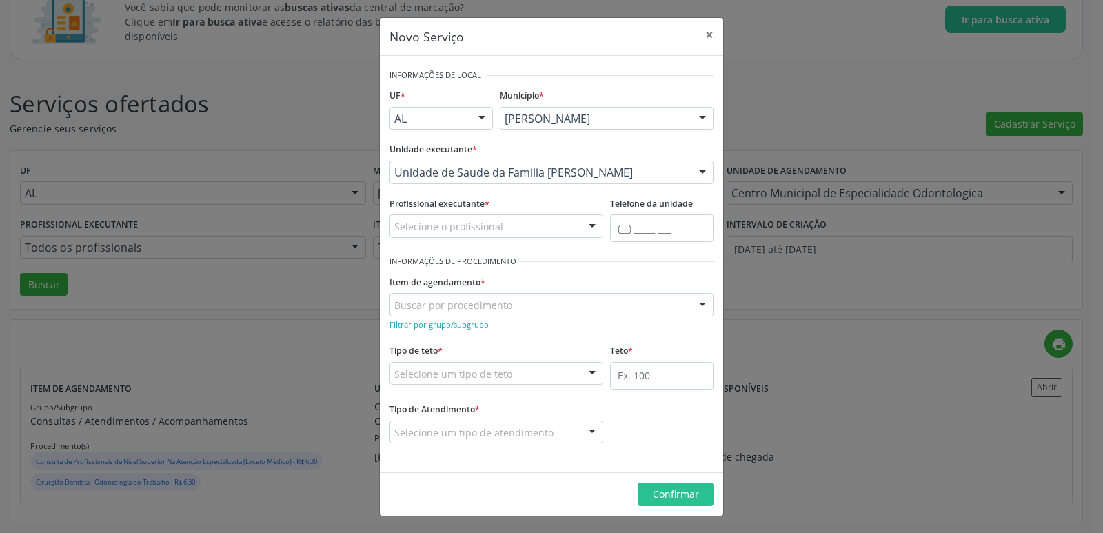
click at [487, 236] on div "Selecione o profissional" at bounding box center [497, 225] width 214 height 23
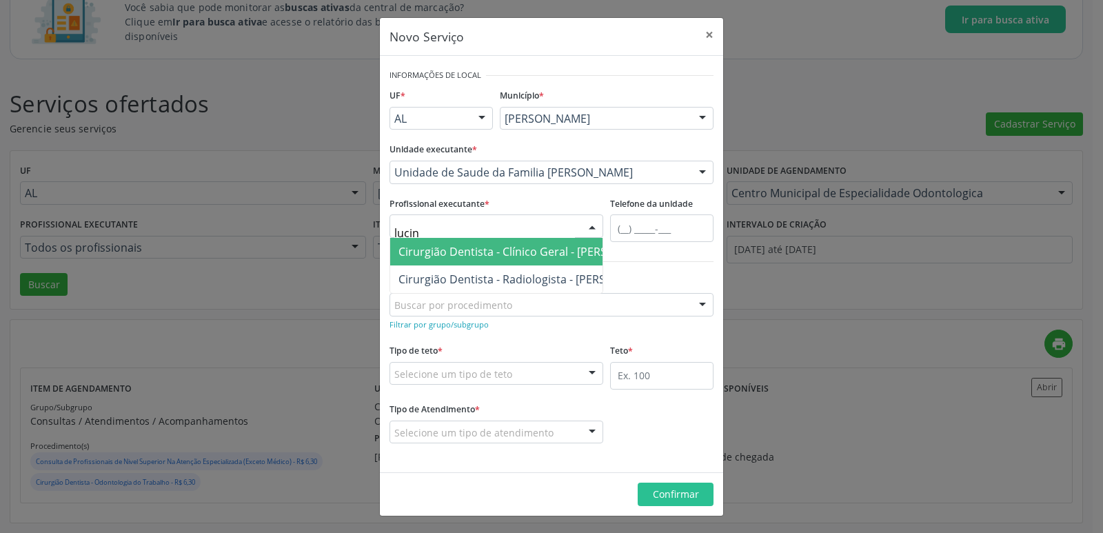
type input "lucind"
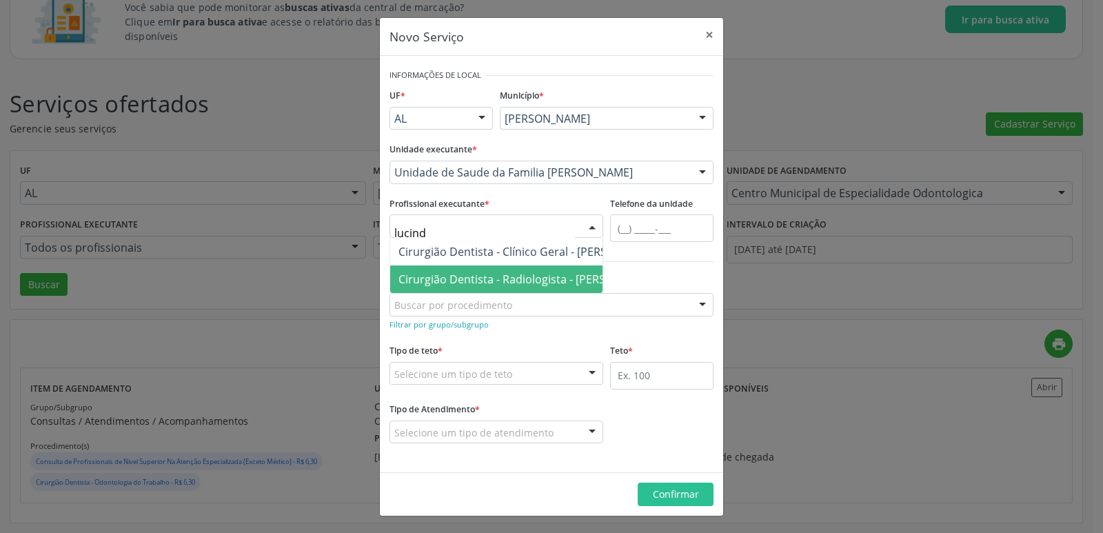
click at [488, 289] on span "Cirurgião Dentista - Radiologista - Lucinda Acioli Mansur Vieira" at bounding box center [530, 279] width 281 height 28
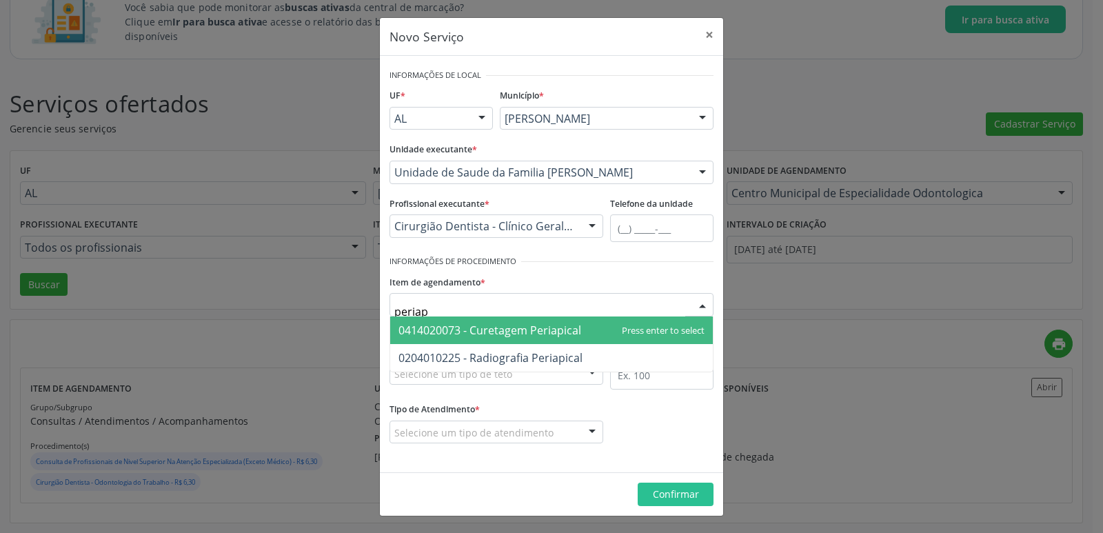
type input "periapi"
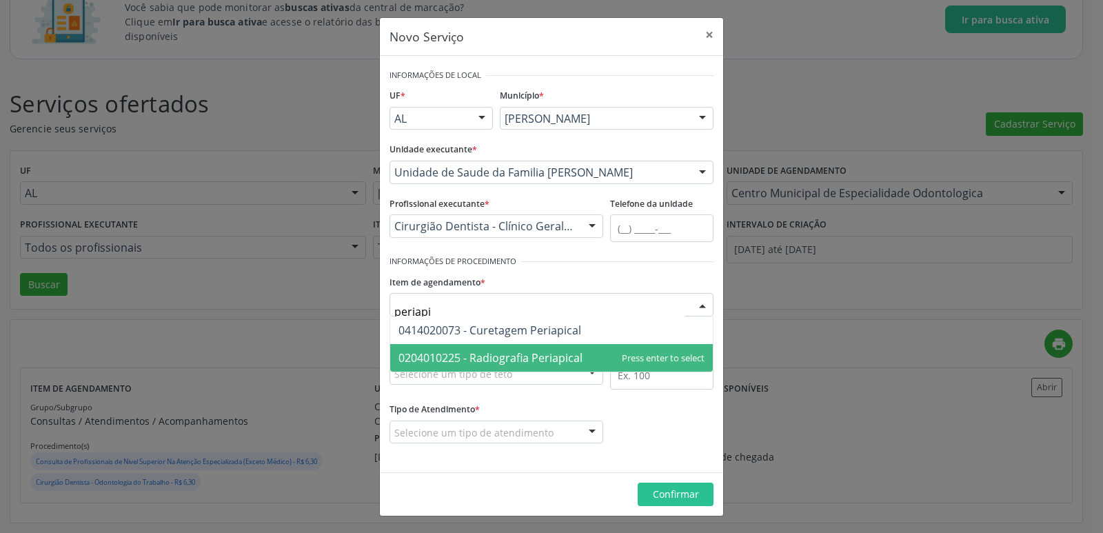
click at [490, 355] on span "0204010225 - Radiografia Periapical" at bounding box center [491, 357] width 184 height 15
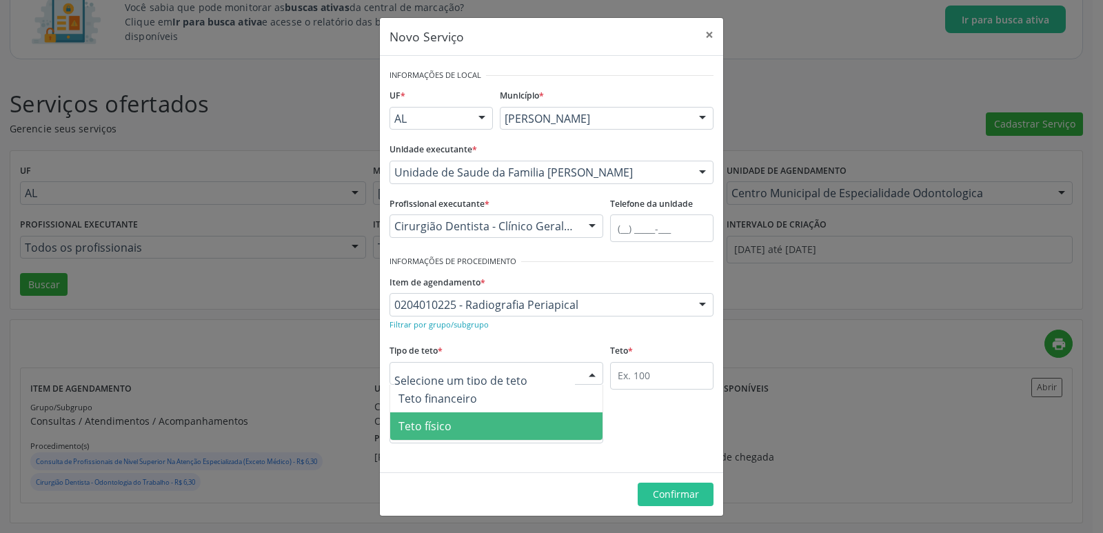
click at [447, 435] on span "Teto físico" at bounding box center [496, 426] width 212 height 28
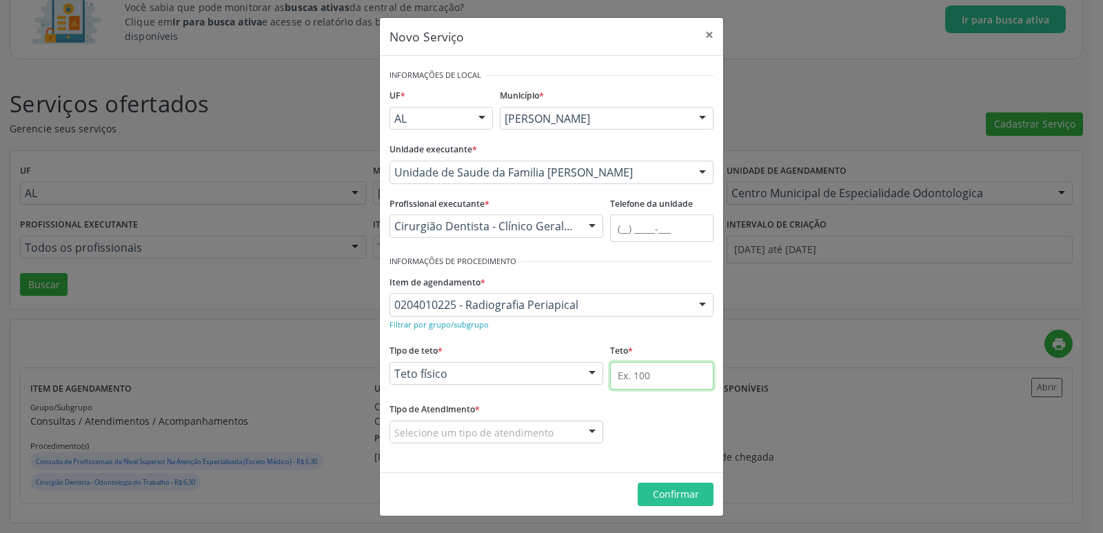
click at [691, 385] on input "text" at bounding box center [661, 376] width 103 height 28
click at [534, 422] on div "Selecione um tipo de atendimento" at bounding box center [497, 432] width 214 height 23
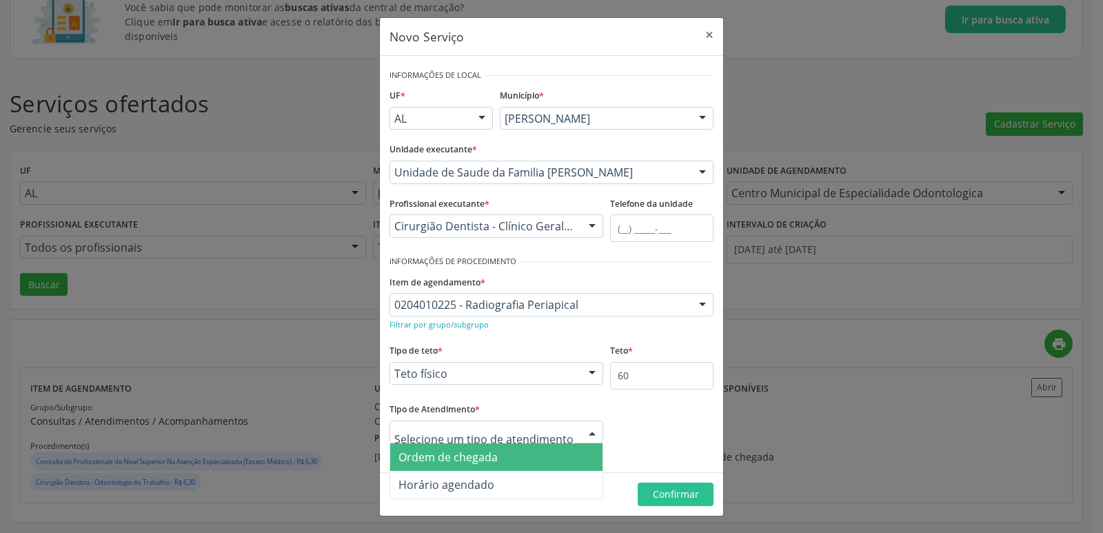
click at [493, 469] on span "Ordem de chegada" at bounding box center [496, 457] width 212 height 28
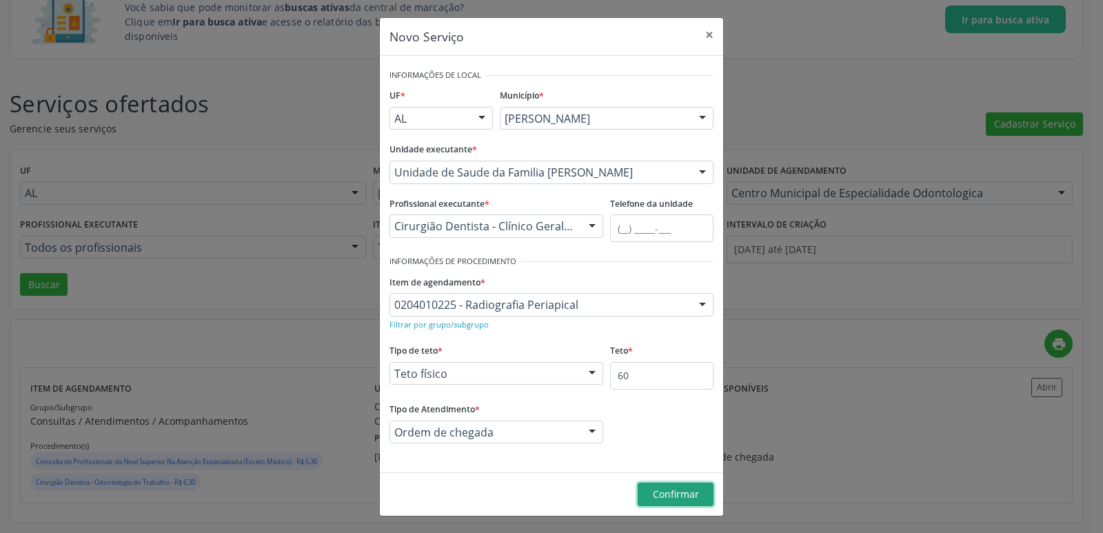
click at [699, 494] on button "Confirmar" at bounding box center [676, 494] width 76 height 23
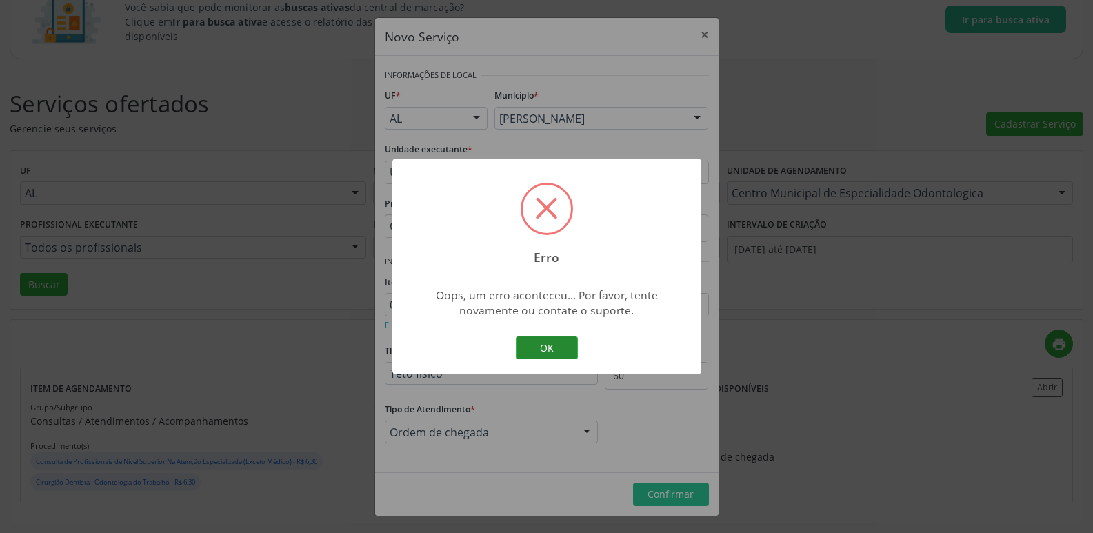
click at [564, 354] on button "OK" at bounding box center [547, 347] width 62 height 23
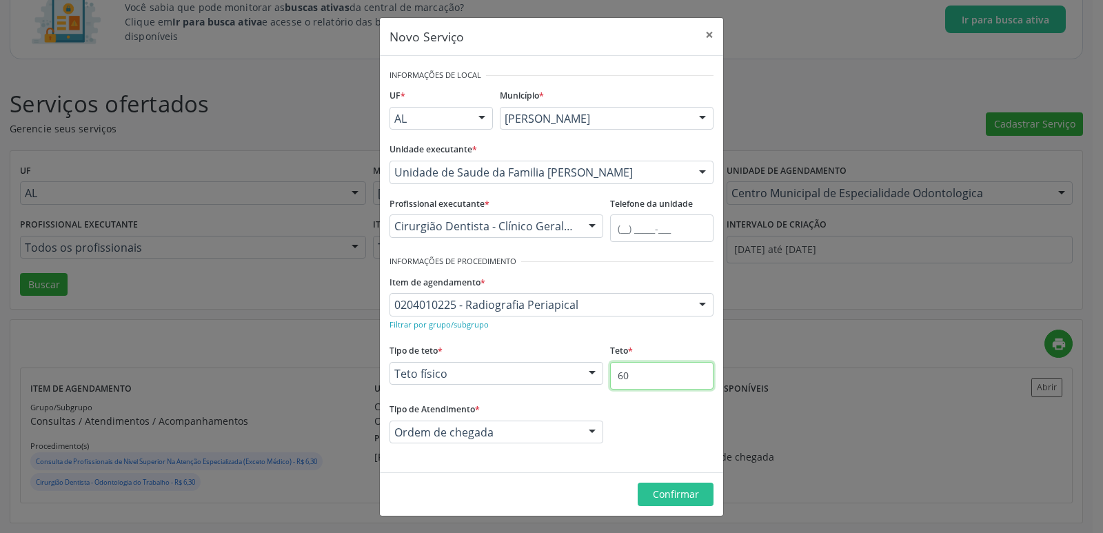
click at [665, 370] on input "60" at bounding box center [661, 376] width 103 height 28
type input "6"
click at [665, 370] on input "5" at bounding box center [661, 376] width 103 height 28
type input "50"
click at [677, 495] on span "Confirmar" at bounding box center [676, 493] width 46 height 13
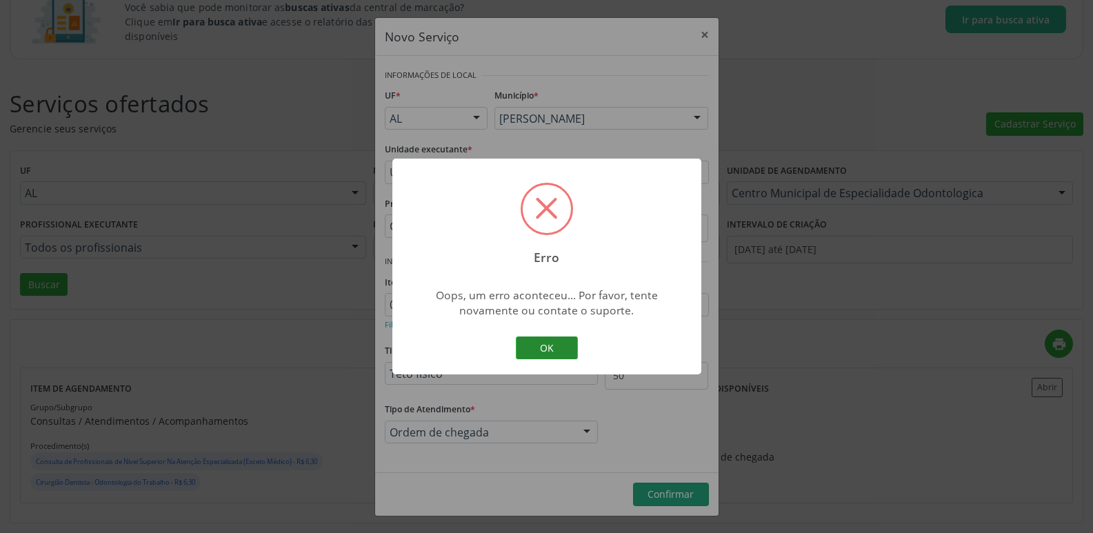
click at [574, 351] on button "OK" at bounding box center [547, 347] width 62 height 23
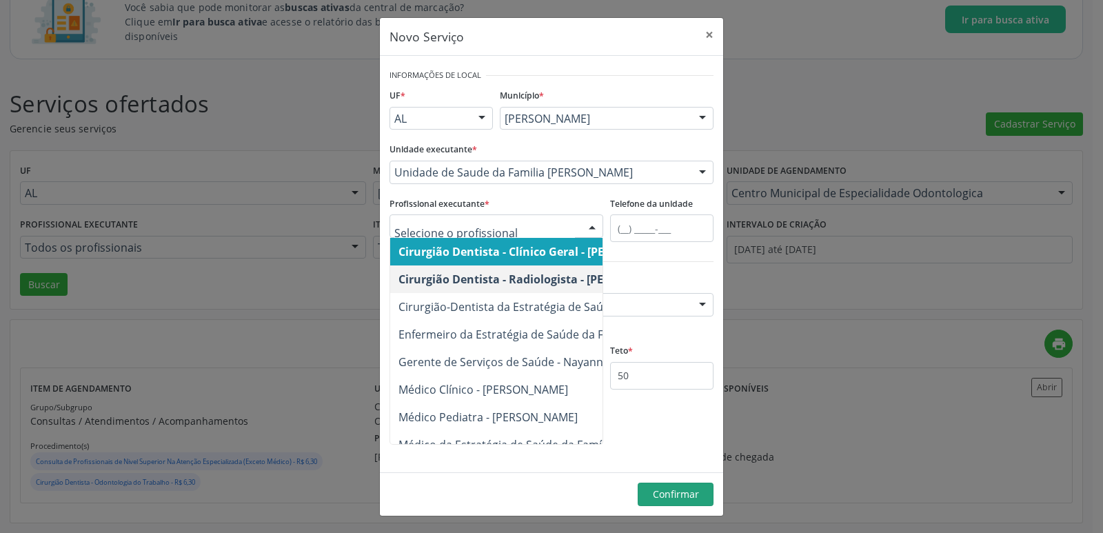
click at [578, 228] on div "Cirurgião Dentista - Clínico Geral - Lucinda Acioli Mansur Vieira Cirurgião Den…" at bounding box center [497, 225] width 214 height 23
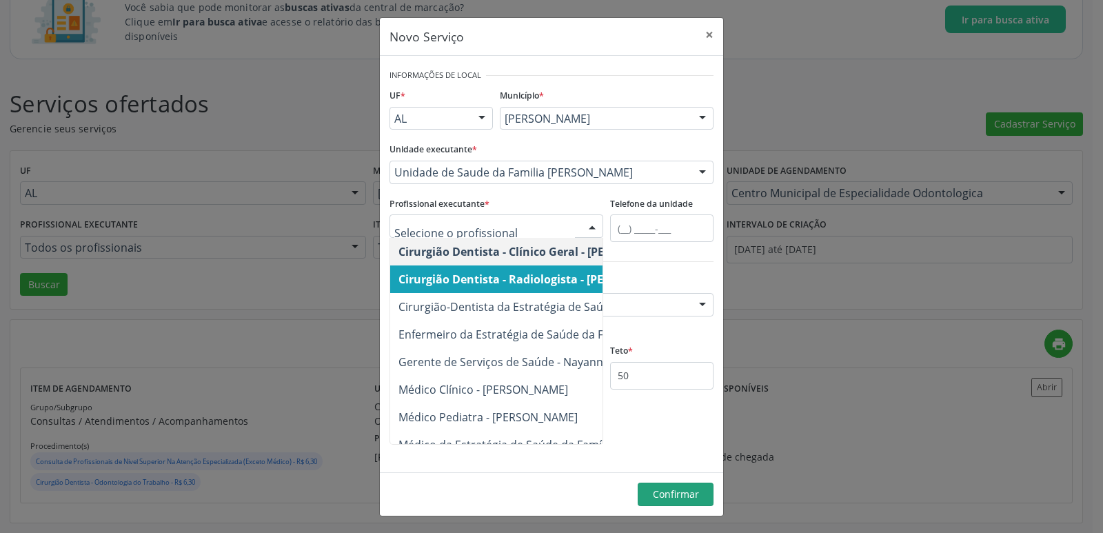
click at [574, 279] on span "Cirurgião Dentista - Radiologista - Lucinda Acioli Mansur Vieira" at bounding box center [538, 279] width 278 height 15
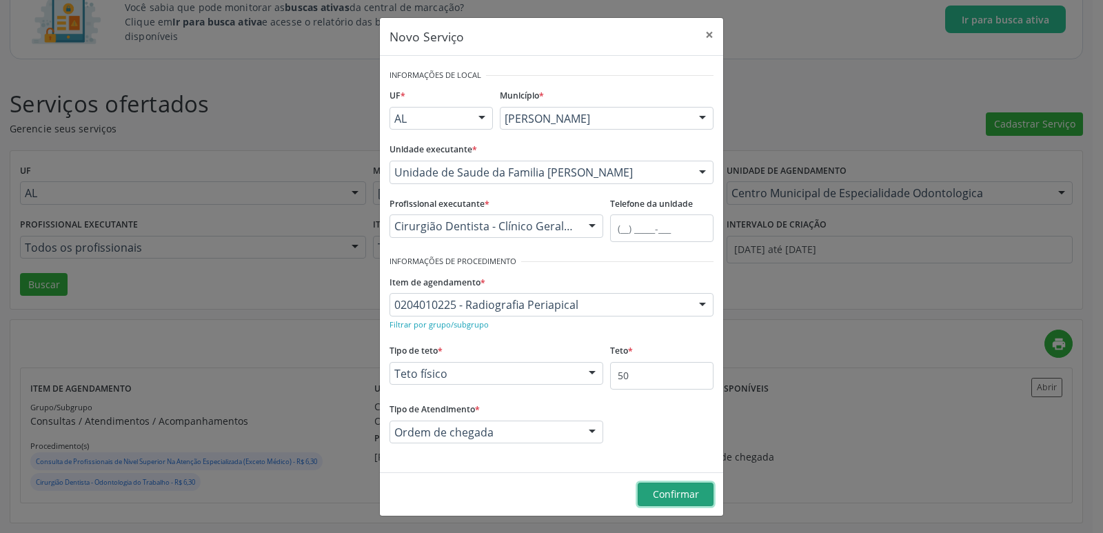
click at [678, 493] on span "Confirmar" at bounding box center [676, 493] width 46 height 13
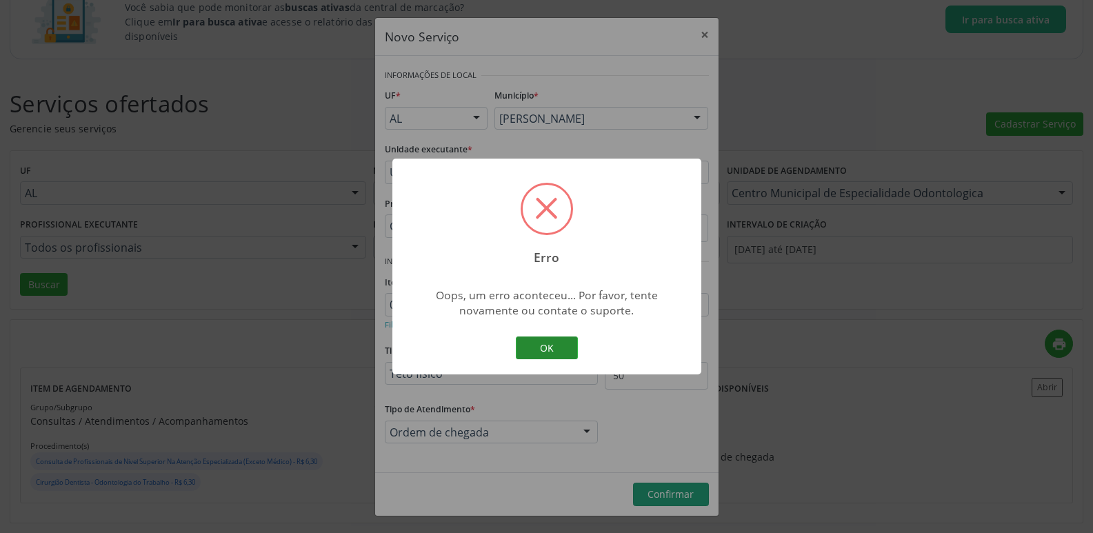
click at [568, 348] on button "OK" at bounding box center [547, 347] width 62 height 23
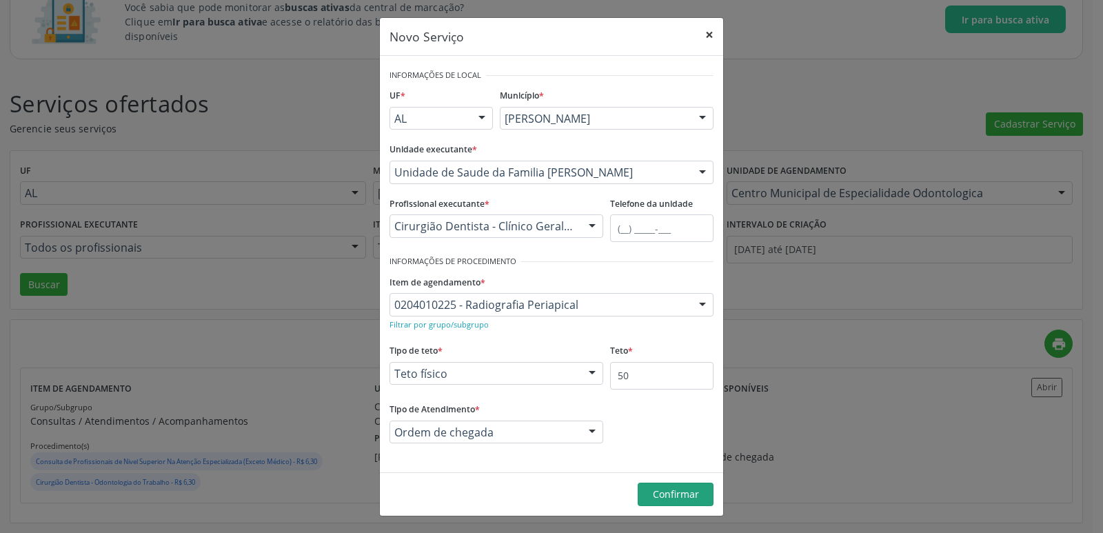
click at [703, 37] on button "×" at bounding box center [710, 35] width 28 height 34
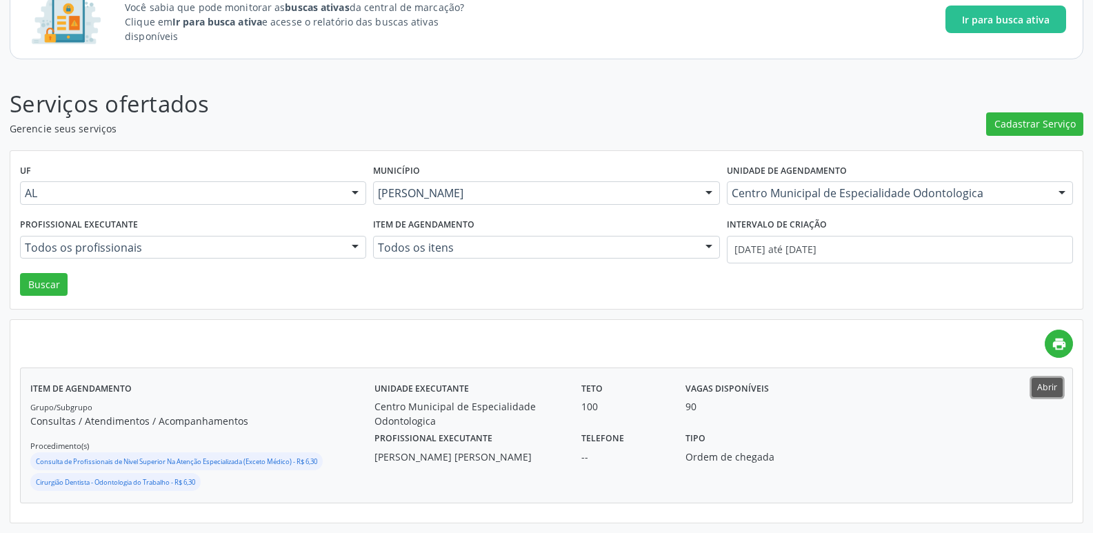
click at [1054, 387] on button "Abrir" at bounding box center [1046, 387] width 31 height 19
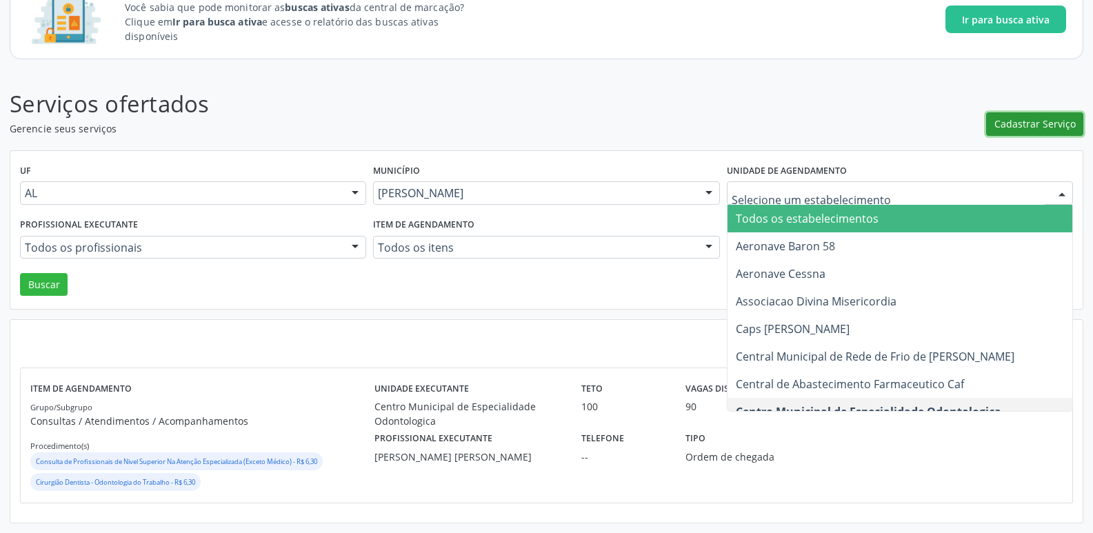
click at [1070, 123] on span "Cadastrar Serviço" at bounding box center [1034, 124] width 81 height 14
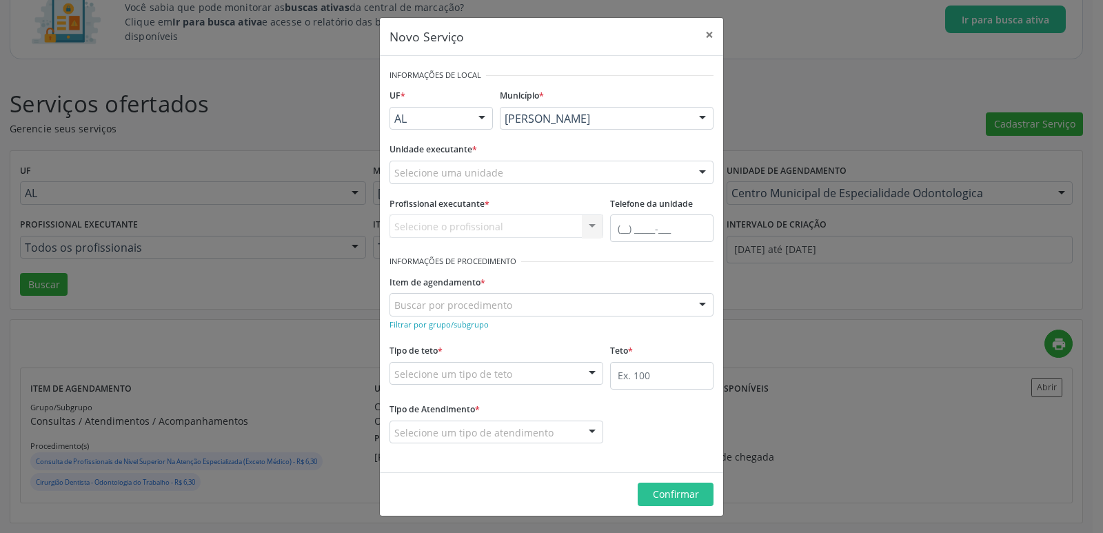
click at [706, 118] on div at bounding box center [702, 119] width 21 height 23
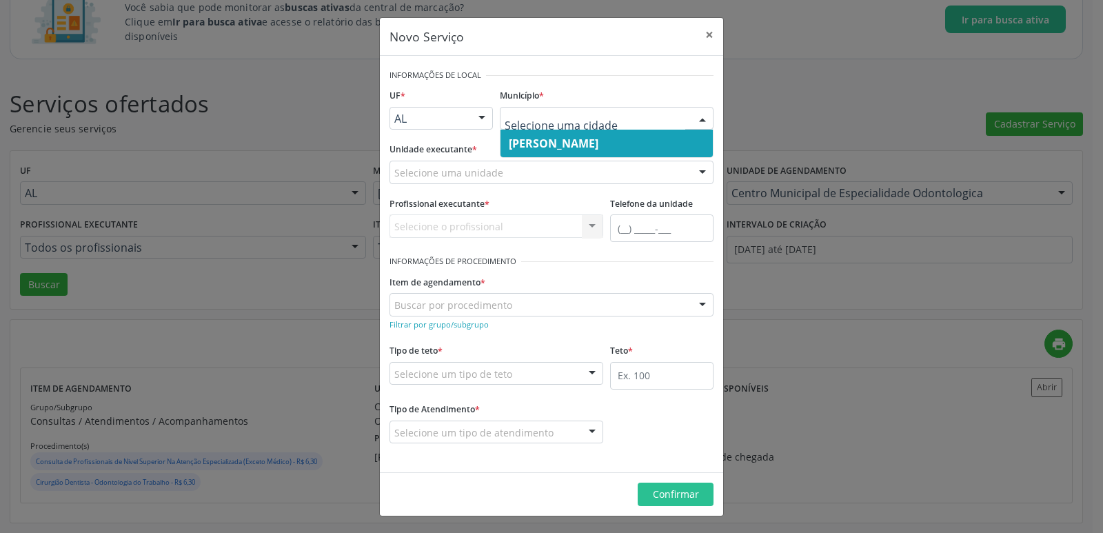
click at [706, 118] on div at bounding box center [702, 119] width 21 height 23
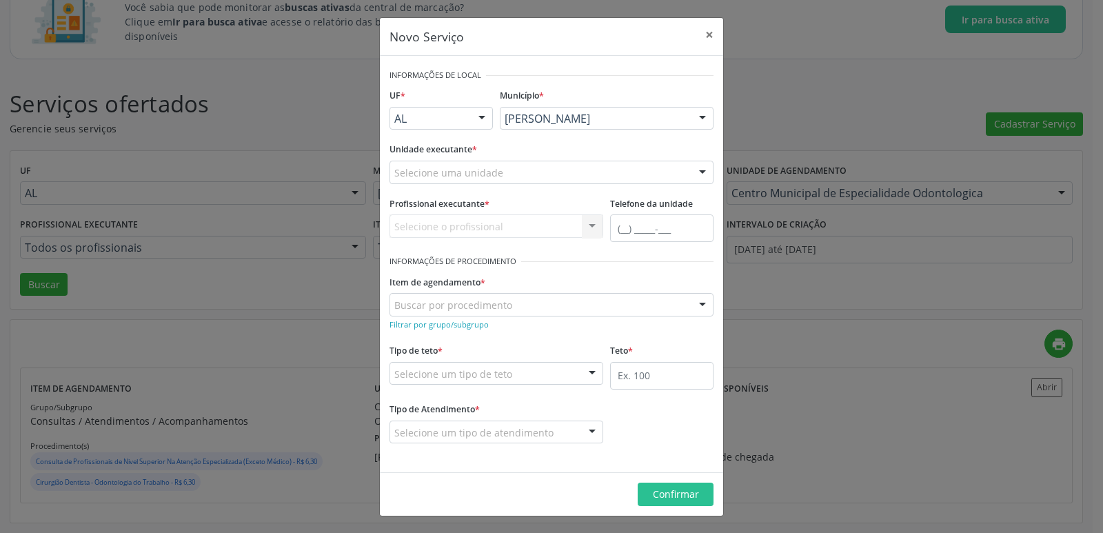
click at [513, 174] on div "Selecione uma unidade" at bounding box center [552, 172] width 324 height 23
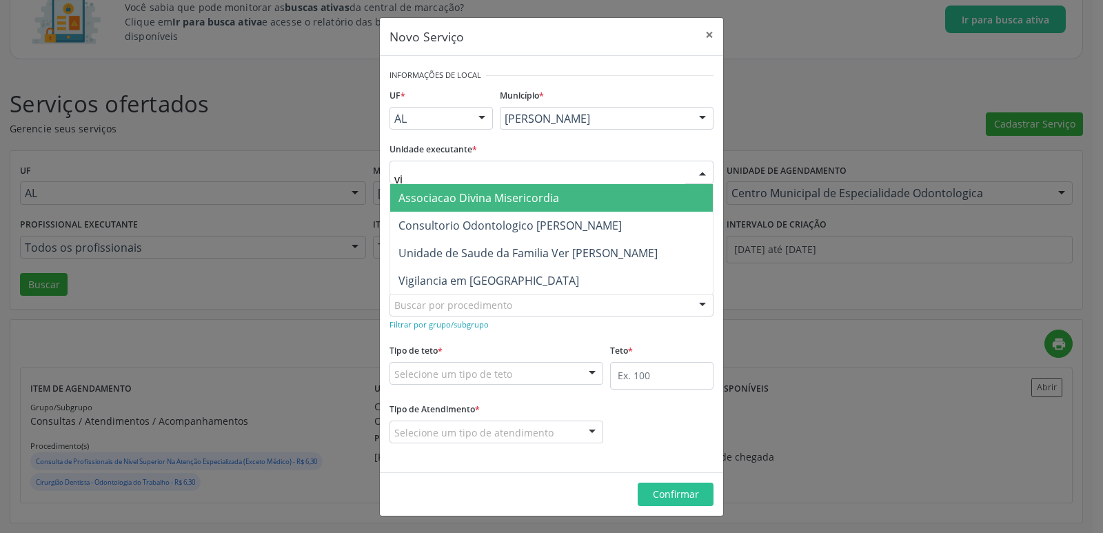
type input "v"
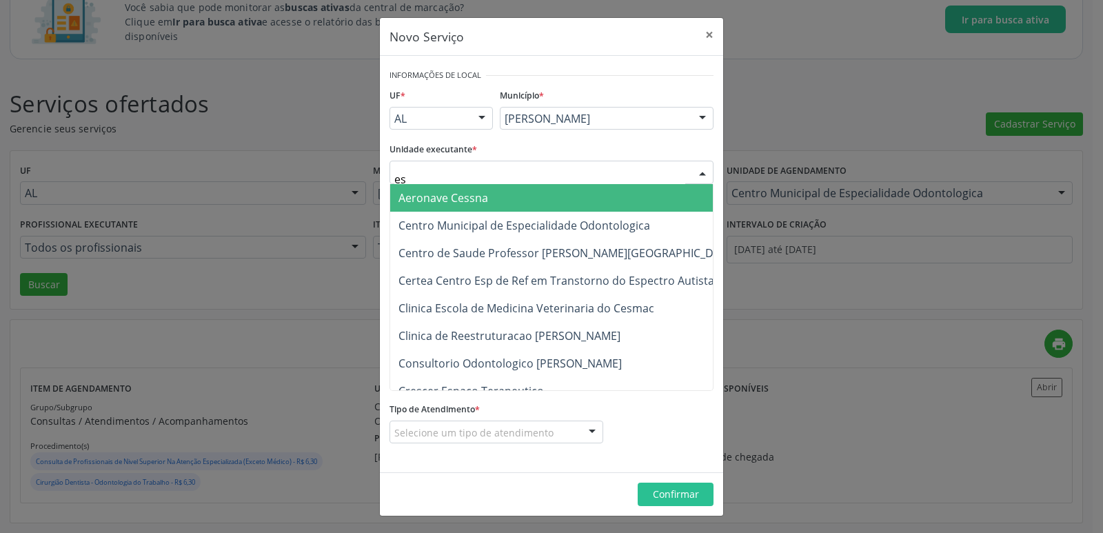
type input "est"
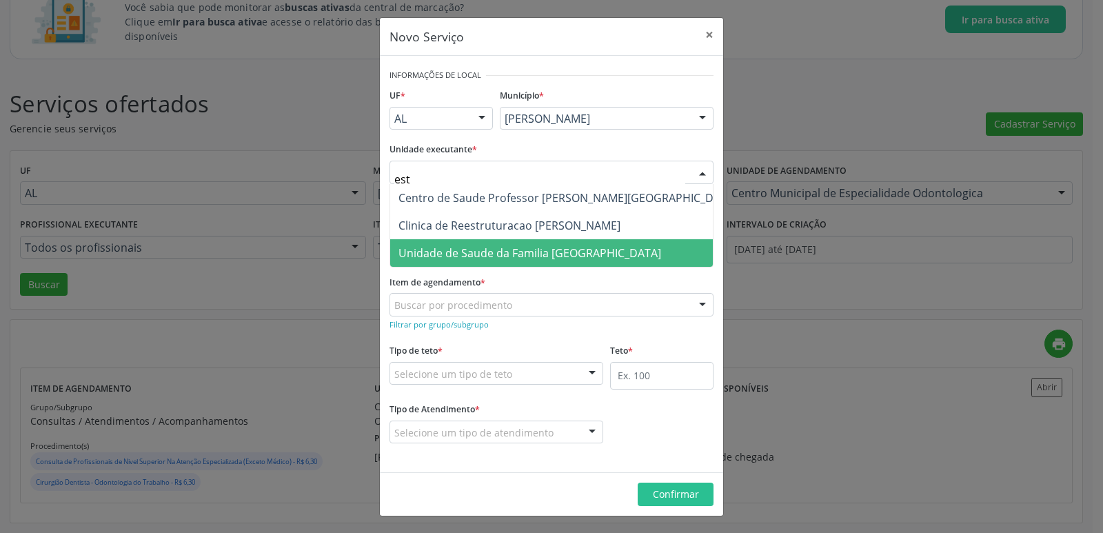
click at [567, 249] on span "Unidade de Saude da Familia Rua da Estiva" at bounding box center [530, 252] width 263 height 15
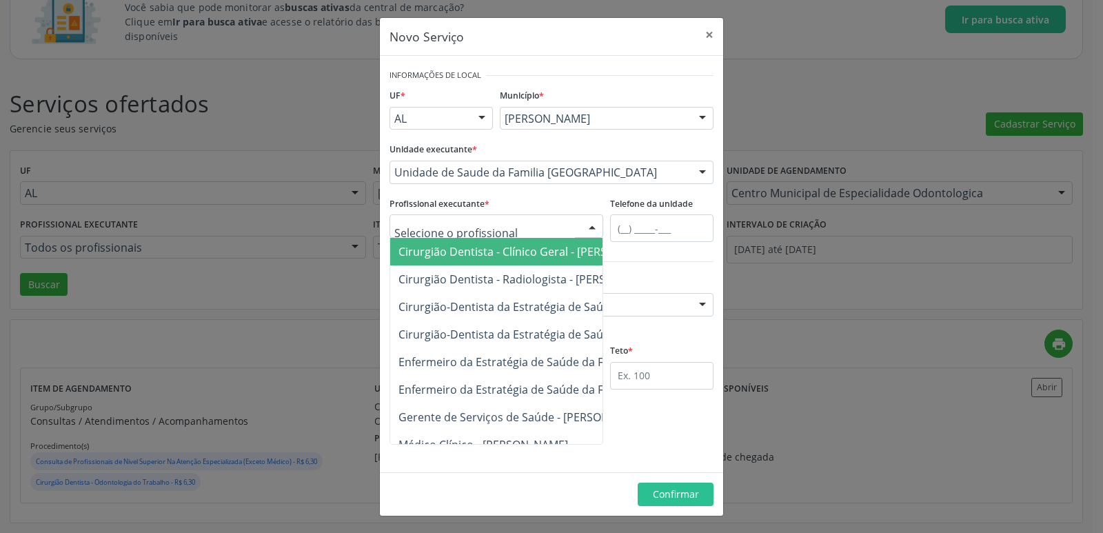
click at [595, 223] on div at bounding box center [592, 226] width 21 height 23
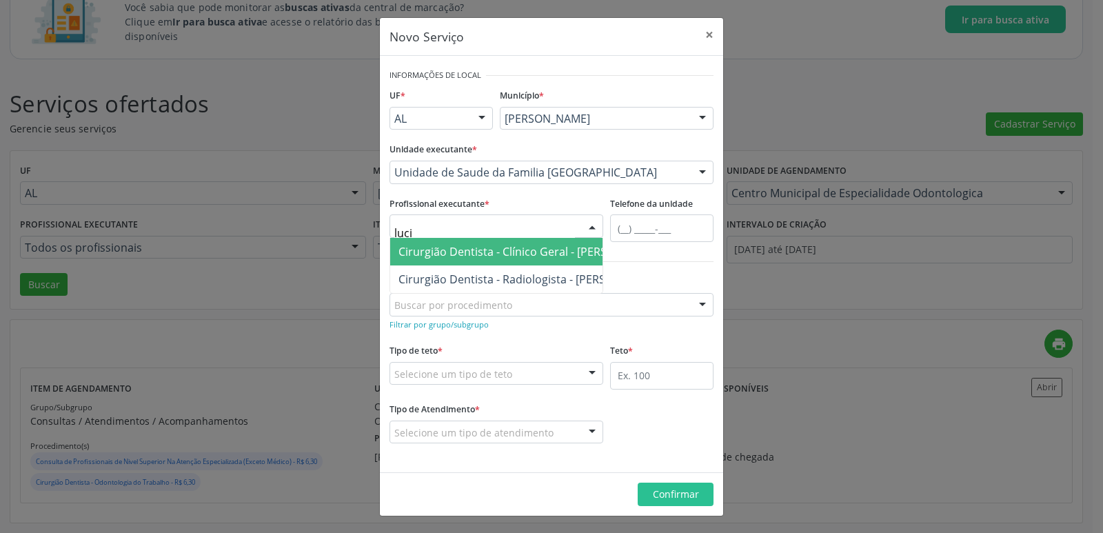
type input "lucin"
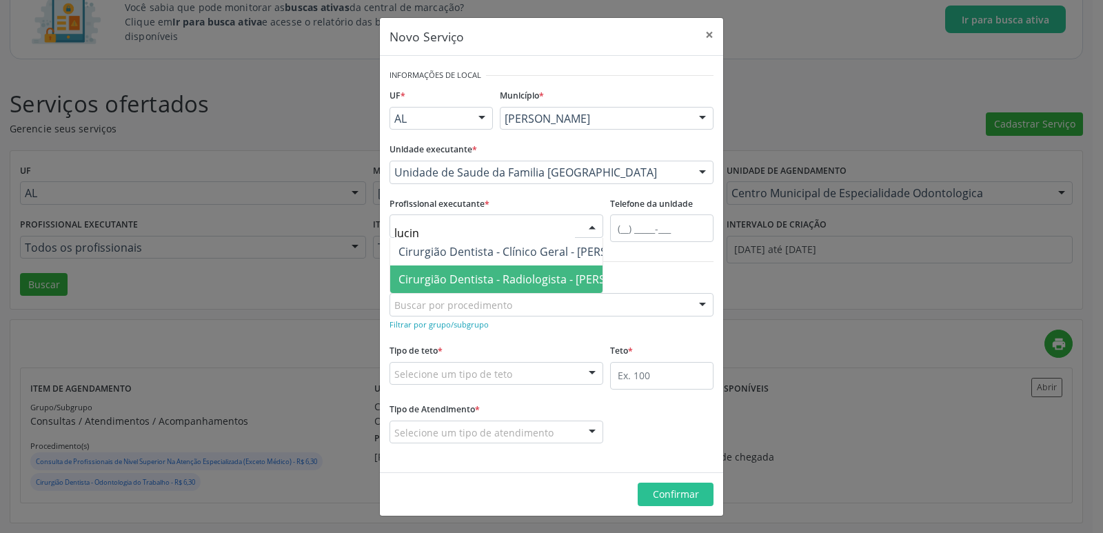
click at [525, 277] on span "Cirurgião Dentista - Radiologista - Lucinda Acioli Mansur Vieira" at bounding box center [530, 279] width 263 height 15
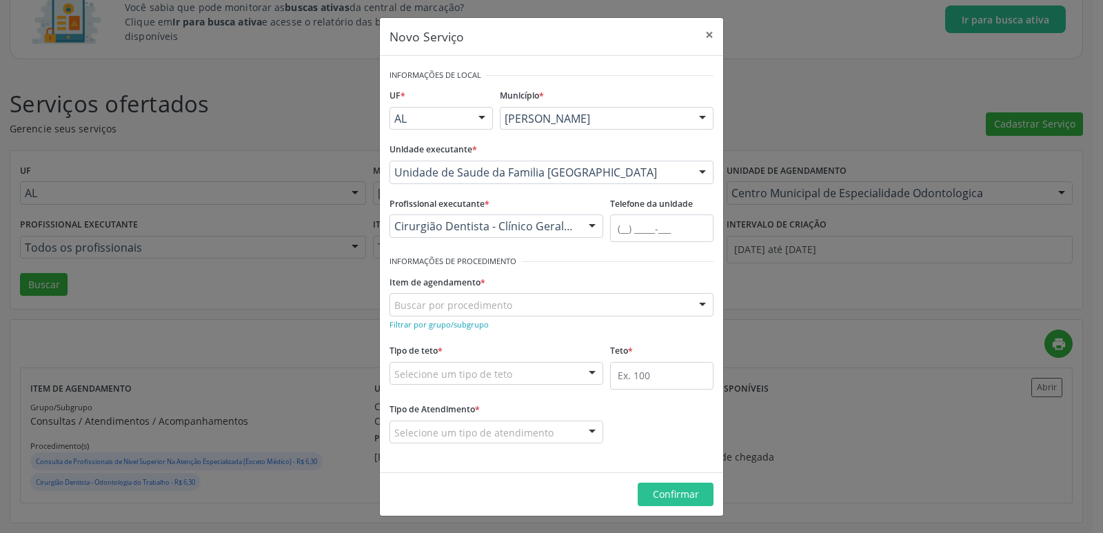
click at [510, 310] on div "Buscar por procedimento" at bounding box center [552, 304] width 324 height 23
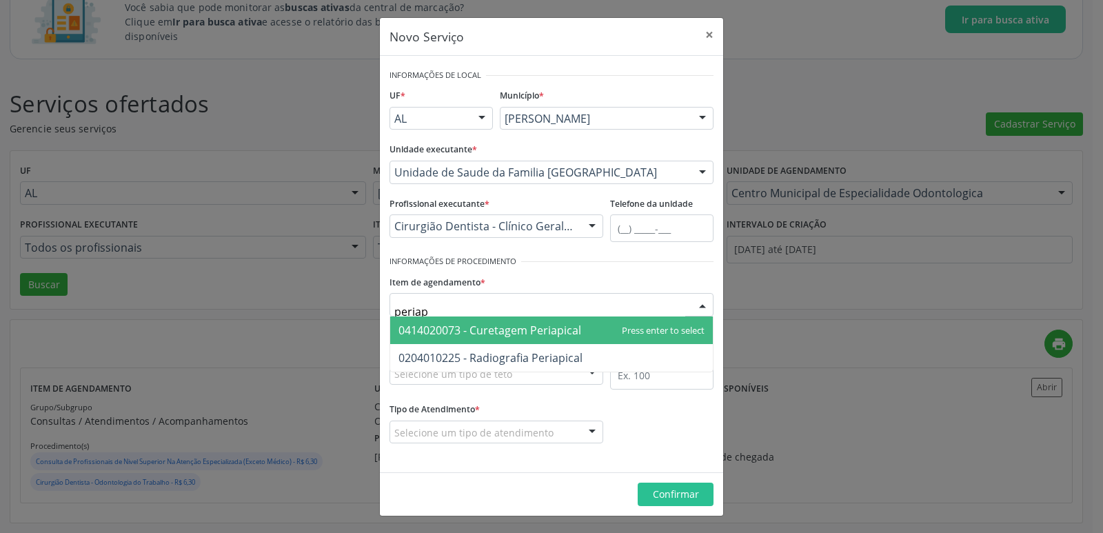
type input "periapi"
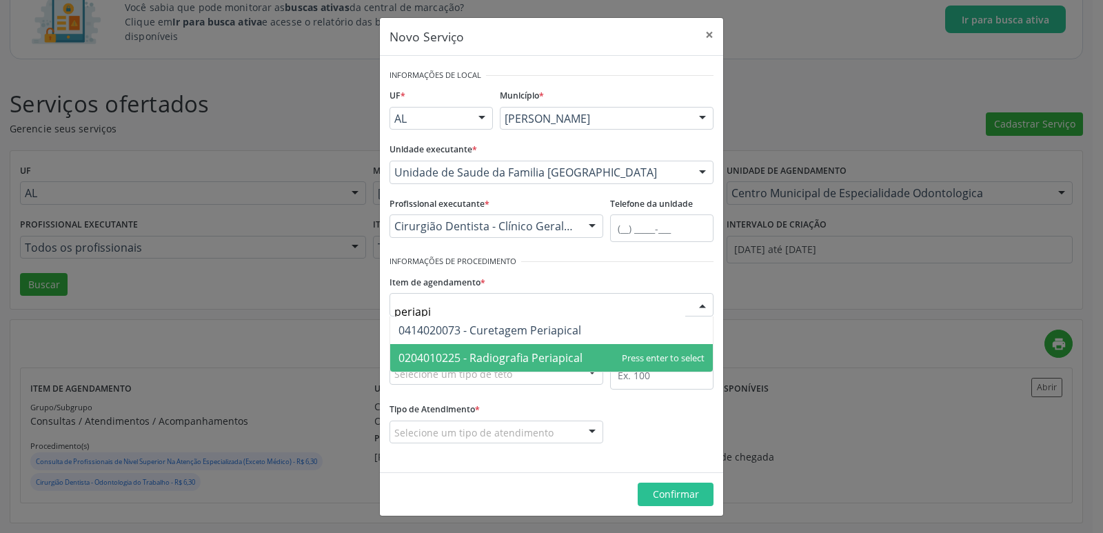
click at [510, 359] on span "0204010225 - Radiografia Periapical" at bounding box center [491, 357] width 184 height 15
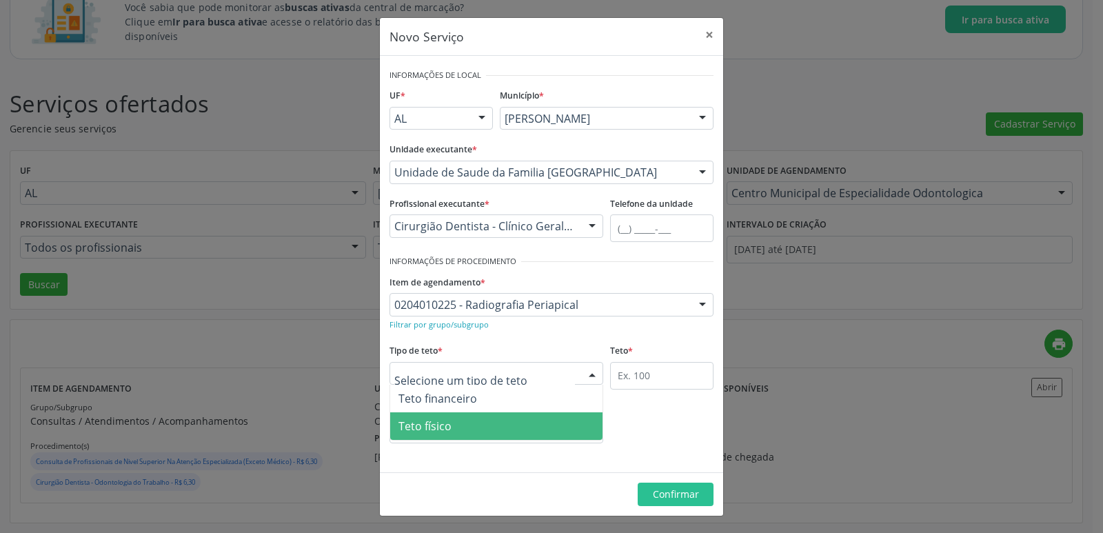
click at [444, 436] on span "Teto físico" at bounding box center [496, 426] width 212 height 28
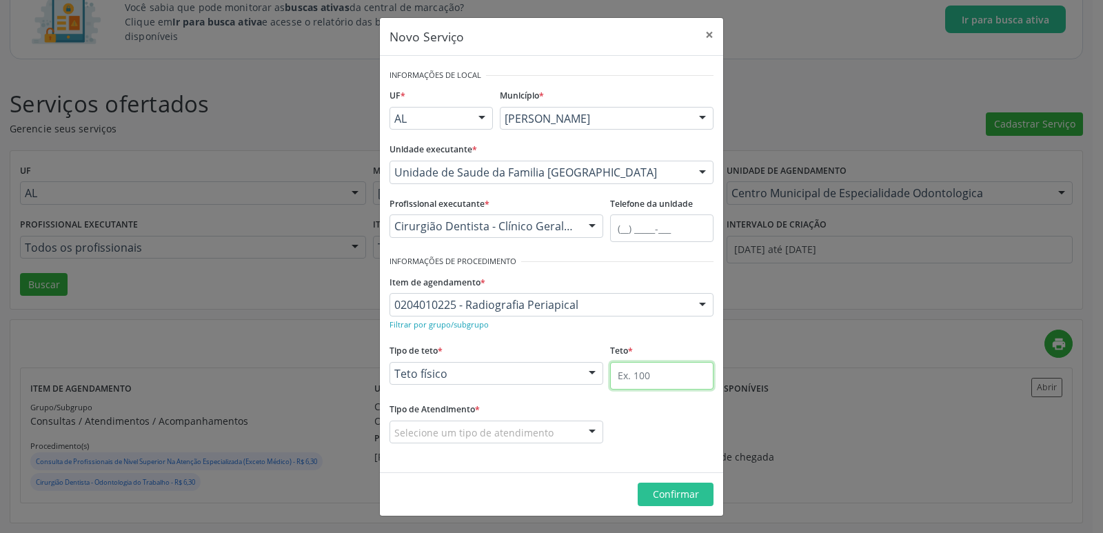
click at [698, 372] on input "text" at bounding box center [661, 376] width 103 height 28
type input "60"
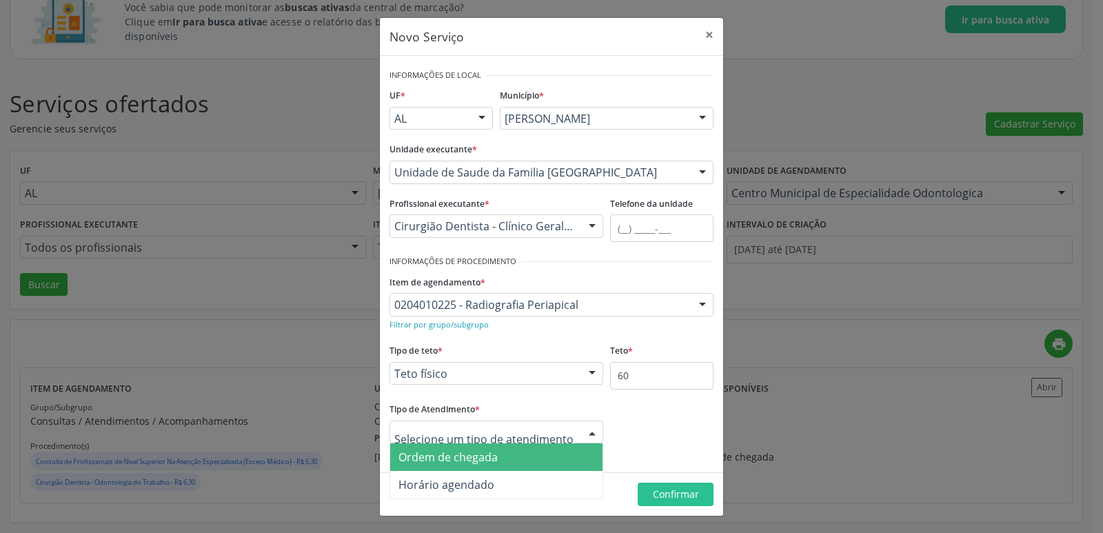
click at [590, 430] on div at bounding box center [592, 432] width 21 height 23
click at [435, 467] on span "Ordem de chegada" at bounding box center [496, 457] width 212 height 28
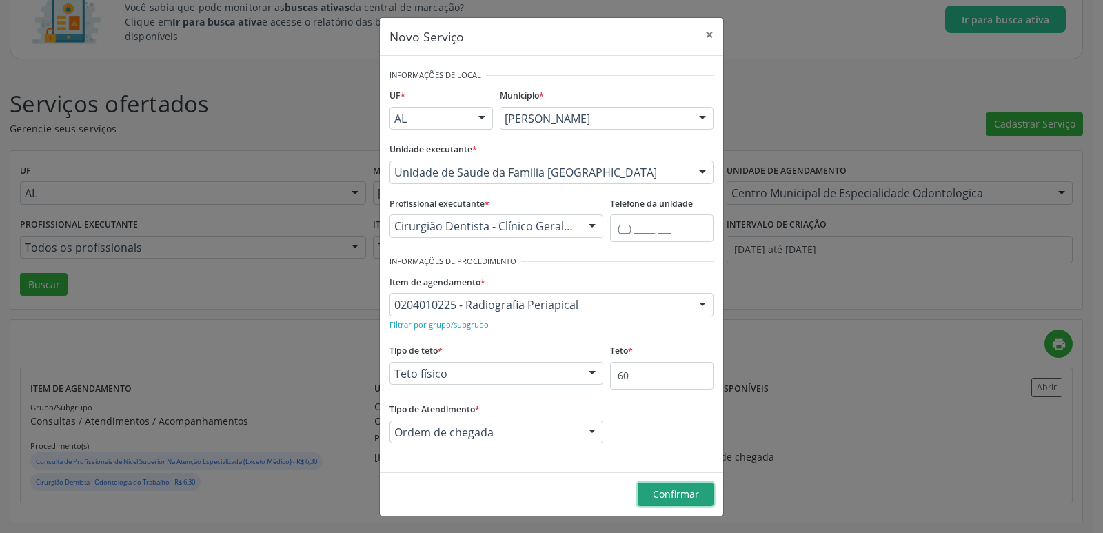
click at [654, 502] on button "Confirmar" at bounding box center [676, 494] width 76 height 23
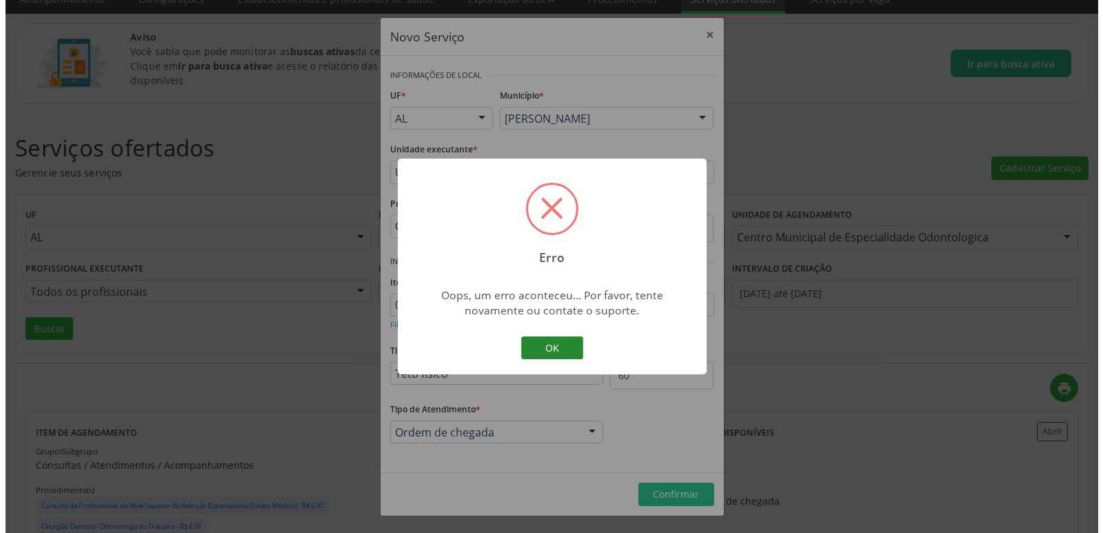
scroll to position [37, 0]
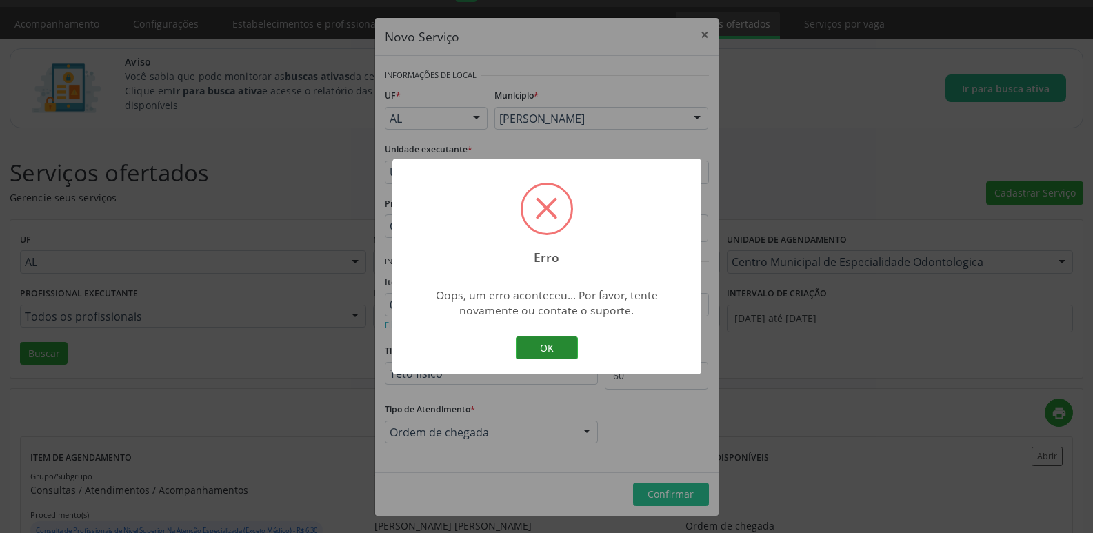
click at [549, 345] on button "OK" at bounding box center [547, 347] width 62 height 23
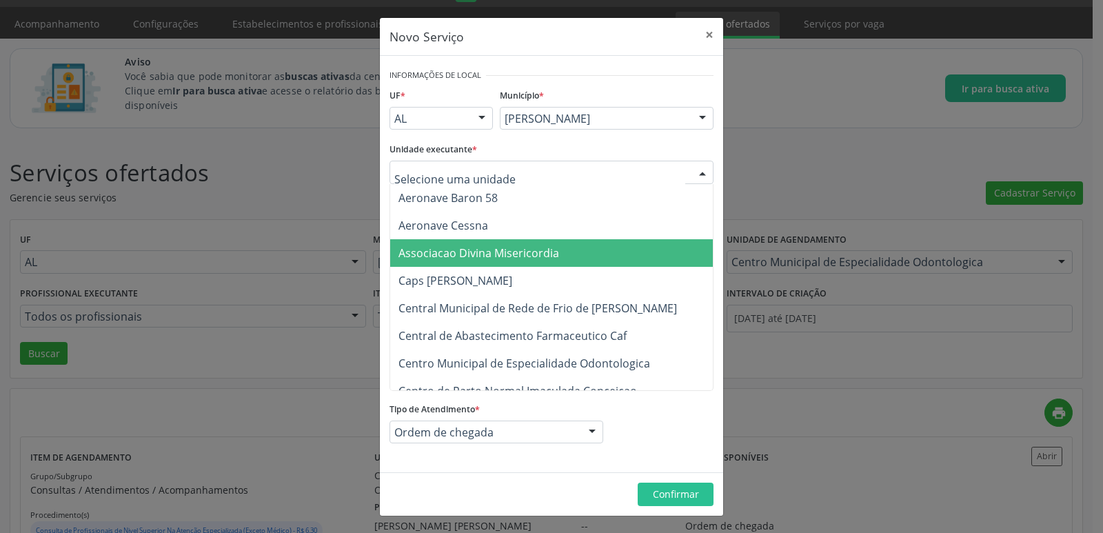
click at [703, 179] on div at bounding box center [702, 172] width 21 height 23
type input "odon"
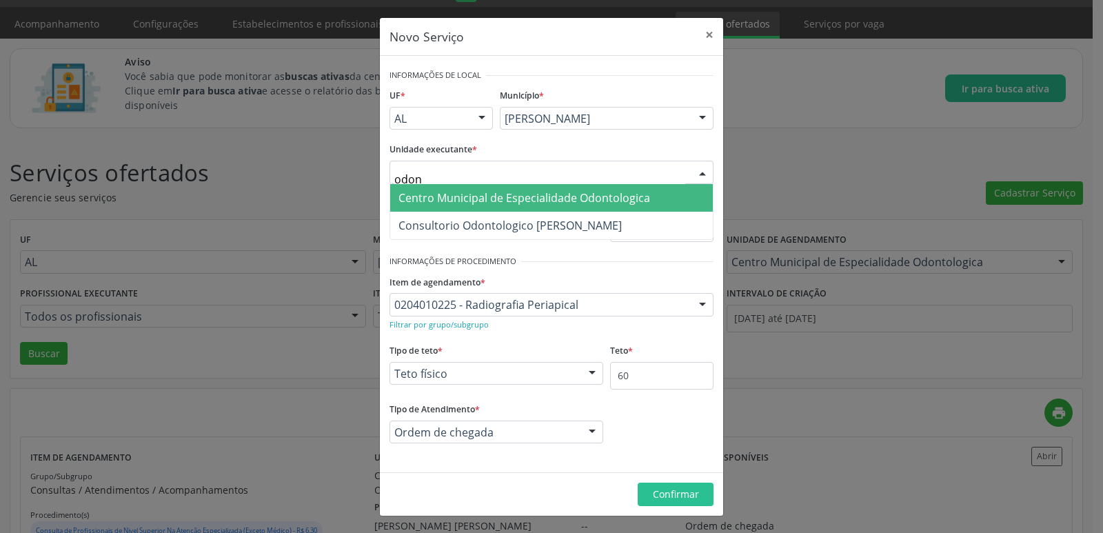
click at [620, 194] on span "Centro Municipal de Especialidade Odontologica" at bounding box center [525, 197] width 252 height 15
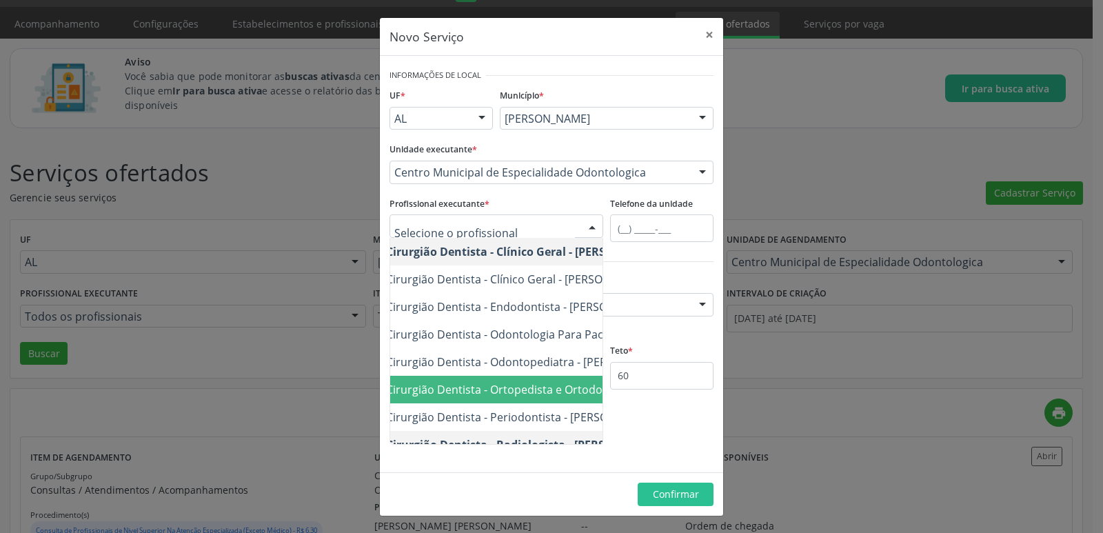
scroll to position [0, 0]
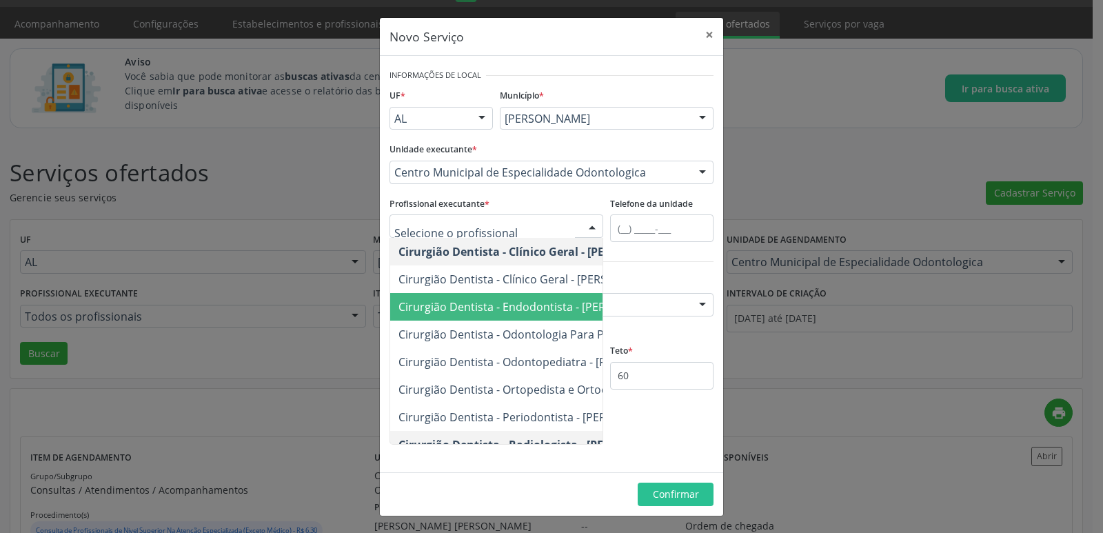
click at [508, 301] on span "Cirurgião Dentista - Endodontista - Marina Quintiliano Torres" at bounding box center [533, 306] width 269 height 15
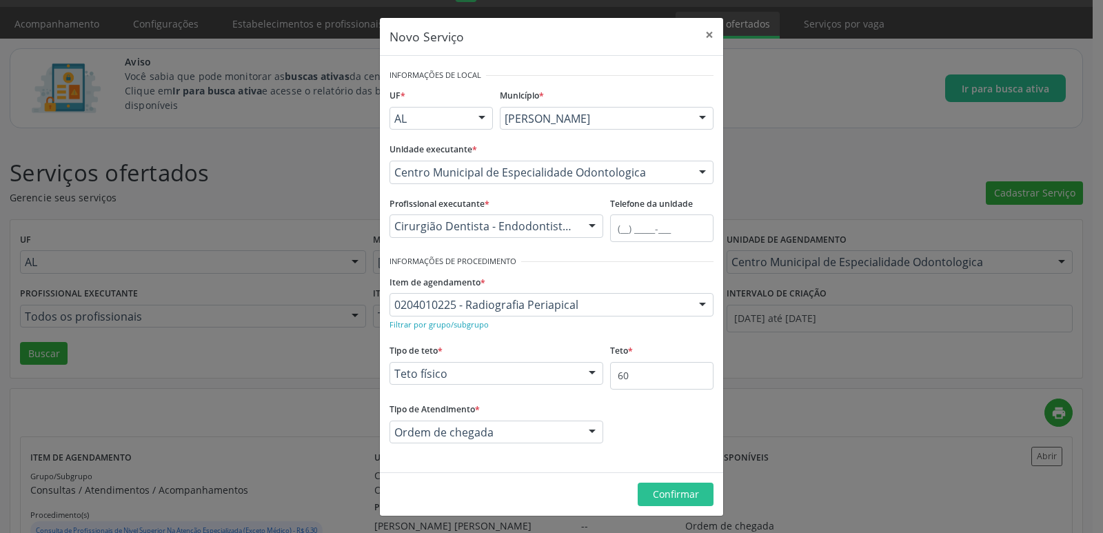
click at [696, 309] on div at bounding box center [702, 305] width 21 height 23
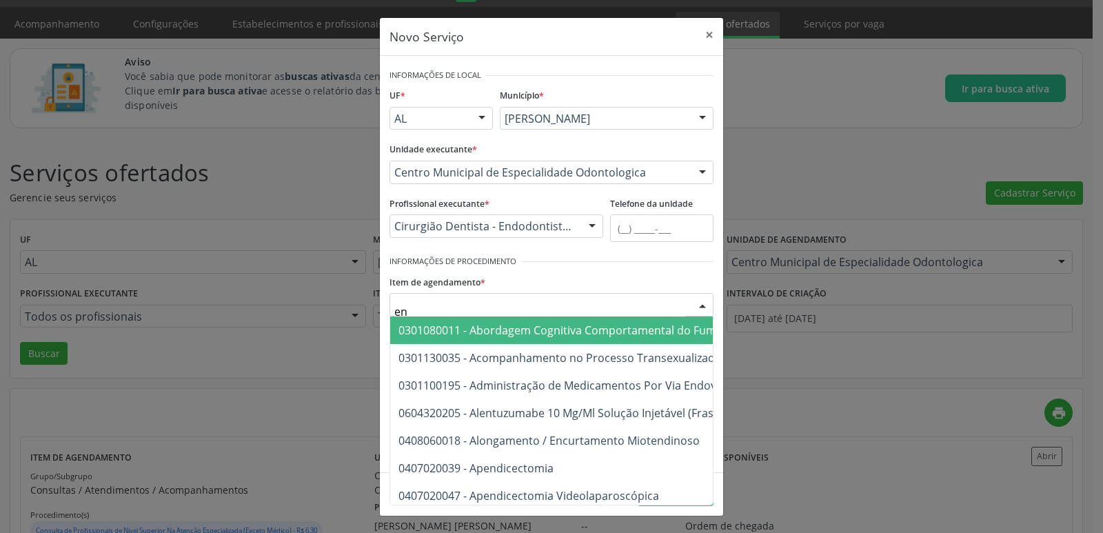
type input "e"
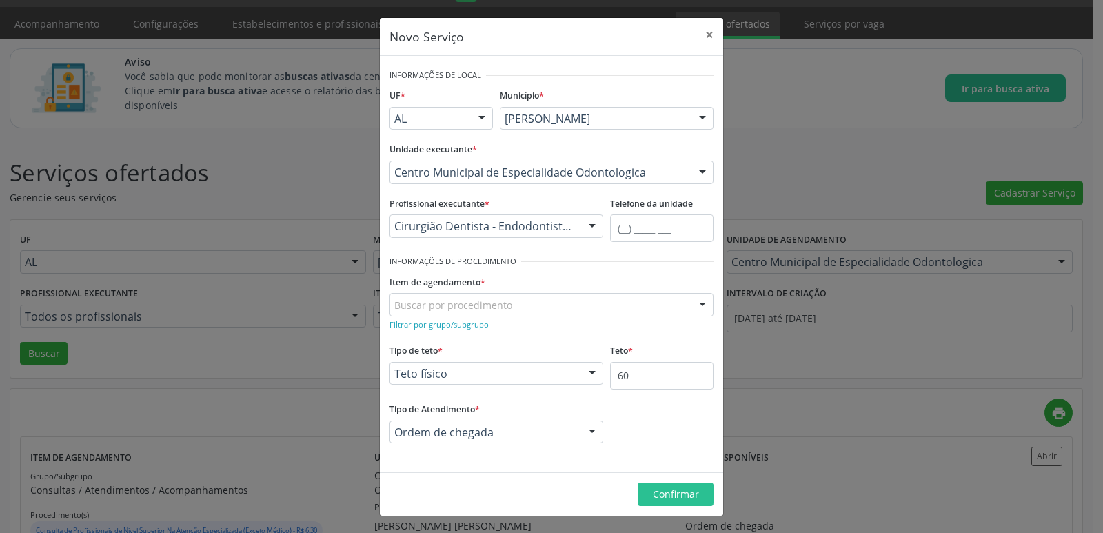
click at [564, 305] on div "Buscar por procedimento" at bounding box center [552, 304] width 324 height 23
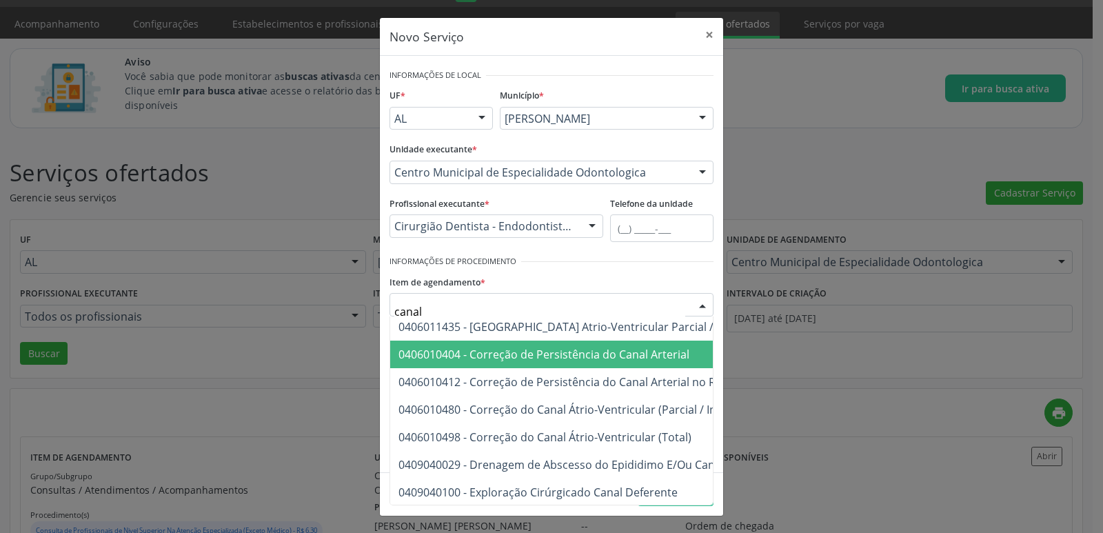
scroll to position [222, 0]
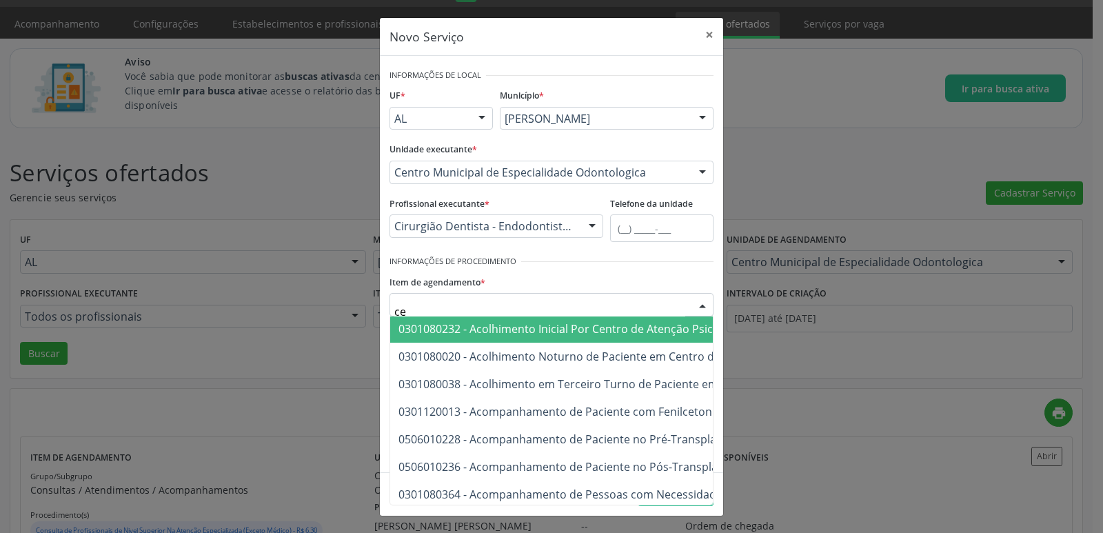
type input "c"
type input "endo"
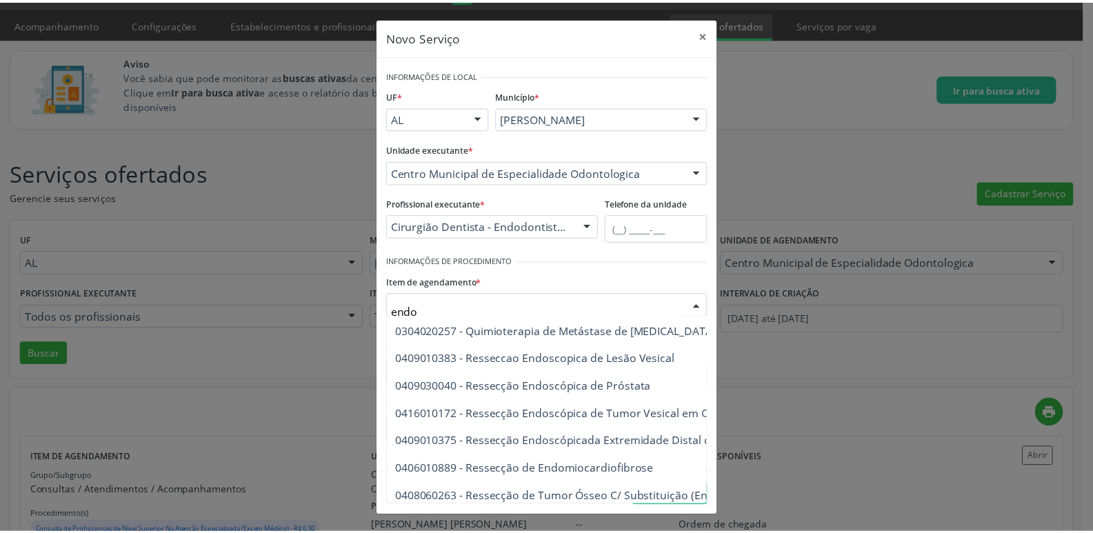
scroll to position [1325, 0]
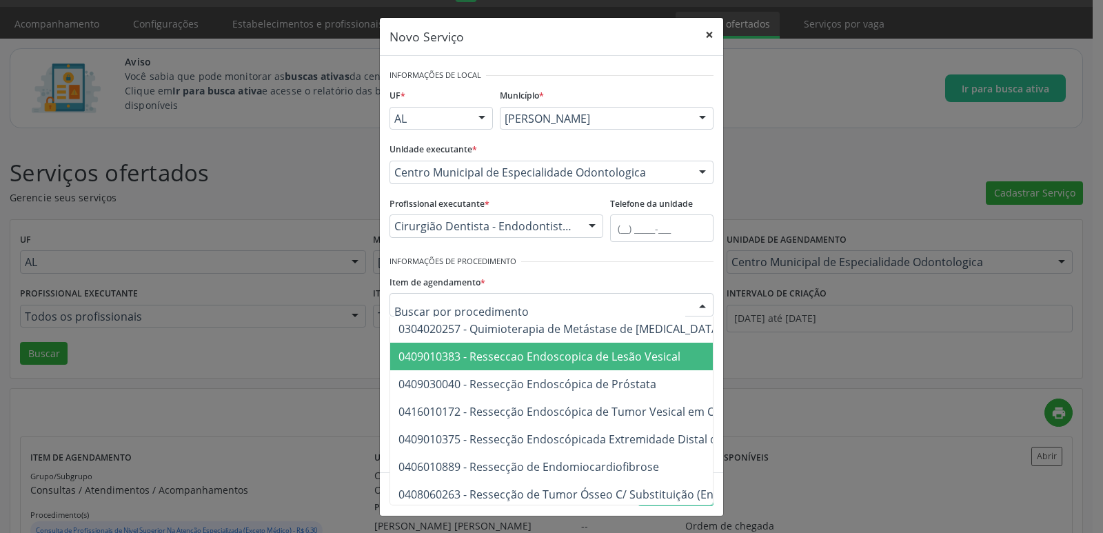
click at [709, 36] on button "×" at bounding box center [710, 35] width 28 height 34
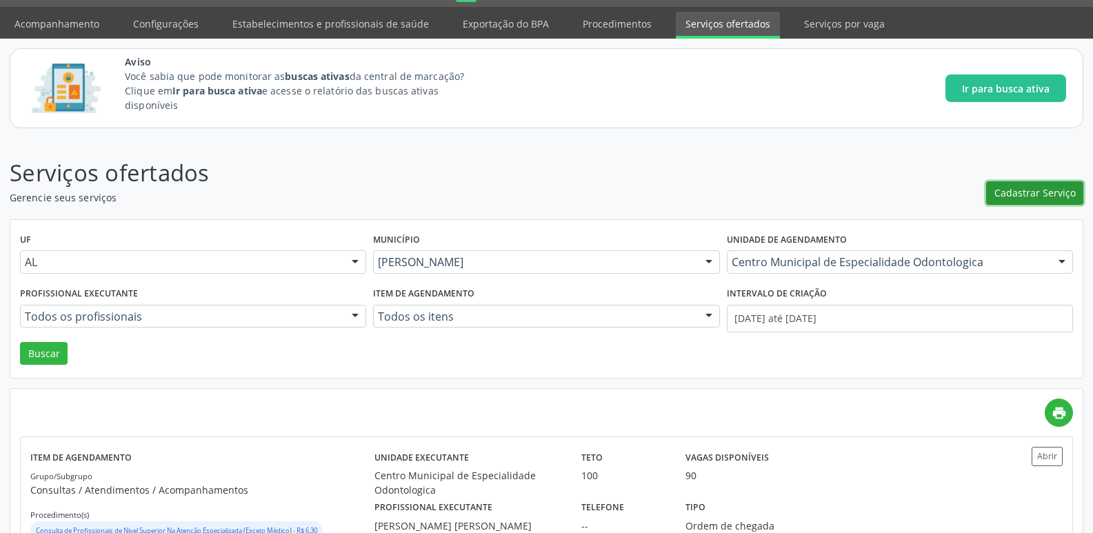
click at [1018, 187] on span "Cadastrar Serviço" at bounding box center [1034, 192] width 81 height 14
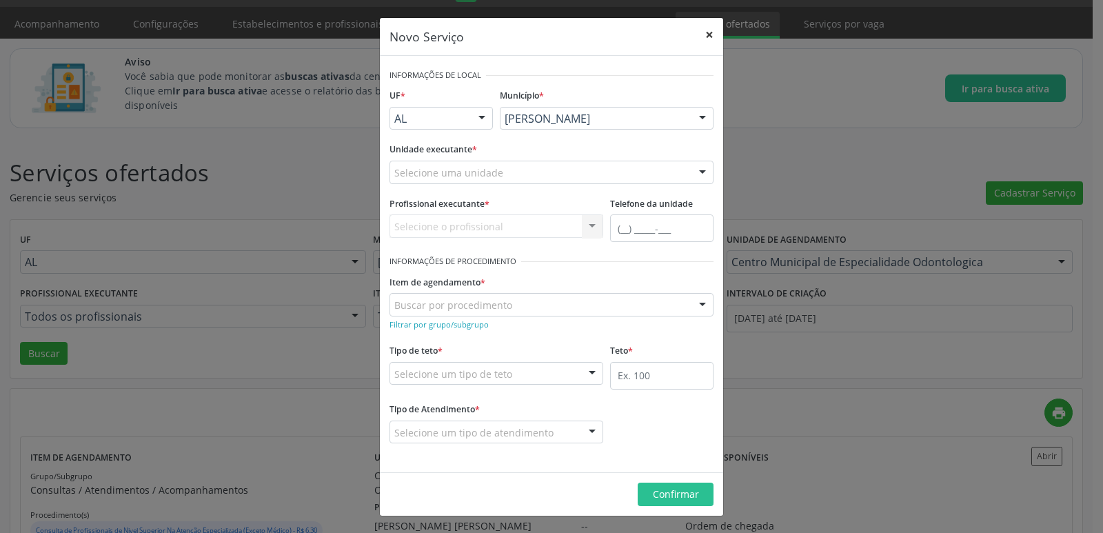
click at [703, 34] on button "×" at bounding box center [710, 35] width 28 height 34
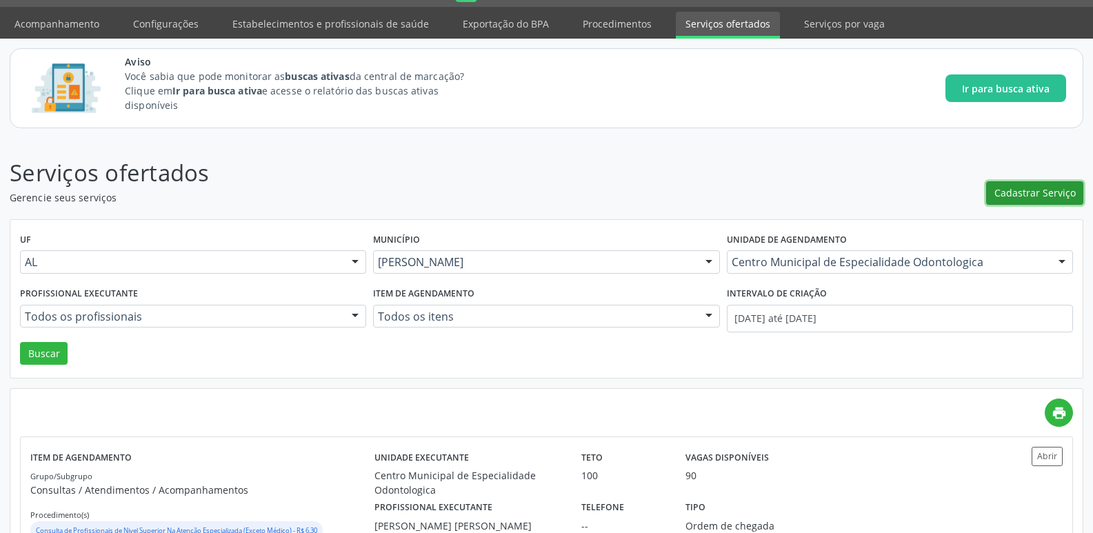
click at [1038, 186] on span "Cadastrar Serviço" at bounding box center [1034, 192] width 81 height 14
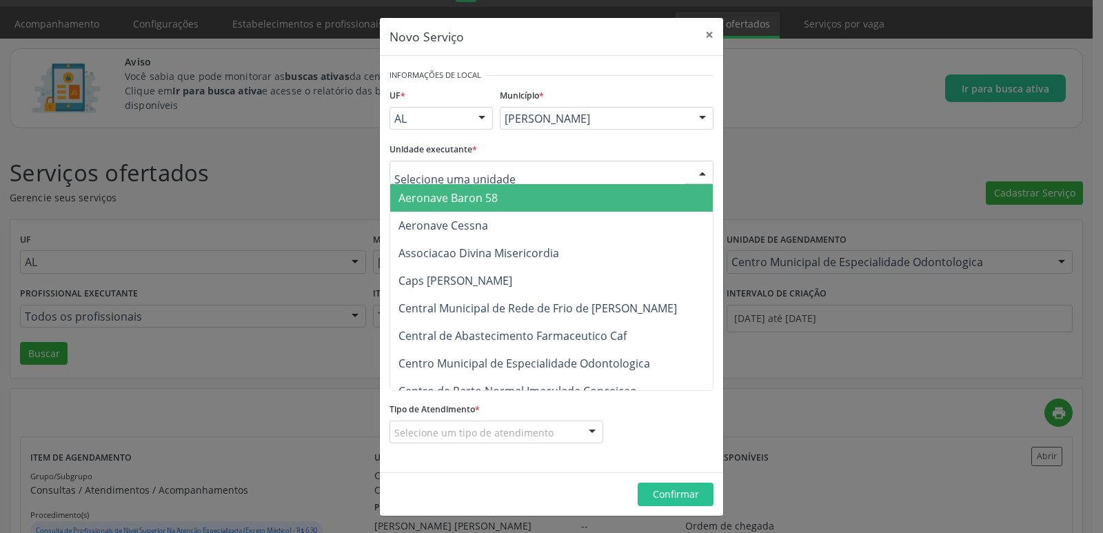
click at [649, 161] on div at bounding box center [552, 172] width 324 height 23
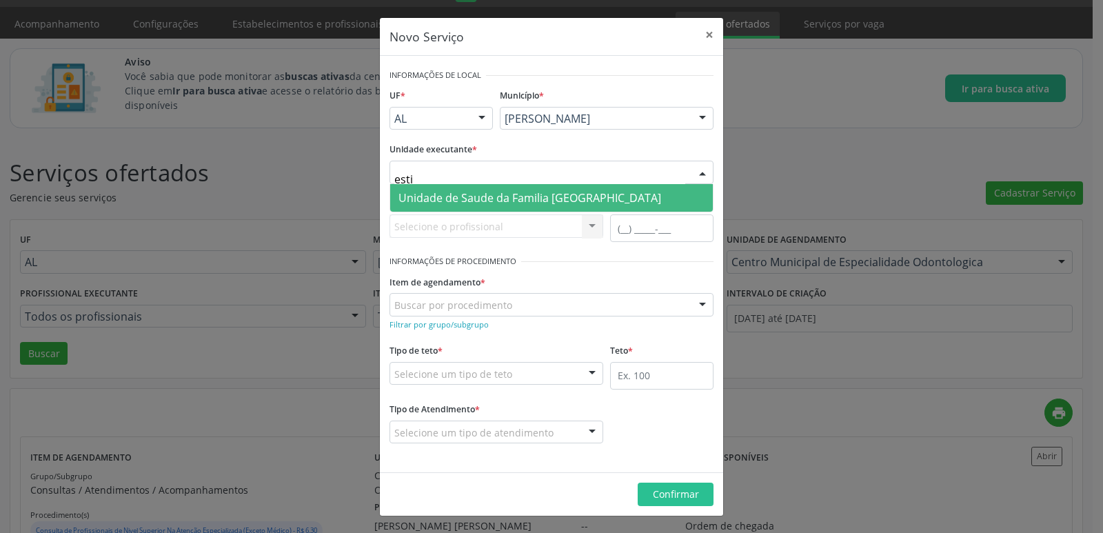
type input "estiv"
click at [556, 210] on span "Unidade de Saude da Familia Rua da Estiva" at bounding box center [551, 198] width 323 height 28
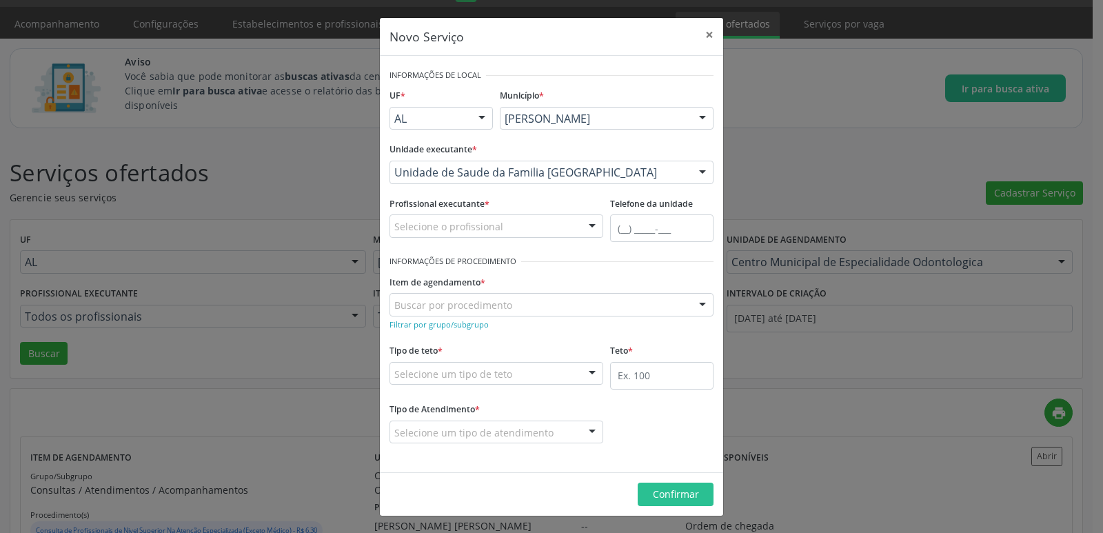
click at [553, 219] on div "Selecione o profissional" at bounding box center [497, 225] width 214 height 23
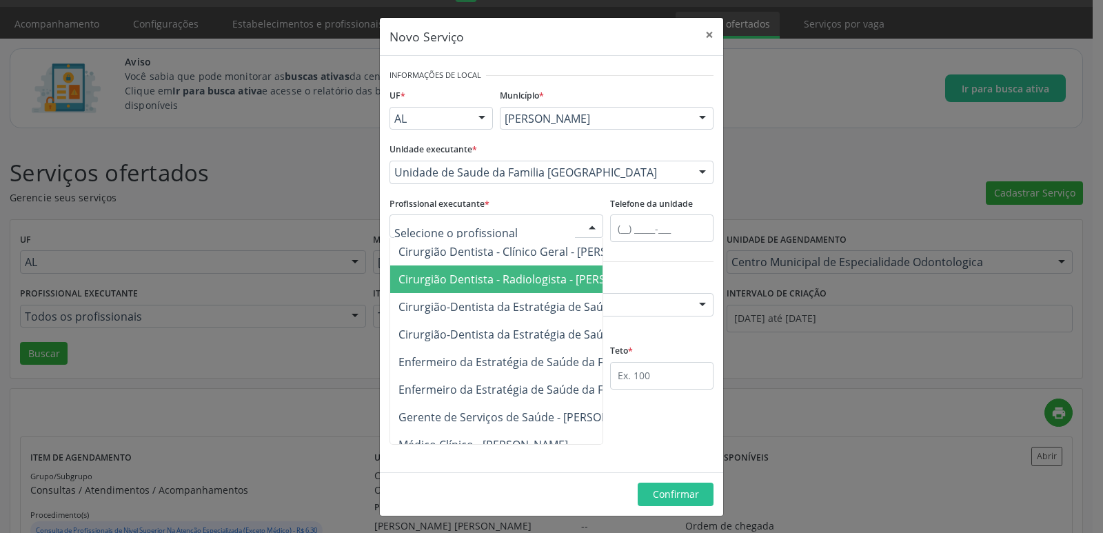
click at [563, 283] on span "Cirurgião Dentista - Radiologista - Lucinda Acioli Mansur Vieira" at bounding box center [530, 279] width 263 height 15
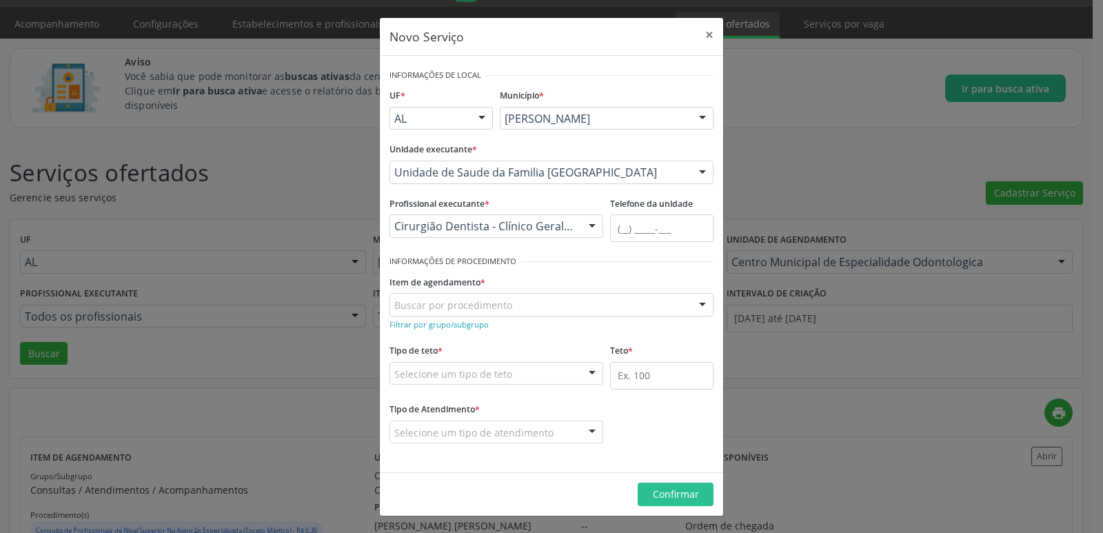
click at [512, 303] on div "Buscar por procedimento" at bounding box center [552, 304] width 324 height 23
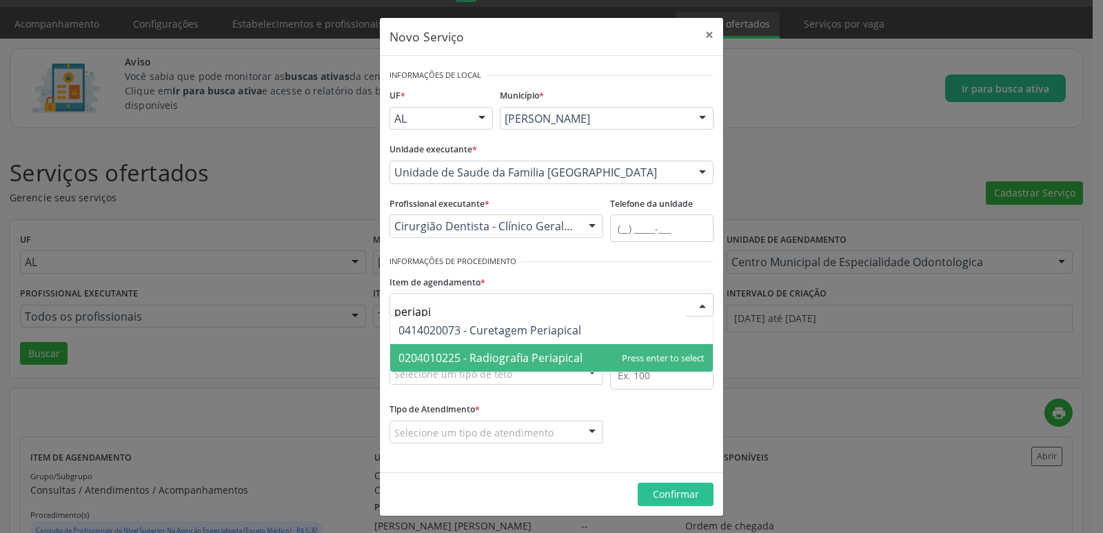
type input "periapic"
click at [510, 363] on span "0204010225 - Radiografia Periapical" at bounding box center [491, 357] width 184 height 15
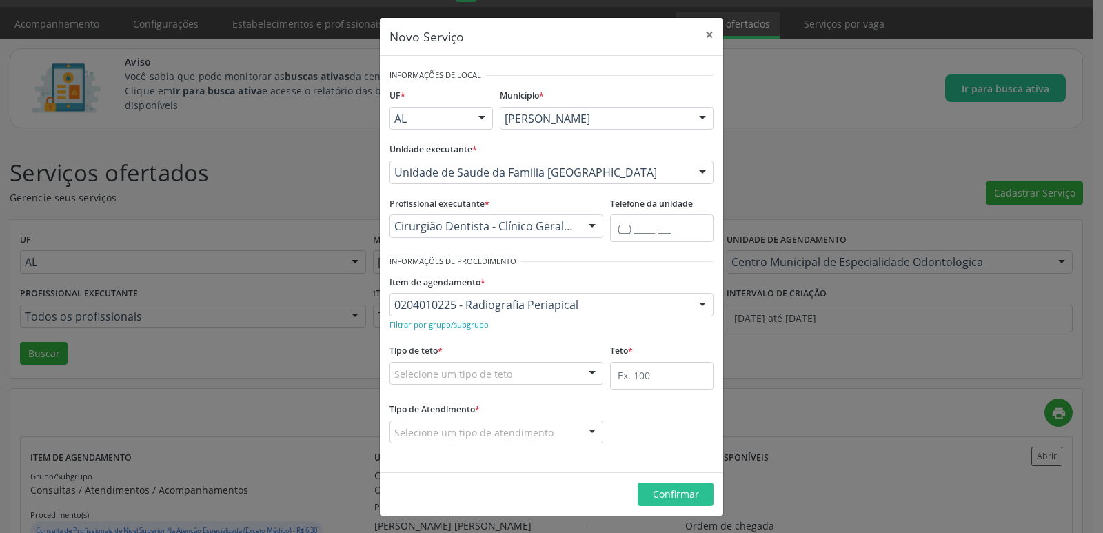
click at [514, 370] on div "Selecione um tipo de teto" at bounding box center [497, 373] width 214 height 23
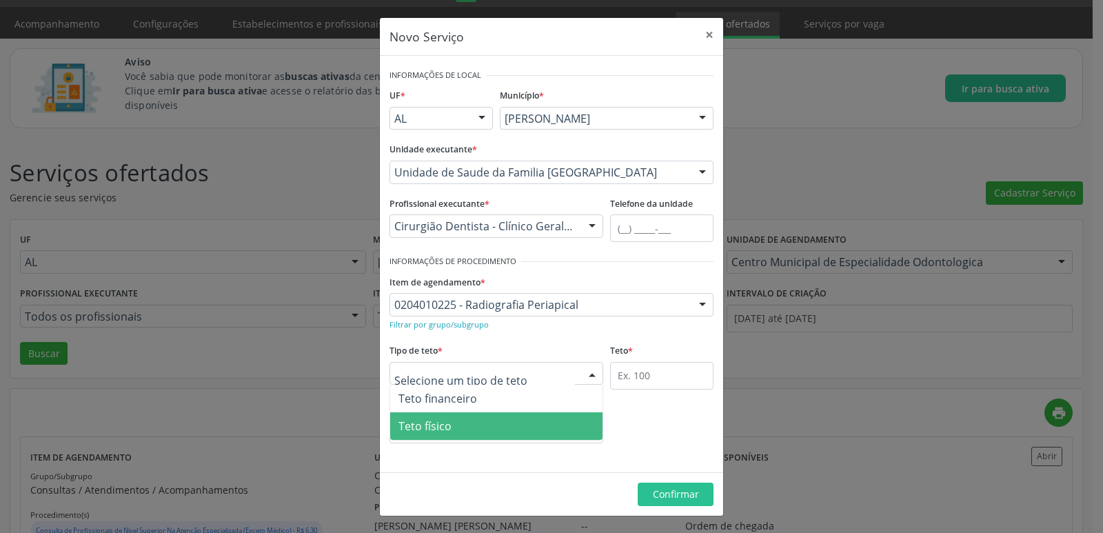
click at [494, 424] on span "Teto físico" at bounding box center [496, 426] width 212 height 28
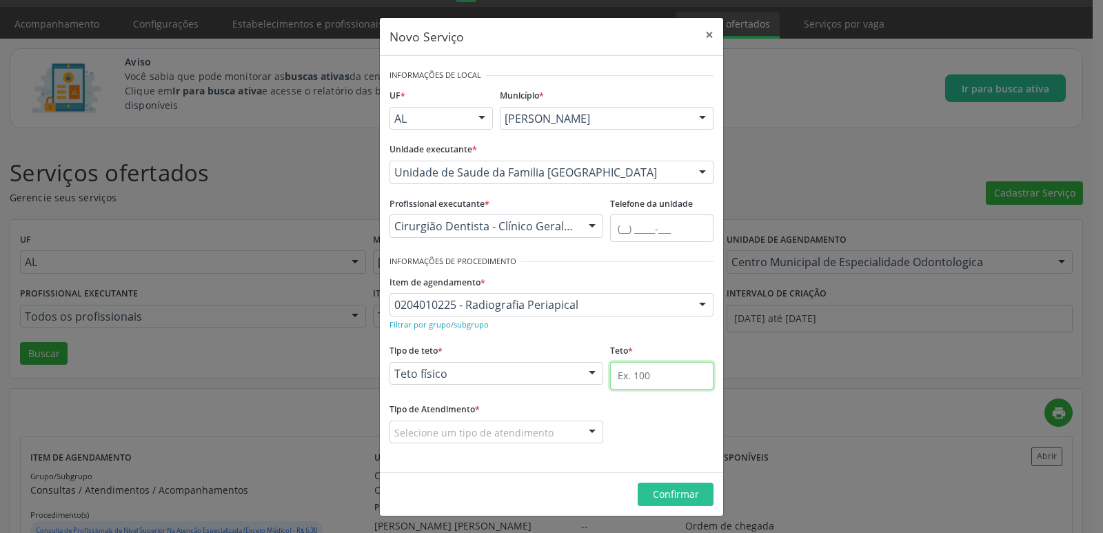
click at [694, 366] on input "text" at bounding box center [661, 376] width 103 height 28
type input "6"
click at [705, 42] on button "×" at bounding box center [710, 35] width 28 height 34
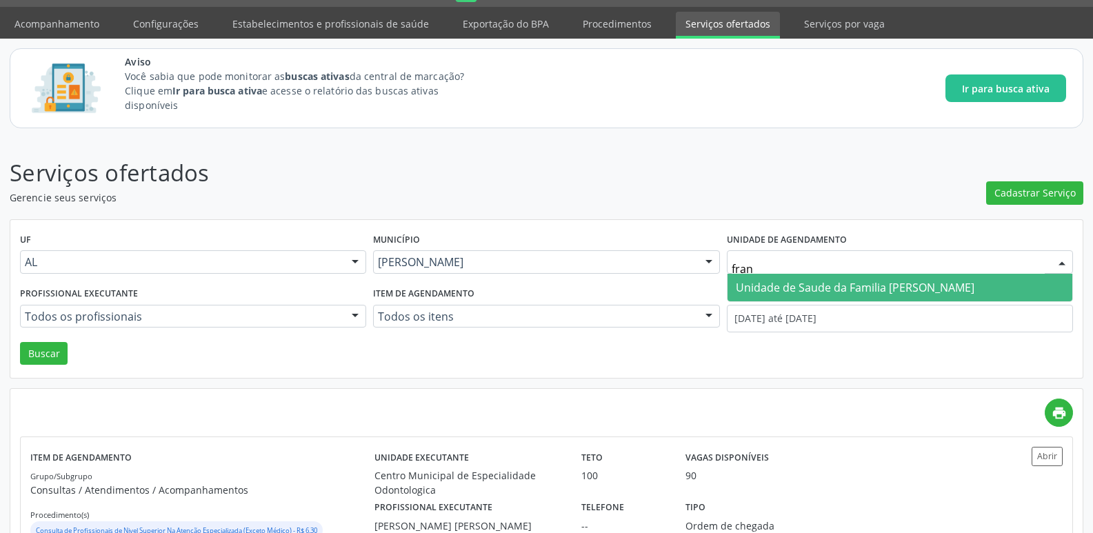
click at [949, 292] on span "Unidade de Saude da Familia [PERSON_NAME]" at bounding box center [899, 288] width 345 height 28
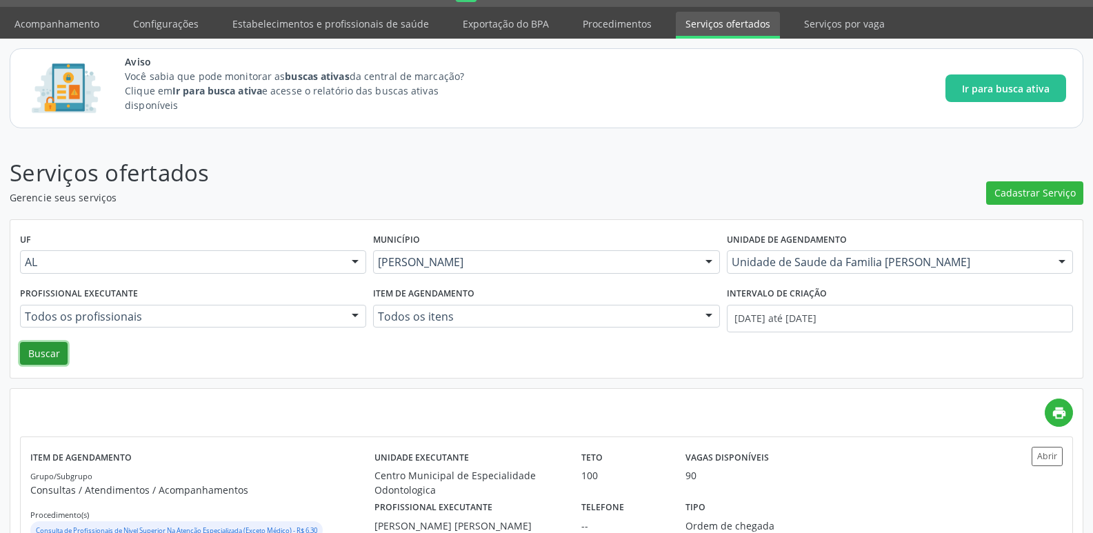
click at [66, 348] on button "Buscar" at bounding box center [44, 353] width 48 height 23
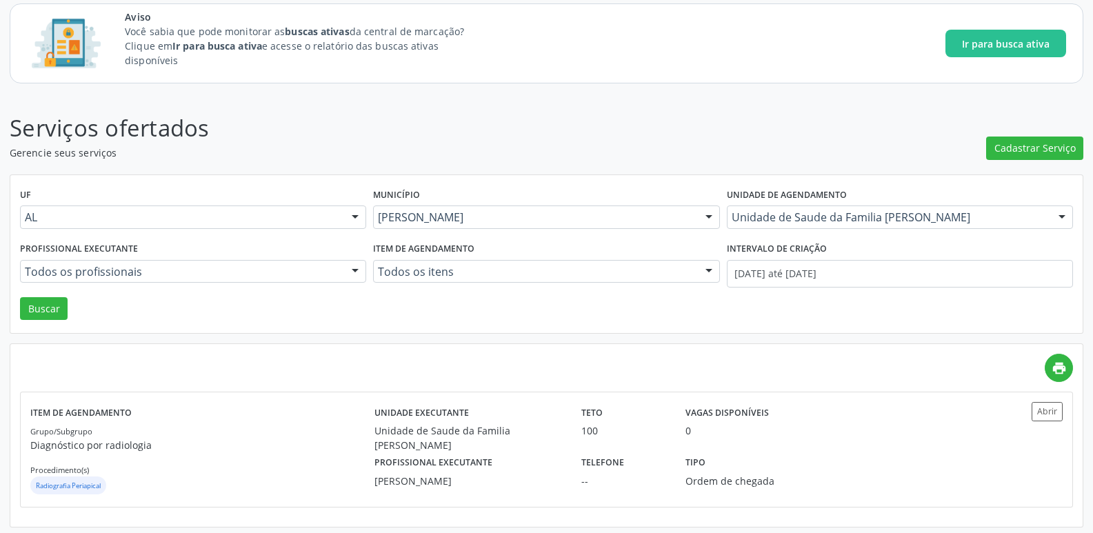
scroll to position [86, 0]
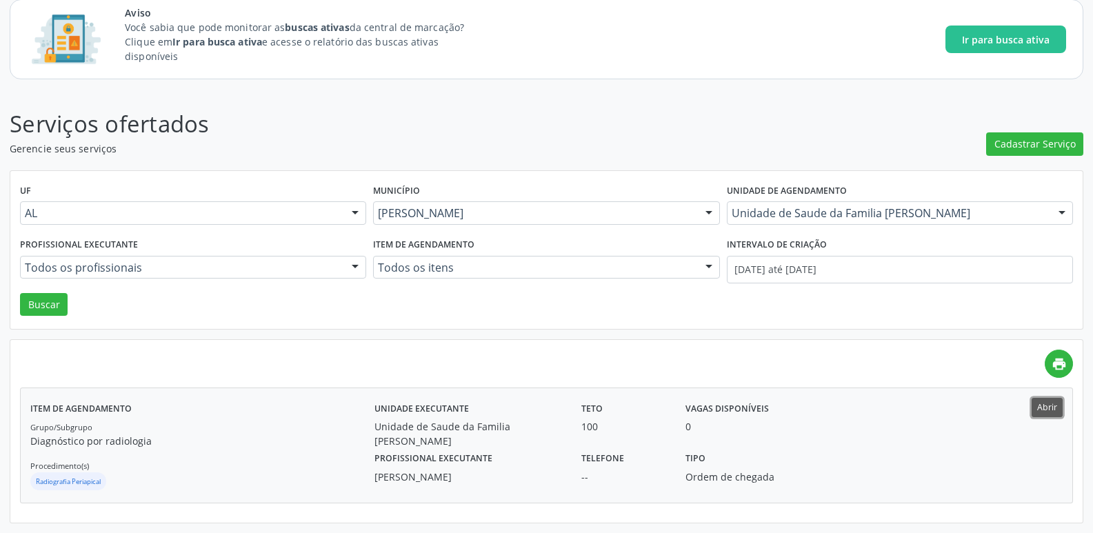
click at [1056, 407] on button "Abrir" at bounding box center [1046, 407] width 31 height 19
click at [1003, 205] on div "Unidade de Saude da Familia [PERSON_NAME]" at bounding box center [900, 212] width 346 height 23
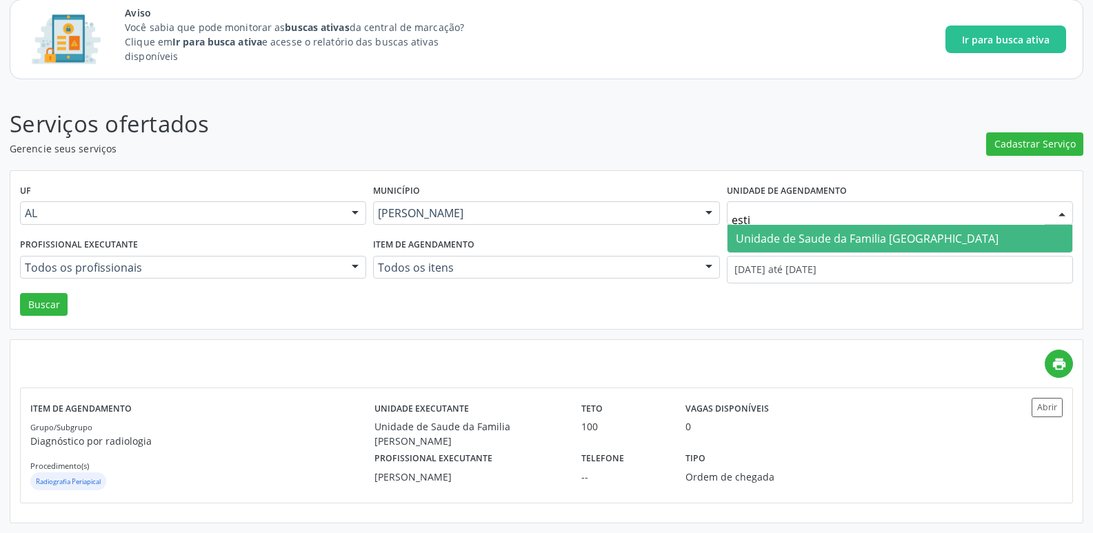
type input "estiv"
click at [954, 231] on span "Unidade de Saude da Familia Rua da Estiva" at bounding box center [867, 238] width 263 height 15
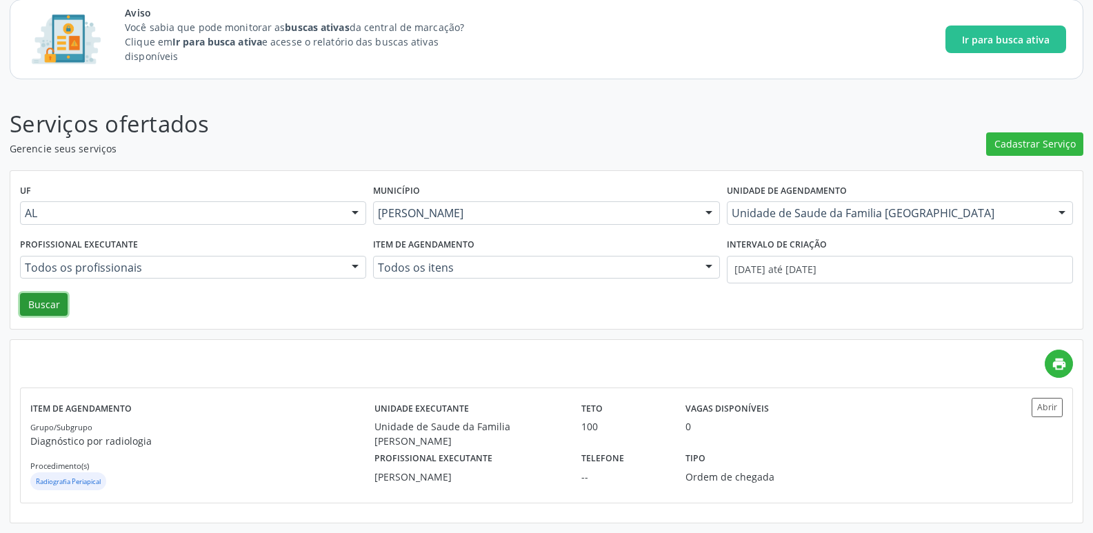
click at [47, 308] on button "Buscar" at bounding box center [44, 304] width 48 height 23
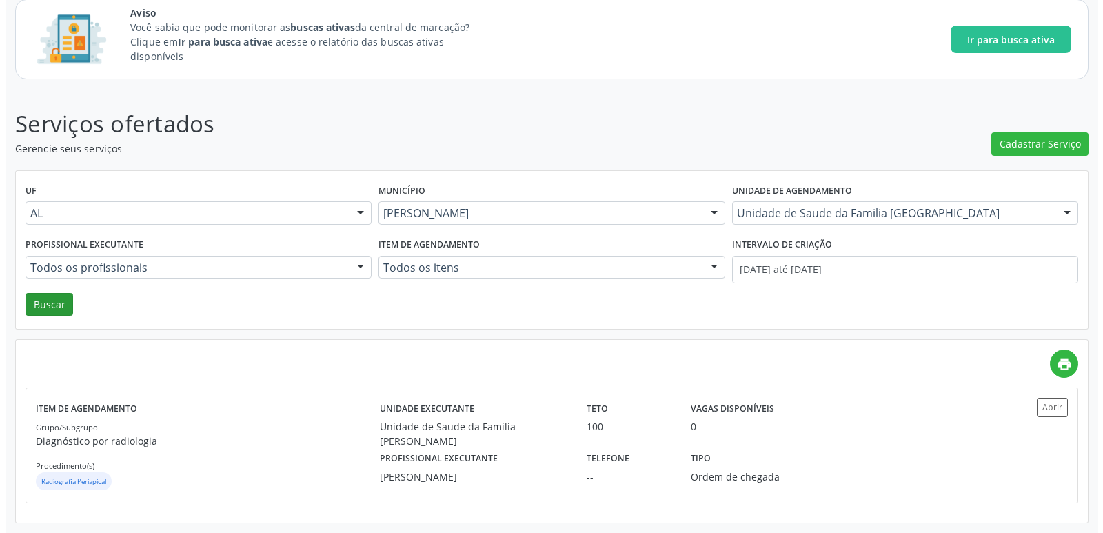
scroll to position [0, 0]
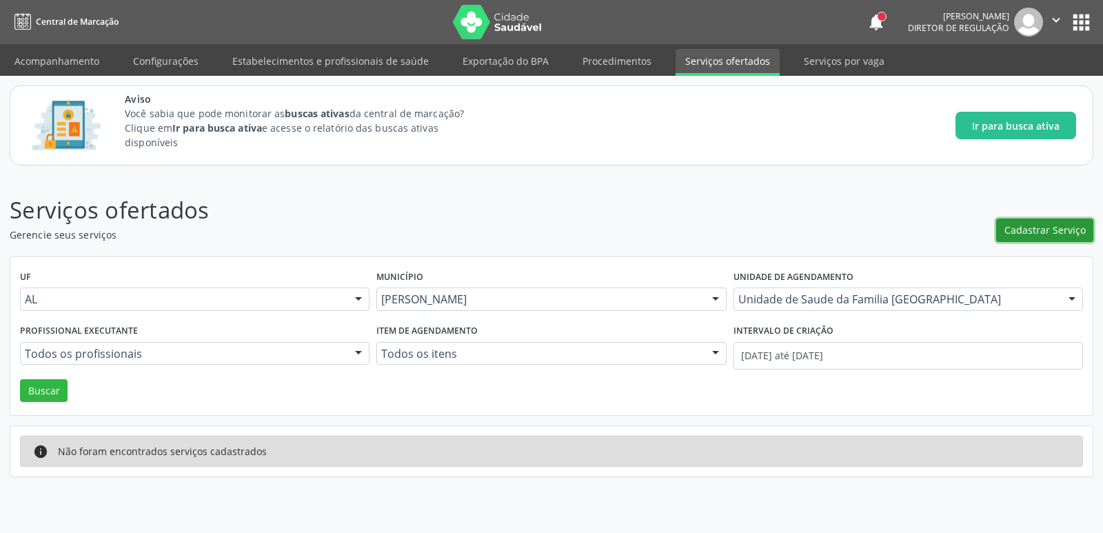
click at [1077, 230] on span "Cadastrar Serviço" at bounding box center [1045, 230] width 81 height 14
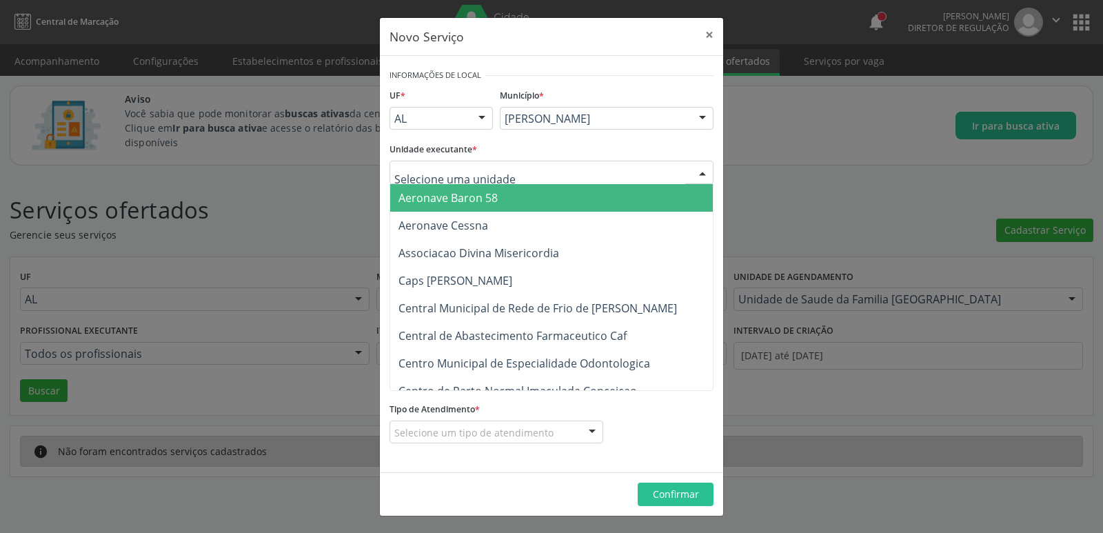
click at [524, 176] on div at bounding box center [552, 172] width 324 height 23
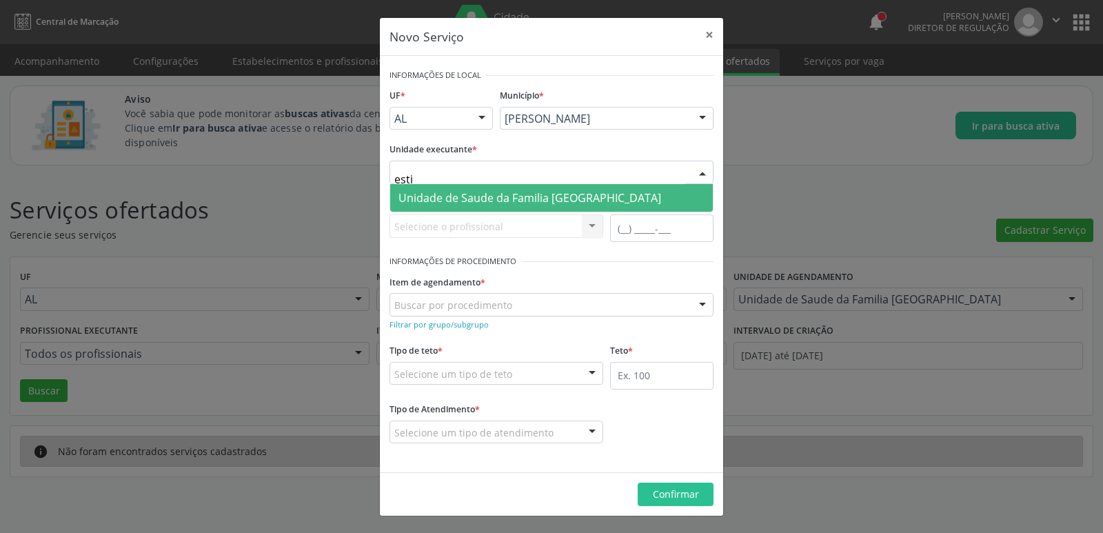
type input "estiv"
click at [524, 195] on span "Unidade de Saude da Familia Rua da Estiva" at bounding box center [530, 197] width 263 height 15
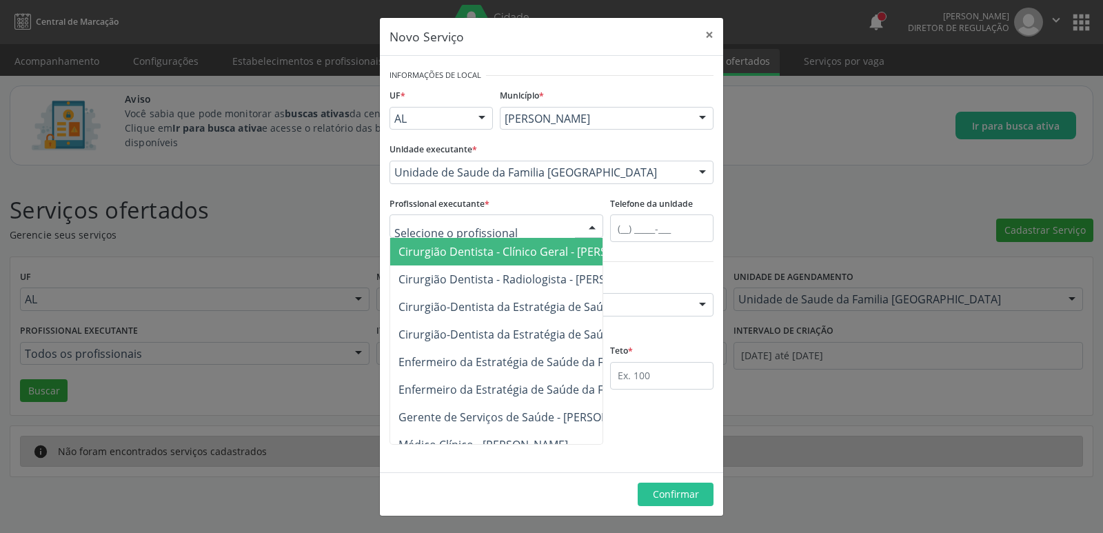
click at [523, 221] on div at bounding box center [497, 225] width 214 height 23
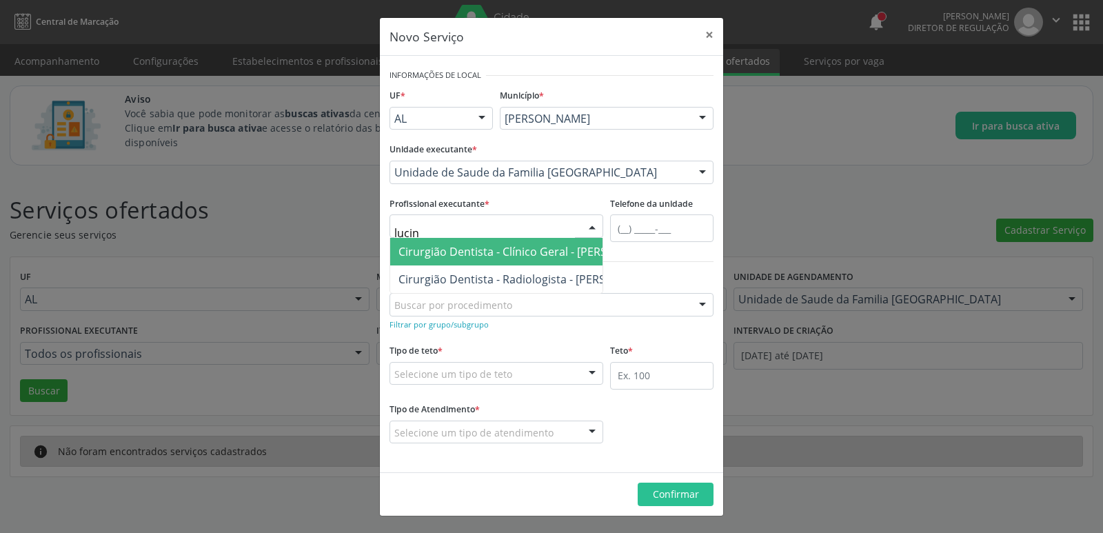
type input "lucind"
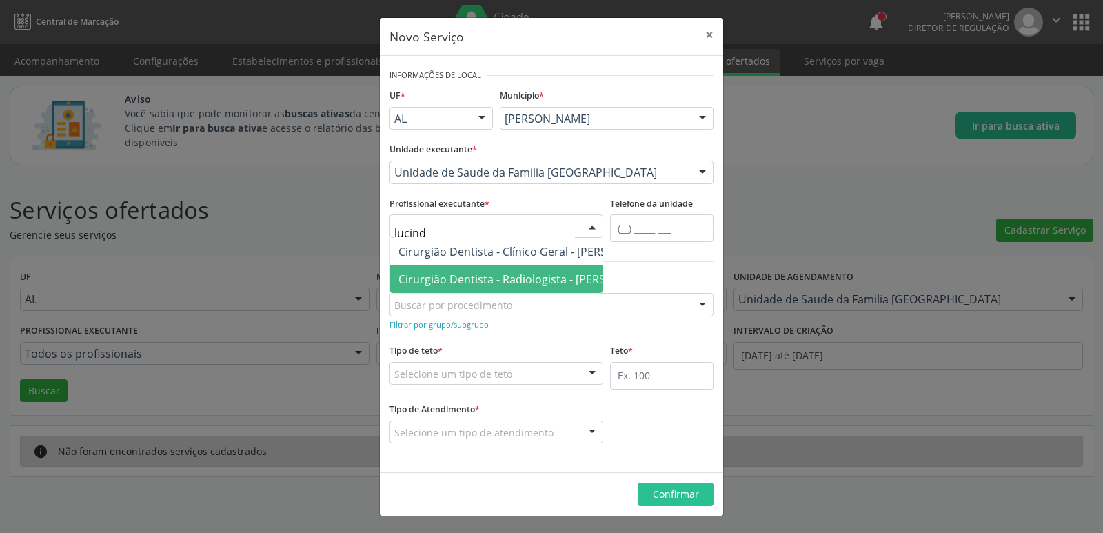
click at [520, 273] on span "Cirurgião Dentista - Radiologista - Lucinda Acioli Mansur Vieira" at bounding box center [530, 279] width 263 height 15
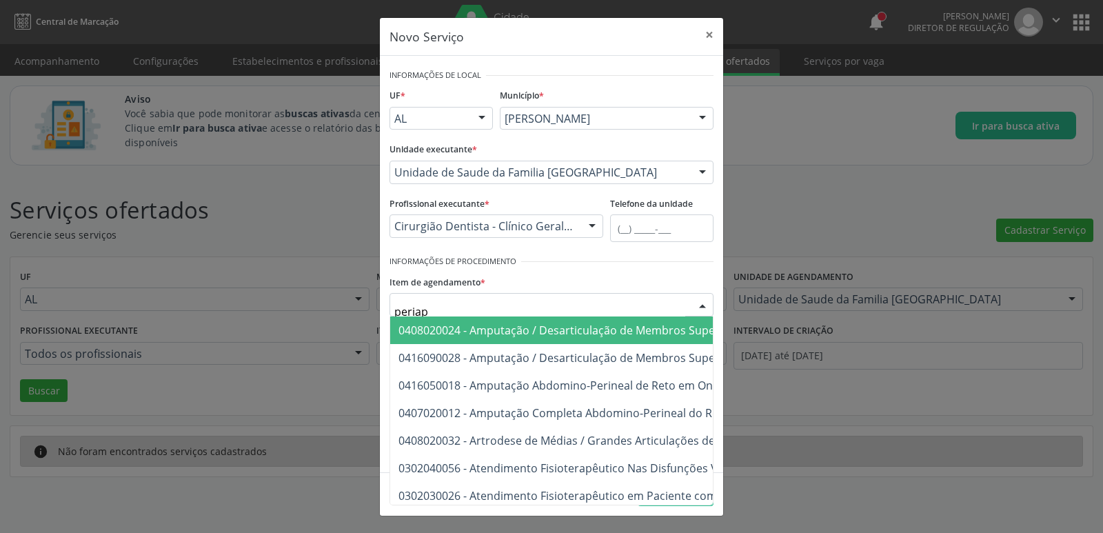
type input "periapi"
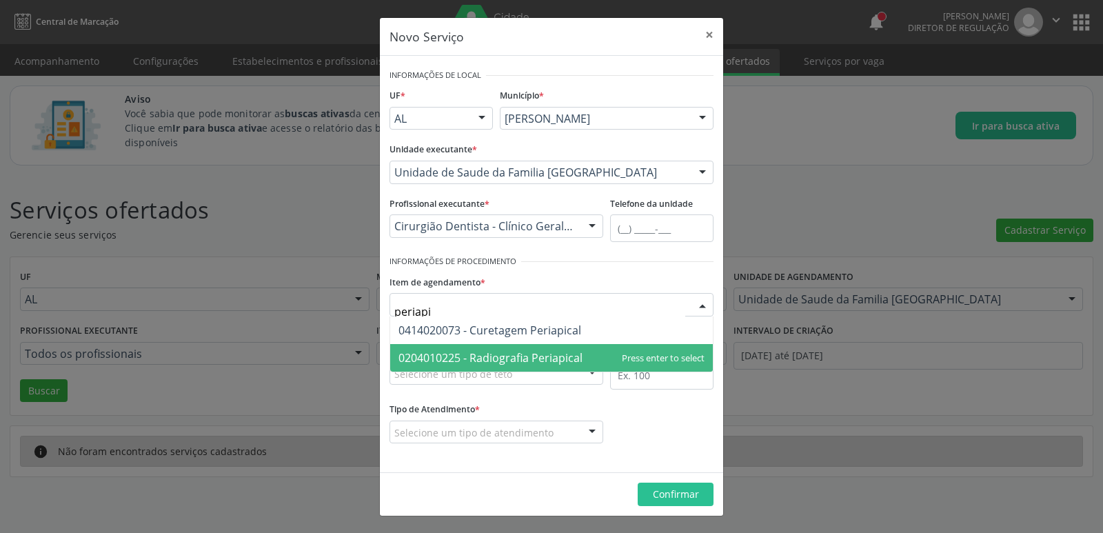
click at [534, 352] on span "0204010225 - Radiografia Periapical" at bounding box center [491, 357] width 184 height 15
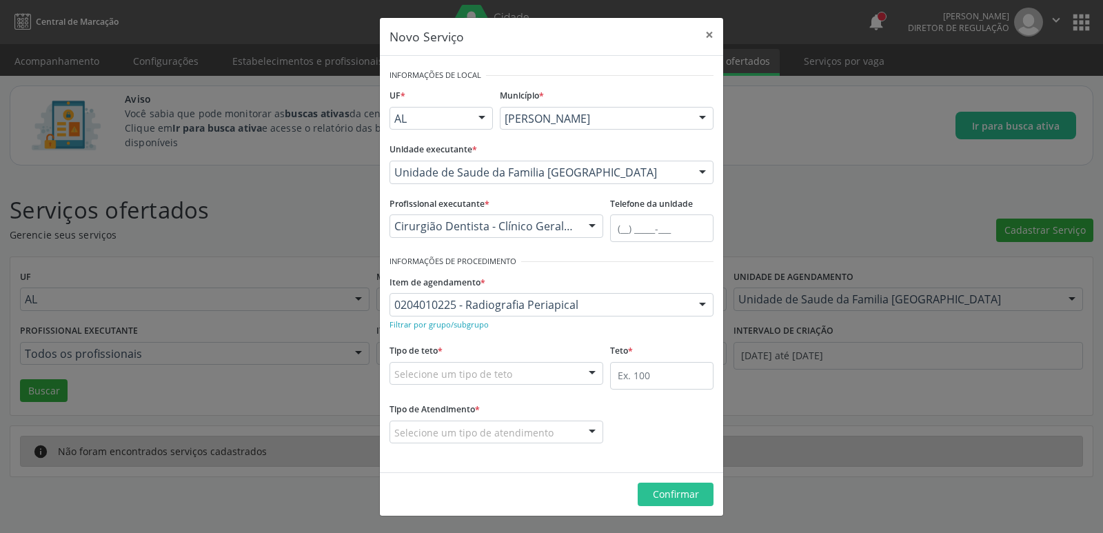
click at [523, 372] on div "Selecione um tipo de teto" at bounding box center [497, 373] width 214 height 23
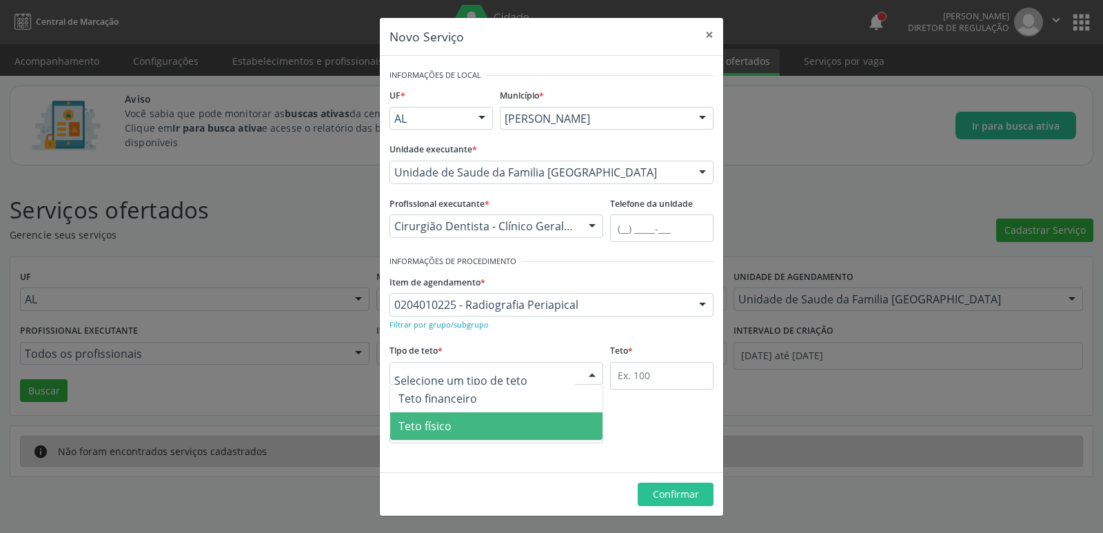
click at [439, 434] on span "Teto físico" at bounding box center [425, 426] width 53 height 15
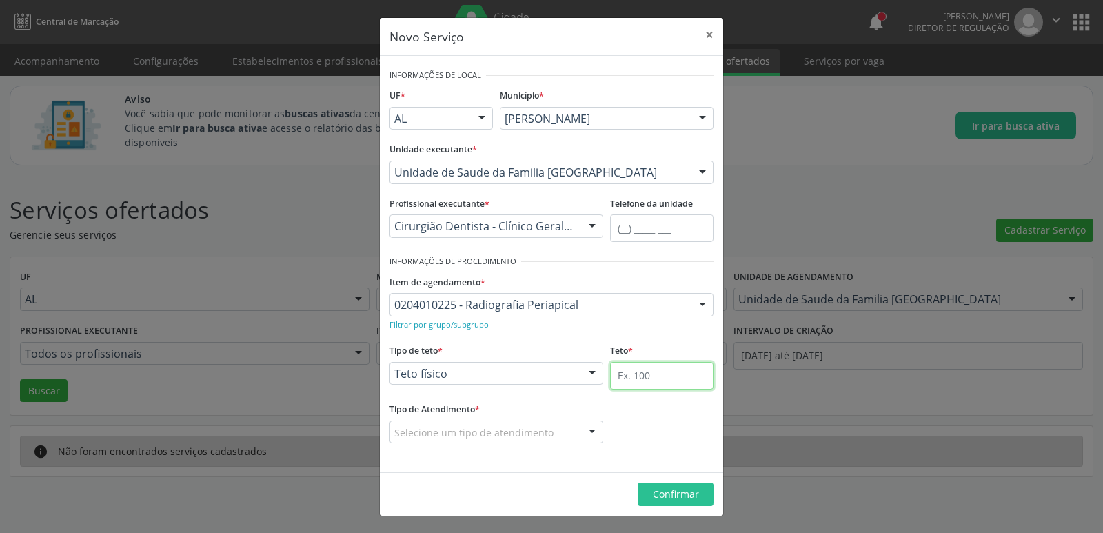
click at [687, 371] on input "text" at bounding box center [661, 376] width 103 height 28
type input "6"
type input "50"
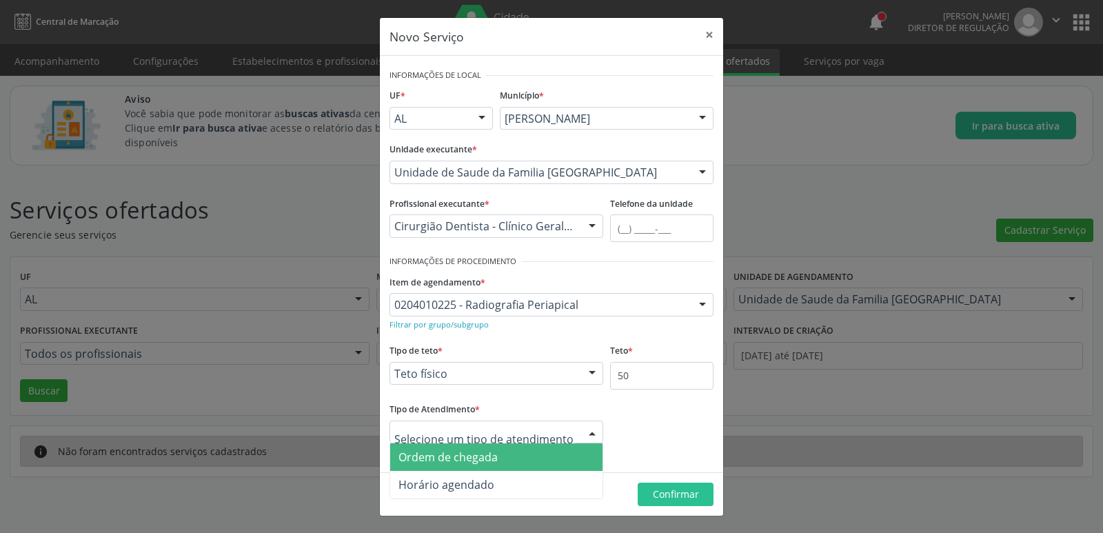
click at [456, 456] on span "Ordem de chegada" at bounding box center [448, 457] width 99 height 15
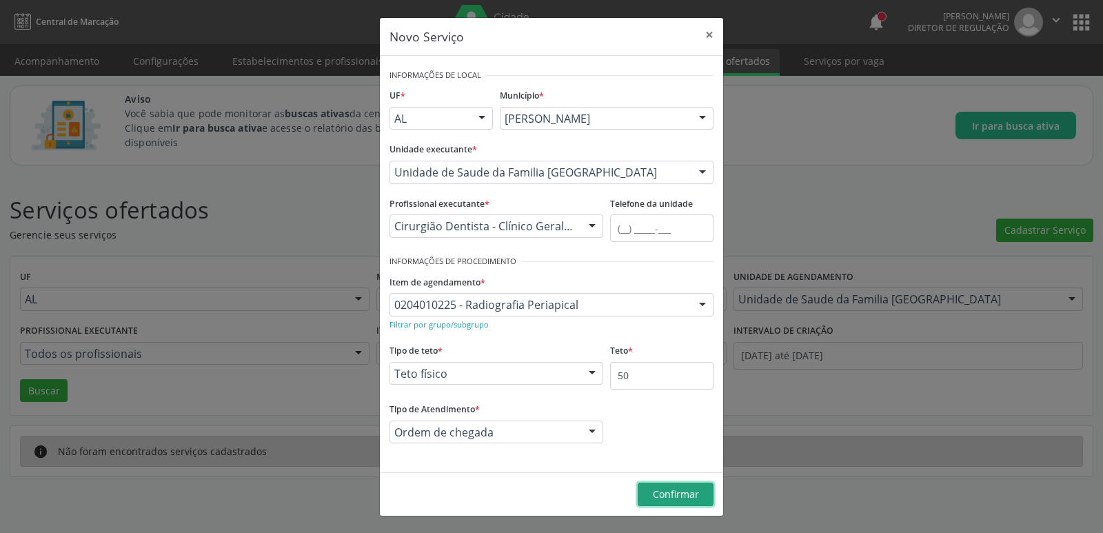
click at [664, 484] on button "Confirmar" at bounding box center [676, 494] width 76 height 23
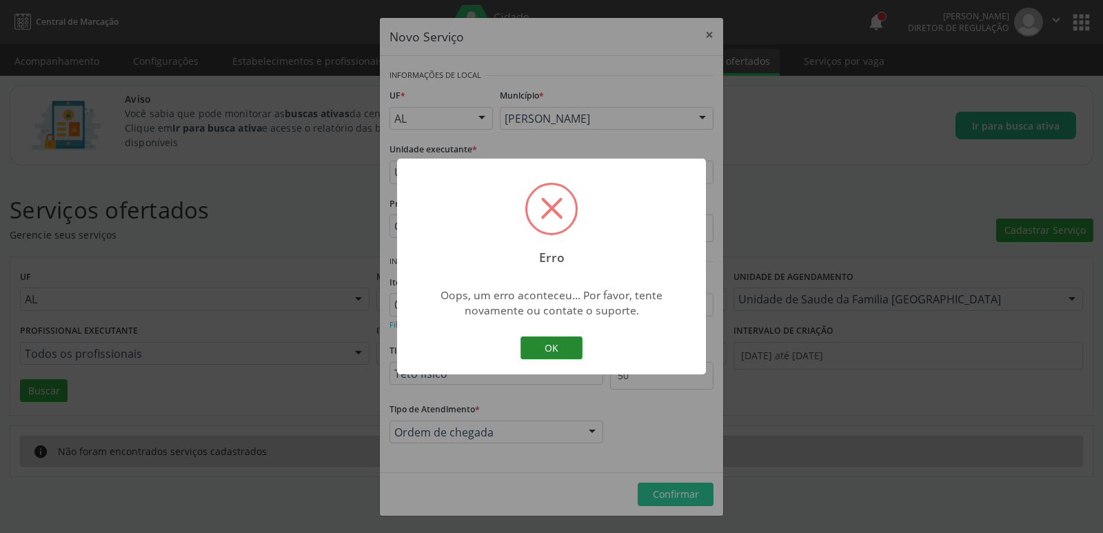
click at [561, 344] on button "OK" at bounding box center [552, 347] width 62 height 23
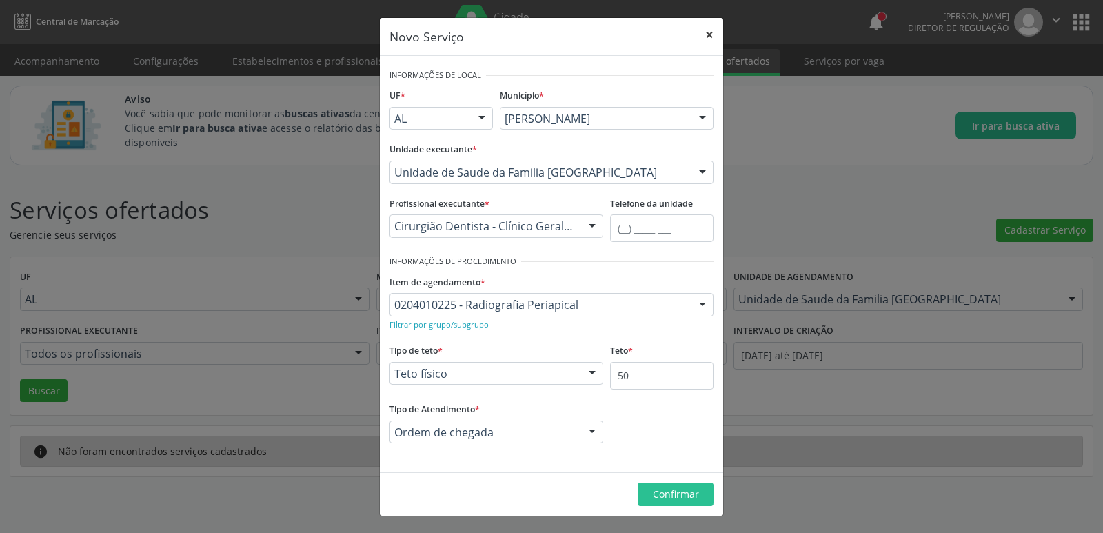
click at [713, 31] on button "×" at bounding box center [710, 35] width 28 height 34
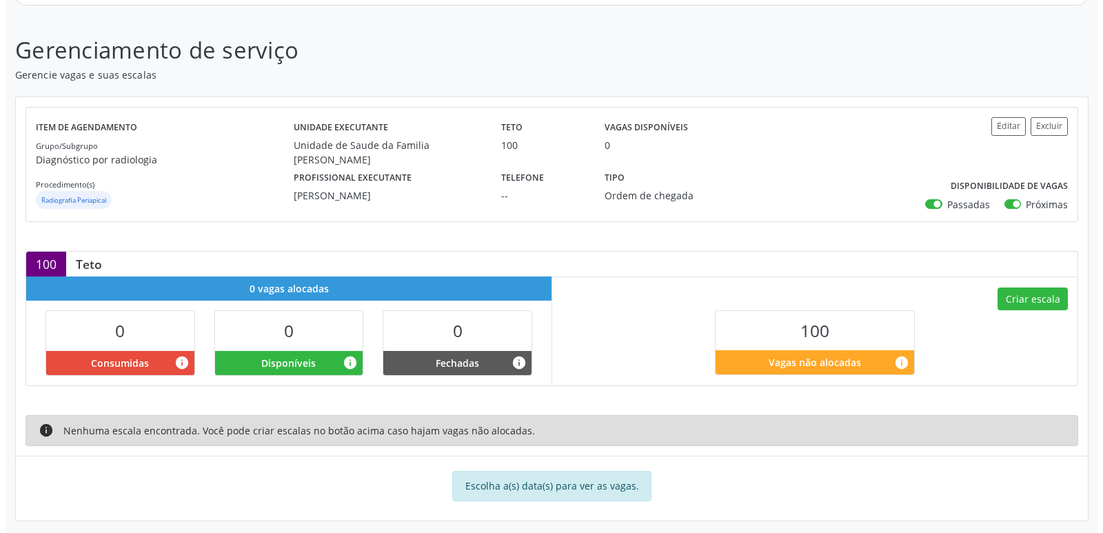
scroll to position [168, 0]
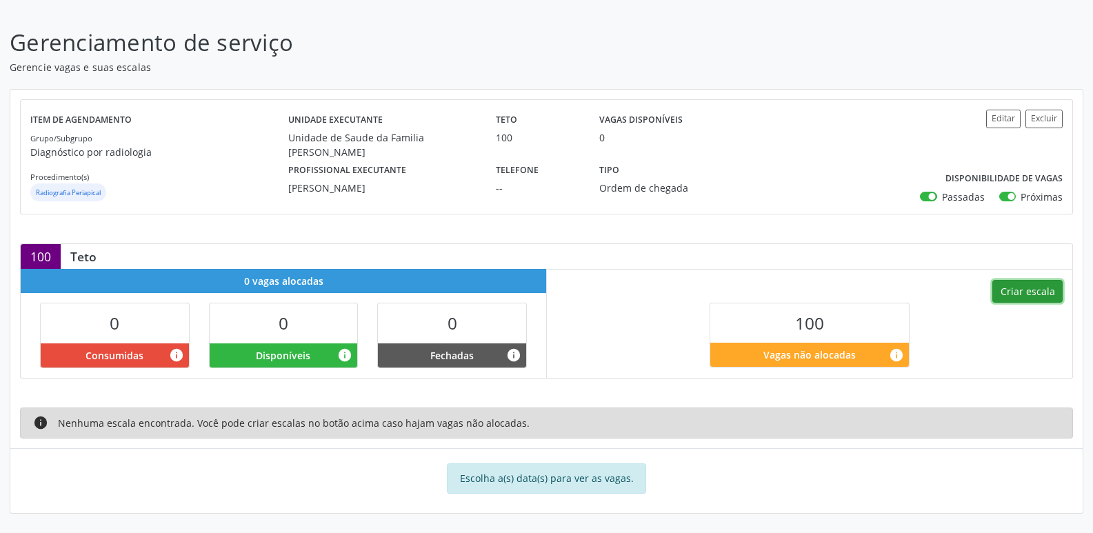
click at [1022, 286] on button "Criar escala" at bounding box center [1027, 291] width 70 height 23
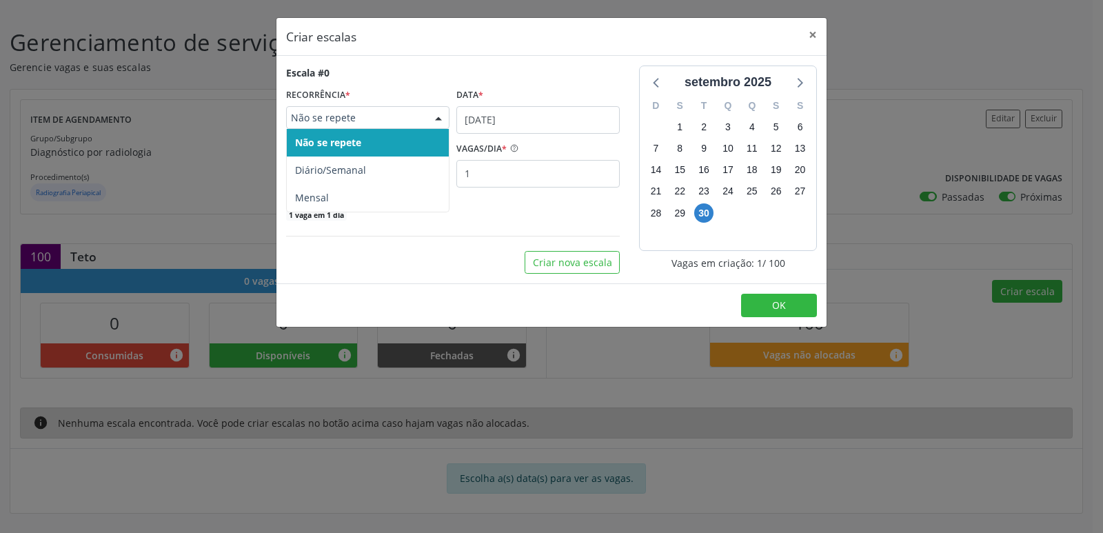
click at [339, 126] on div "Não se repete" at bounding box center [367, 117] width 163 height 23
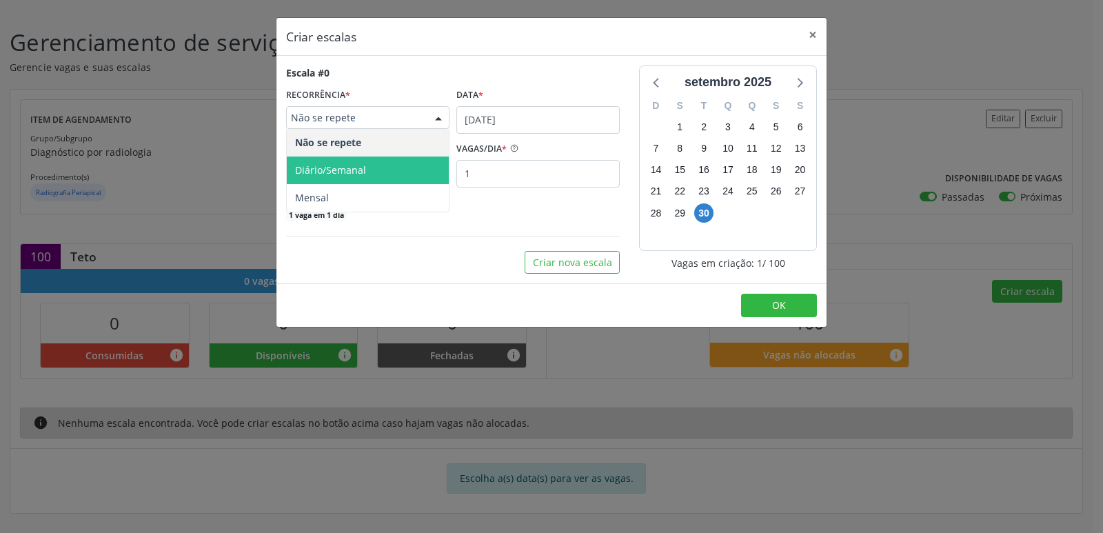
click at [363, 174] on span "Diário/Semanal" at bounding box center [330, 169] width 71 height 13
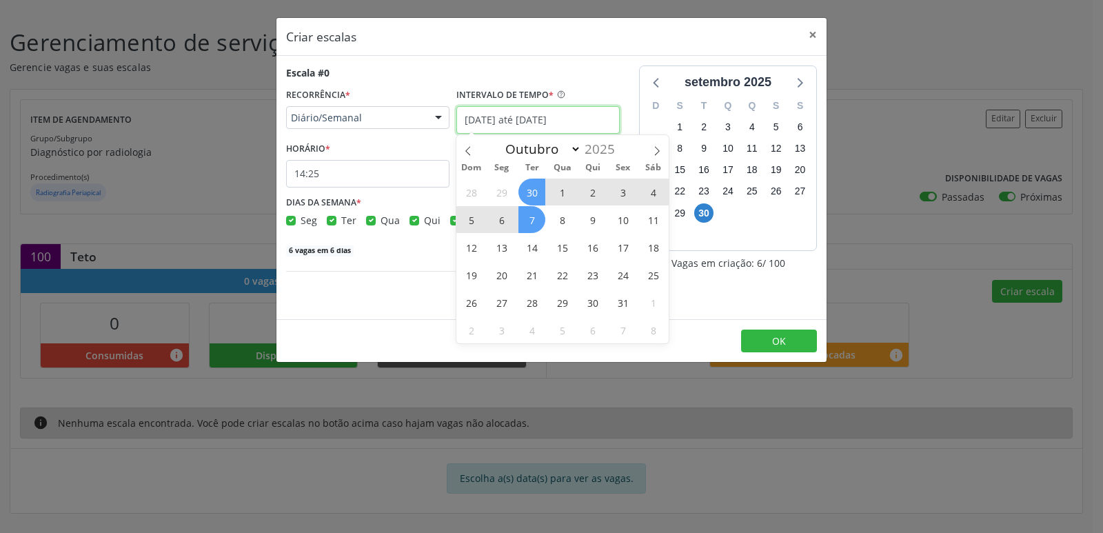
click at [510, 123] on input "[DATE] até [DATE]" at bounding box center [537, 120] width 163 height 28
click at [559, 198] on span "1" at bounding box center [562, 192] width 27 height 27
type input "01/10/2025"
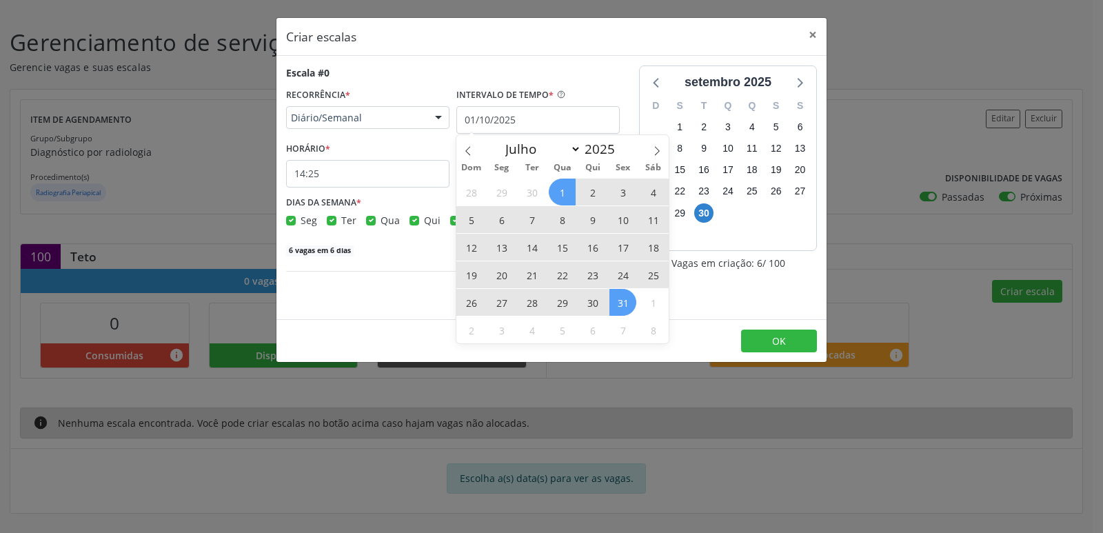
click at [625, 308] on span "31" at bounding box center [623, 302] width 27 height 27
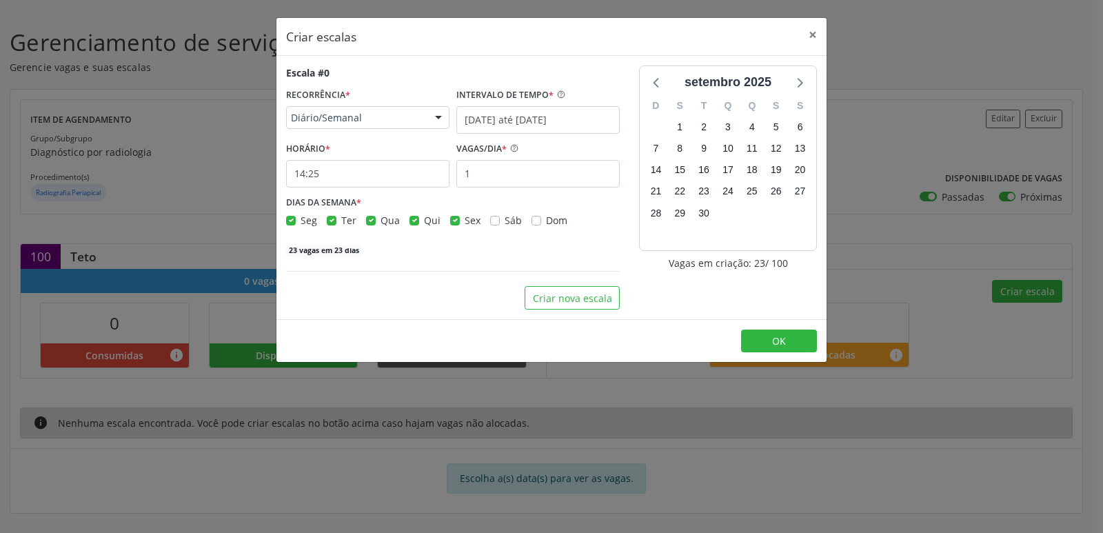
click at [301, 218] on label "Seg" at bounding box center [309, 220] width 17 height 14
click at [289, 218] on input "Seg" at bounding box center [291, 219] width 10 height 12
checkbox input "false"
click at [381, 222] on label "Qua" at bounding box center [390, 220] width 19 height 14
click at [367, 222] on input "Qua" at bounding box center [371, 219] width 10 height 12
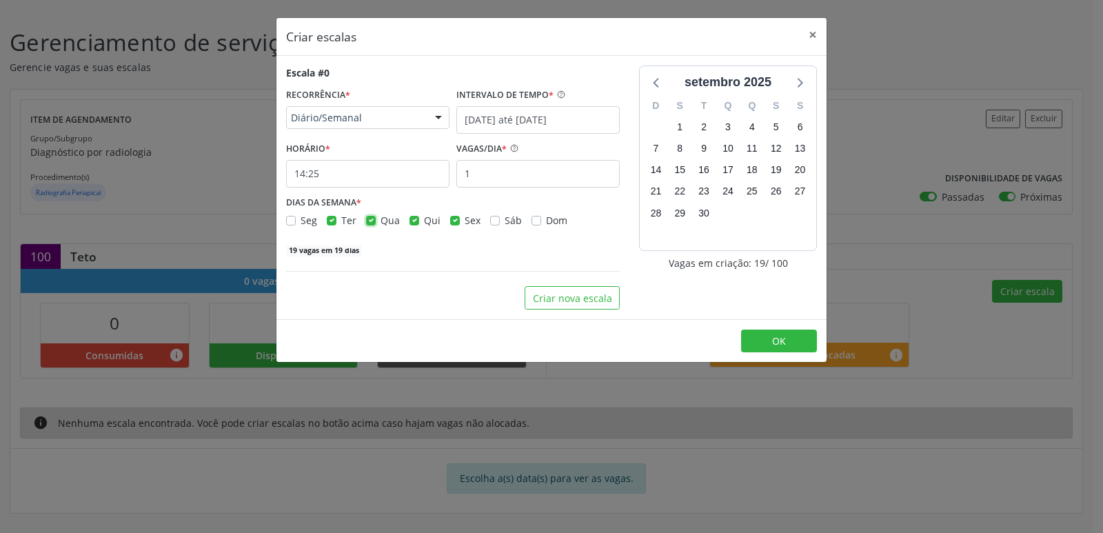
checkbox input "false"
click at [411, 226] on div "Qui" at bounding box center [425, 220] width 31 height 14
click at [410, 225] on div "Qui" at bounding box center [425, 220] width 31 height 14
click at [419, 222] on div "Qui" at bounding box center [425, 220] width 31 height 14
click at [424, 221] on label "Qui" at bounding box center [432, 220] width 17 height 14
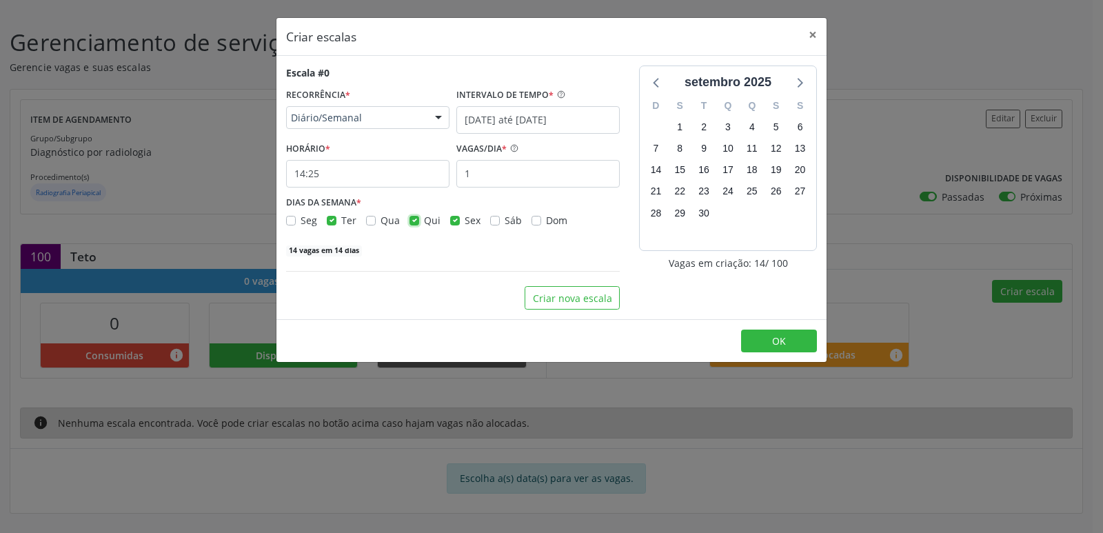
click at [411, 221] on input "Qui" at bounding box center [415, 219] width 10 height 12
checkbox input "false"
click at [458, 216] on div "Sex" at bounding box center [465, 220] width 30 height 14
click at [465, 219] on label "Sex" at bounding box center [473, 220] width 16 height 14
click at [454, 219] on input "Sex" at bounding box center [455, 219] width 10 height 12
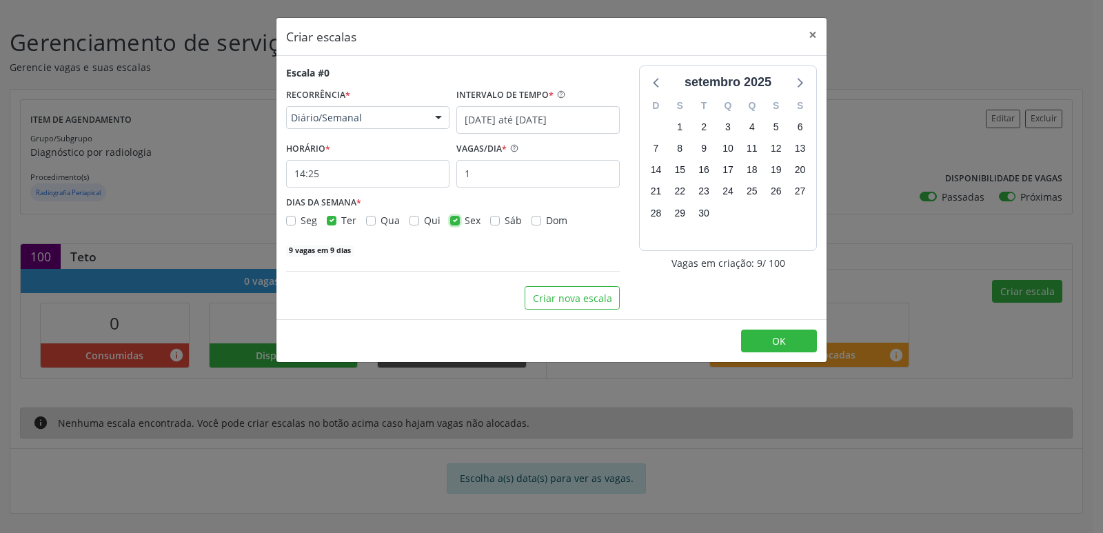
checkbox input "false"
click at [481, 184] on input "1" at bounding box center [537, 174] width 163 height 28
type input "12"
click at [410, 249] on div "48 vagas em 4 dias" at bounding box center [453, 249] width 334 height 14
click at [783, 345] on span "OK" at bounding box center [779, 340] width 14 height 13
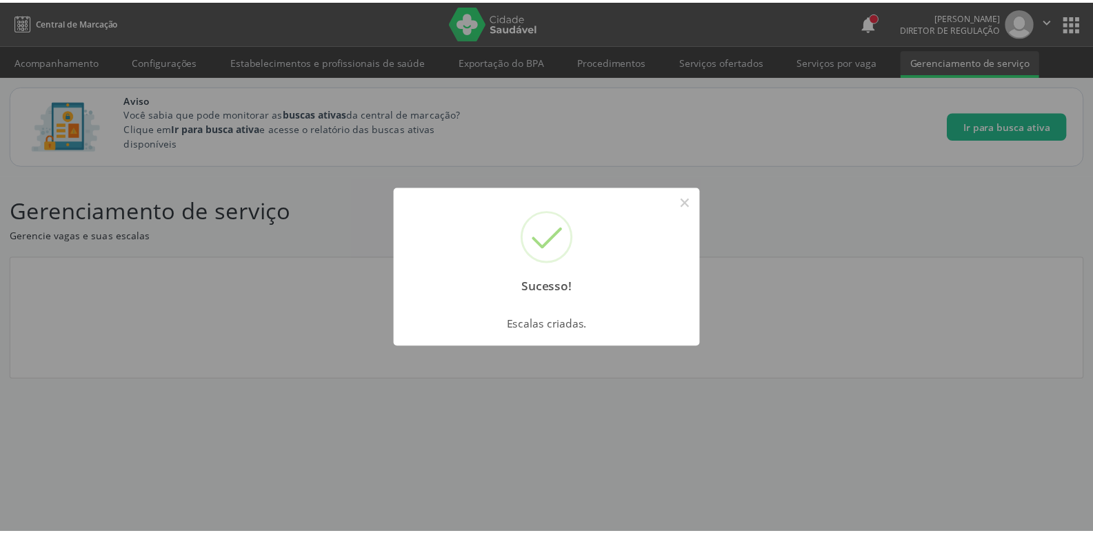
scroll to position [0, 0]
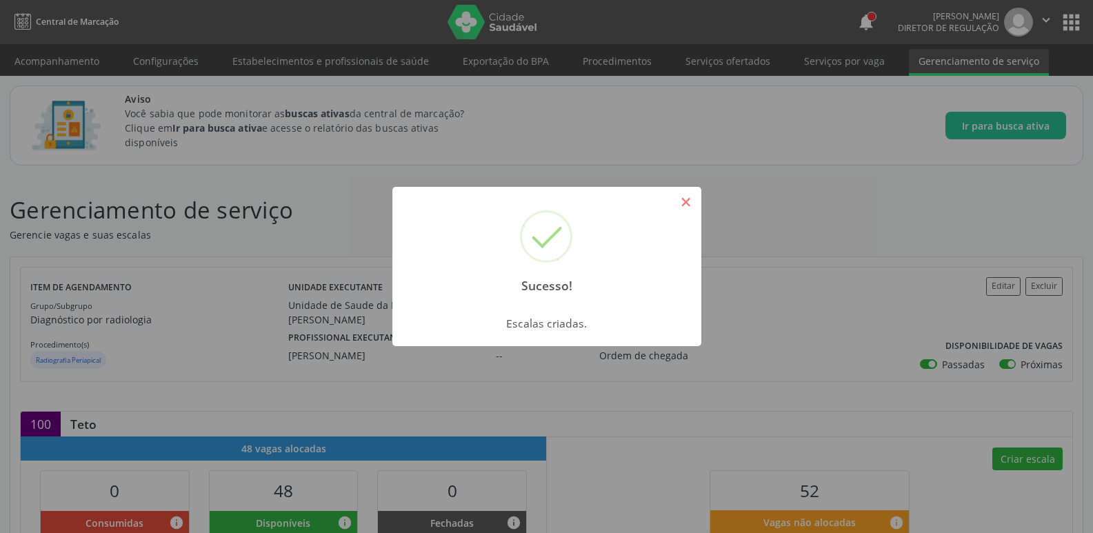
click at [685, 204] on button "×" at bounding box center [685, 201] width 23 height 23
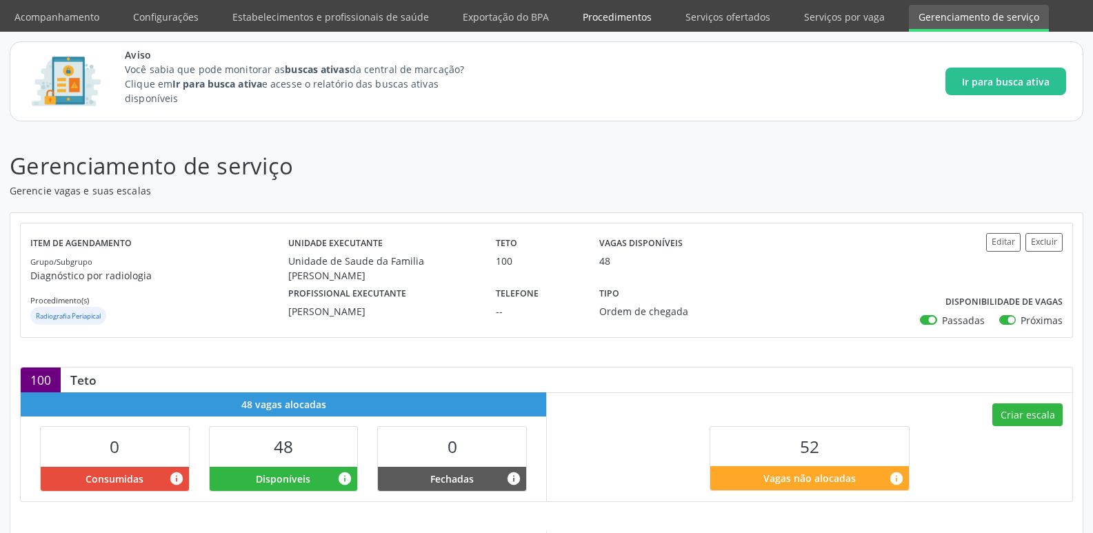
scroll to position [69, 0]
